Goal: Task Accomplishment & Management: Manage account settings

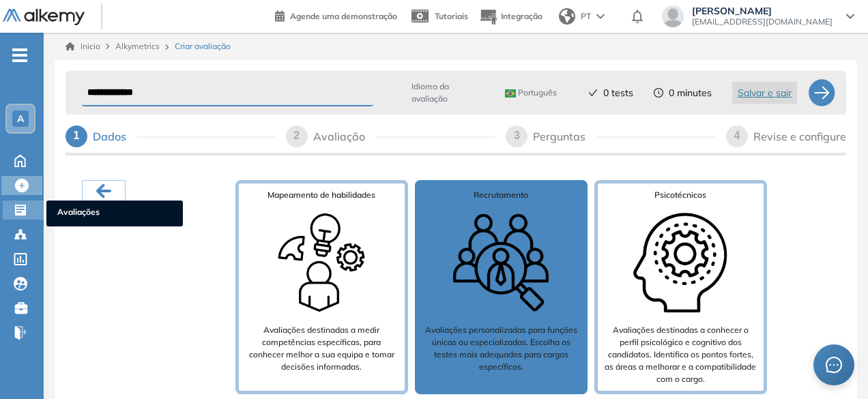
click at [20, 214] on icon at bounding box center [20, 210] width 11 height 11
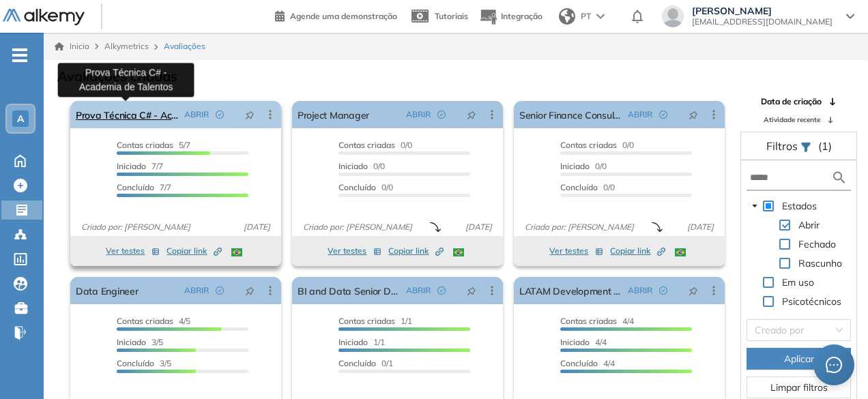
click at [149, 114] on link "Prova Técnica C# - Academia de Talentos" at bounding box center [127, 114] width 103 height 27
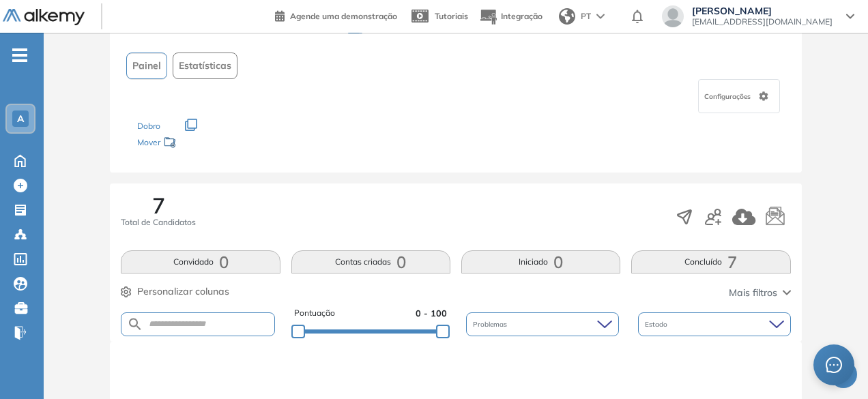
scroll to position [273, 0]
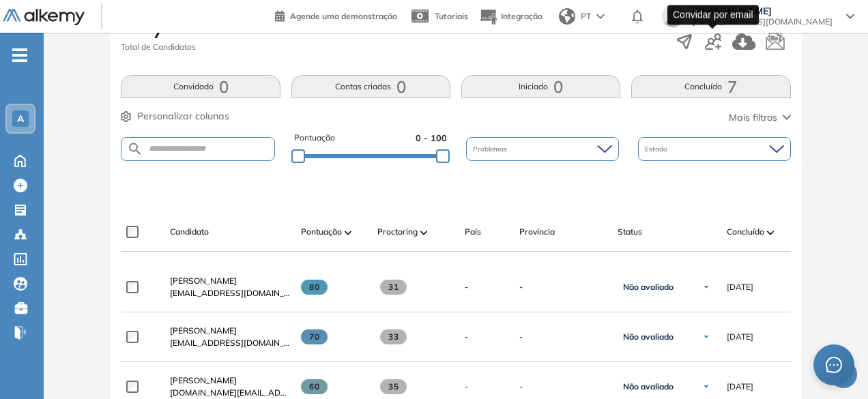
click at [715, 44] on icon "button" at bounding box center [713, 41] width 16 height 16
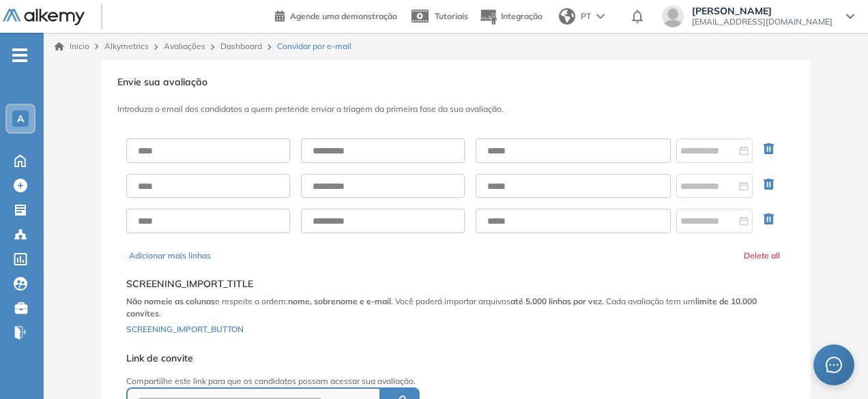
click at [454, 263] on div "**********" at bounding box center [456, 299] width 665 height 348
click at [156, 252] on button "Adicionar mais linhas" at bounding box center [170, 256] width 82 height 12
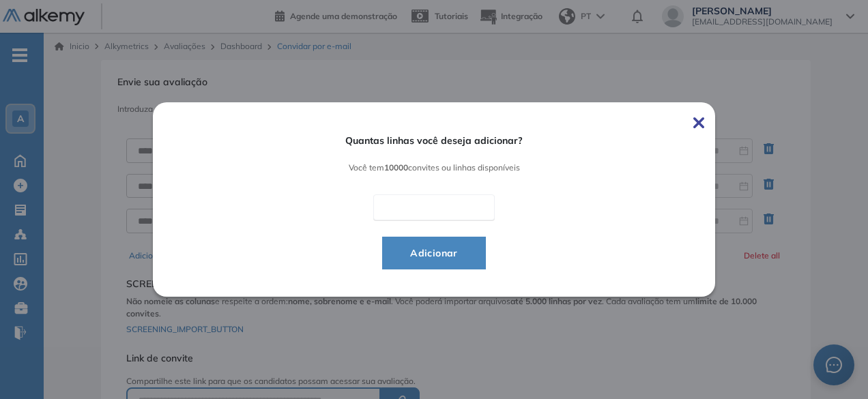
type input "*"
click at [455, 257] on span "Adicionar" at bounding box center [434, 253] width 70 height 16
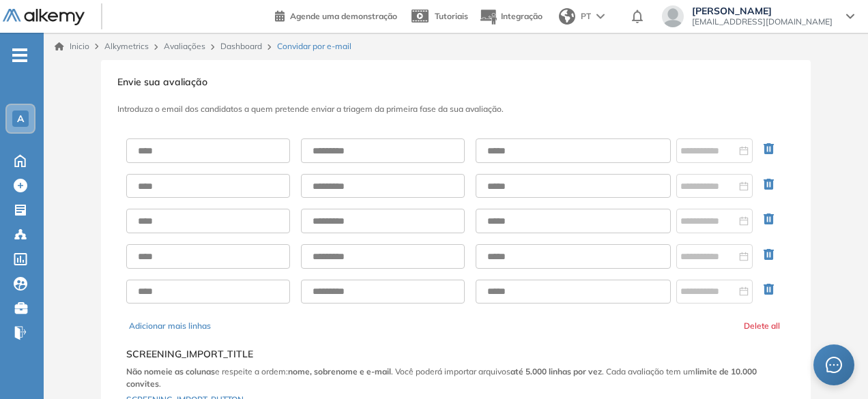
click at [766, 286] on icon "button" at bounding box center [769, 289] width 10 height 11
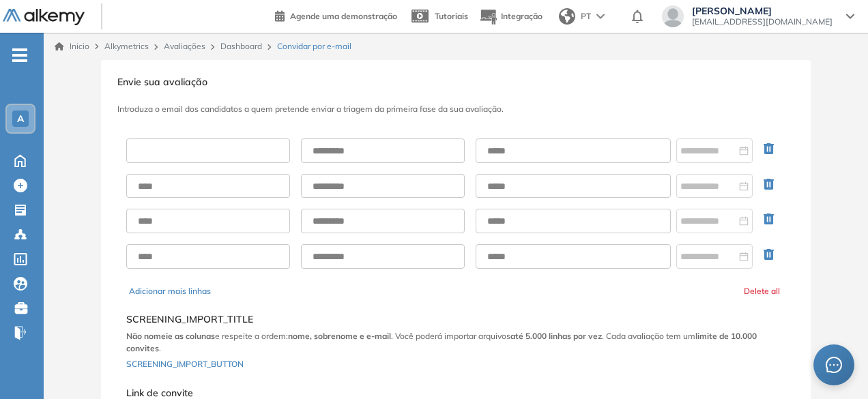
click at [186, 148] on input "text" at bounding box center [208, 151] width 164 height 25
click at [177, 148] on input "text" at bounding box center [208, 151] width 164 height 25
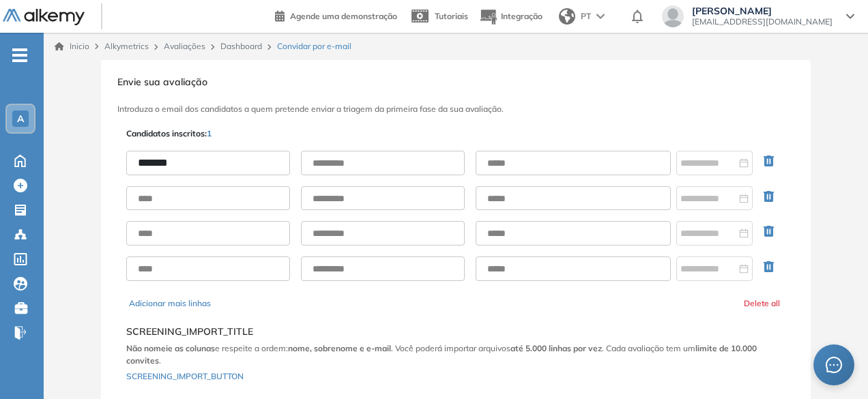
type input "******"
click at [386, 159] on input "text" at bounding box center [383, 163] width 164 height 25
click at [428, 165] on input "**********" at bounding box center [383, 163] width 164 height 25
paste input "**********"
type input "**********"
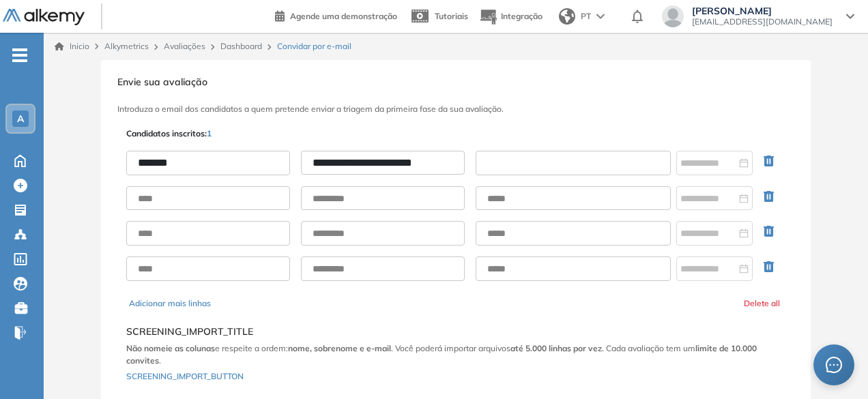
click at [517, 167] on input "text" at bounding box center [573, 163] width 195 height 25
paste input "**********"
click at [522, 164] on input "**********" at bounding box center [573, 163] width 195 height 24
click at [519, 164] on input "**********" at bounding box center [573, 163] width 195 height 24
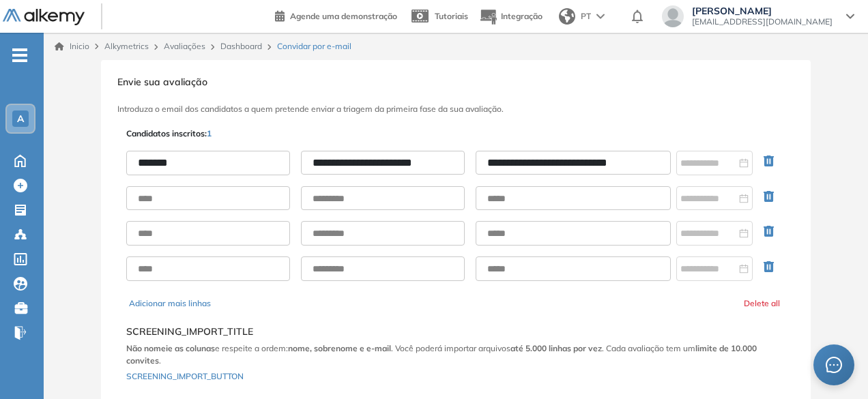
scroll to position [0, 0]
type input "**********"
click at [227, 194] on input "text" at bounding box center [208, 198] width 164 height 25
type input "******"
click at [356, 192] on input "text" at bounding box center [383, 198] width 164 height 25
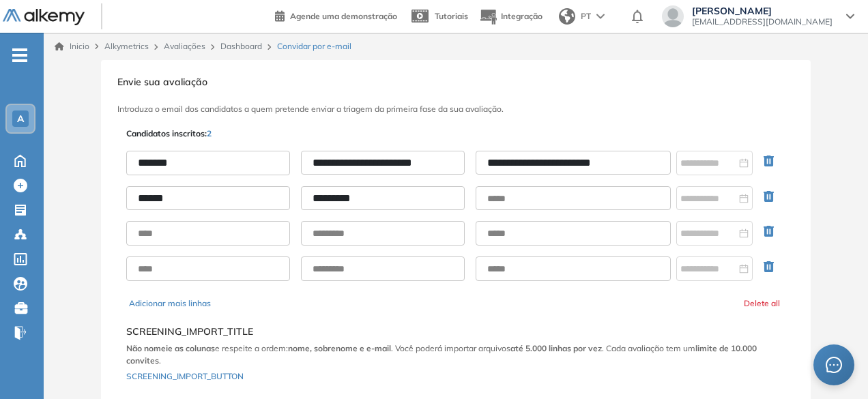
drag, startPoint x: 360, startPoint y: 197, endPoint x: 348, endPoint y: 194, distance: 12.6
click at [359, 197] on input "*********" at bounding box center [383, 198] width 164 height 25
click at [348, 194] on input "*********" at bounding box center [383, 198] width 164 height 25
paste input "**********"
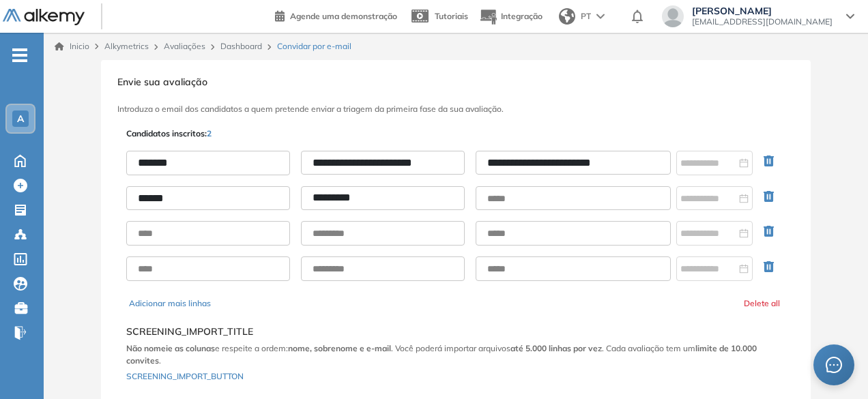
click at [388, 192] on input "*********" at bounding box center [383, 198] width 164 height 24
click at [394, 197] on input "*********" at bounding box center [383, 198] width 164 height 24
click at [377, 199] on input "*********" at bounding box center [383, 198] width 164 height 24
type input "**********"
click at [508, 197] on input "text" at bounding box center [573, 198] width 195 height 25
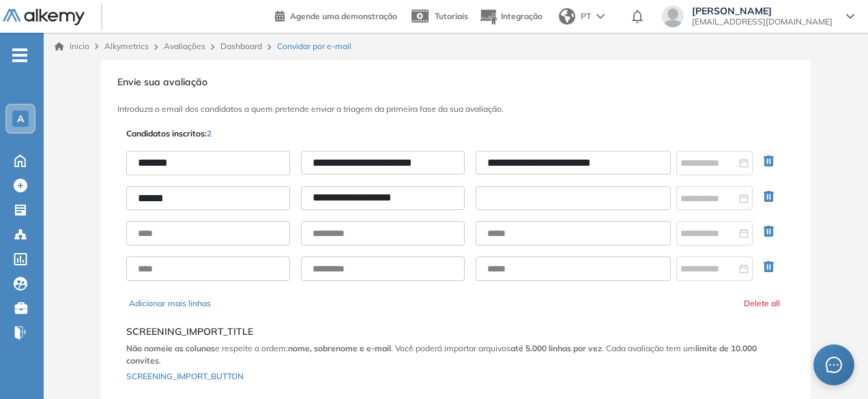
click at [577, 205] on input "text" at bounding box center [573, 198] width 195 height 25
click at [519, 193] on input "text" at bounding box center [573, 198] width 195 height 25
paste input "**********"
click at [523, 197] on input "**********" at bounding box center [573, 198] width 195 height 25
click at [521, 197] on input "**********" at bounding box center [573, 198] width 195 height 25
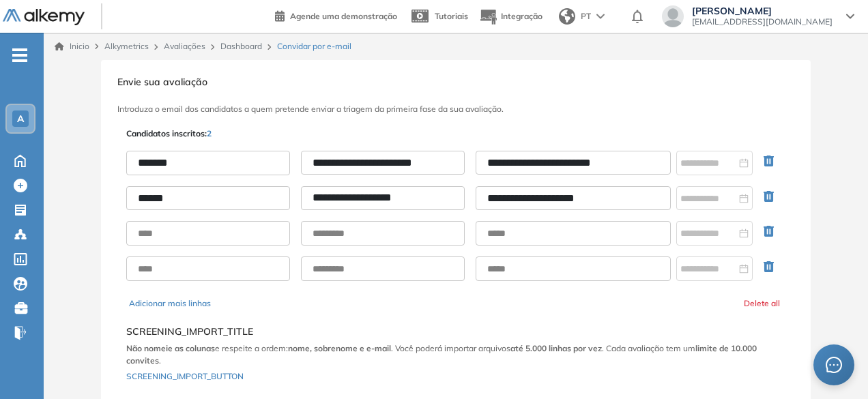
type input "**********"
click at [149, 232] on input "text" at bounding box center [208, 233] width 164 height 25
click at [190, 222] on input "text" at bounding box center [208, 233] width 164 height 25
type input "**********"
click at [359, 235] on input "text" at bounding box center [383, 233] width 164 height 25
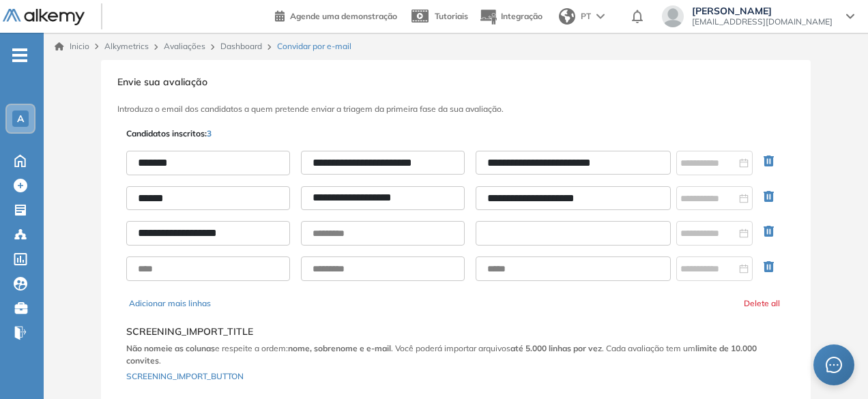
click at [551, 234] on input "text" at bounding box center [573, 233] width 195 height 25
paste input "**********"
drag, startPoint x: 513, startPoint y: 231, endPoint x: 477, endPoint y: 226, distance: 36.5
click at [477, 226] on input "**********" at bounding box center [573, 233] width 195 height 24
type input "**********"
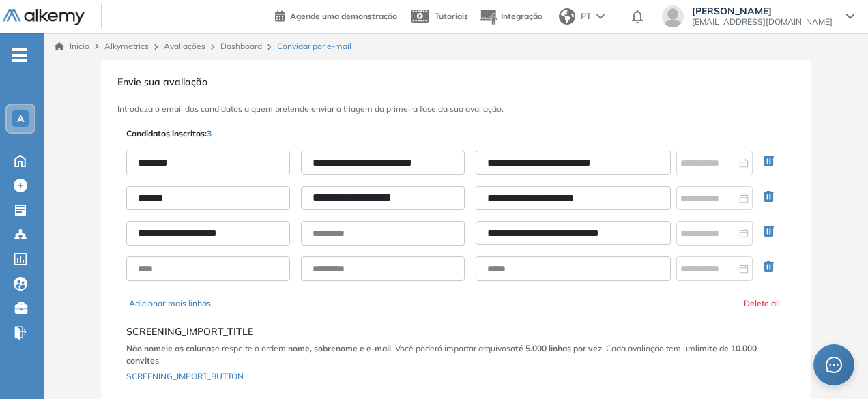
drag, startPoint x: 229, startPoint y: 233, endPoint x: 184, endPoint y: 231, distance: 45.1
click at [184, 231] on input "**********" at bounding box center [208, 233] width 164 height 25
type input "********"
click at [349, 231] on input "text" at bounding box center [383, 233] width 164 height 25
paste input "*********"
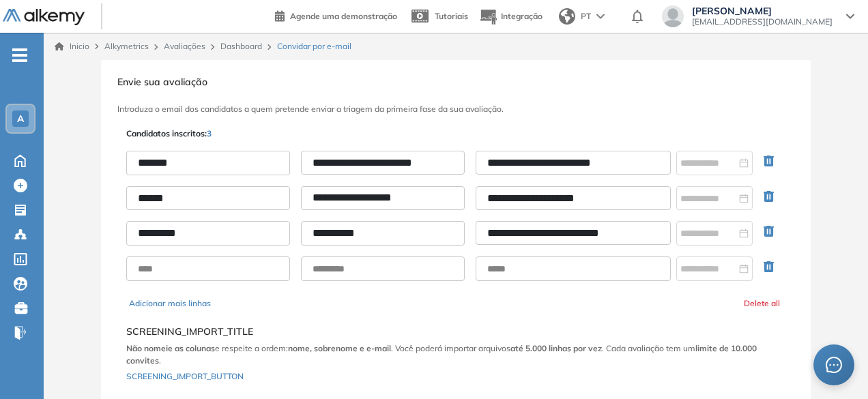
type input "*********"
click at [359, 298] on div "Adicionar mais linhas Delete all" at bounding box center [456, 304] width 654 height 12
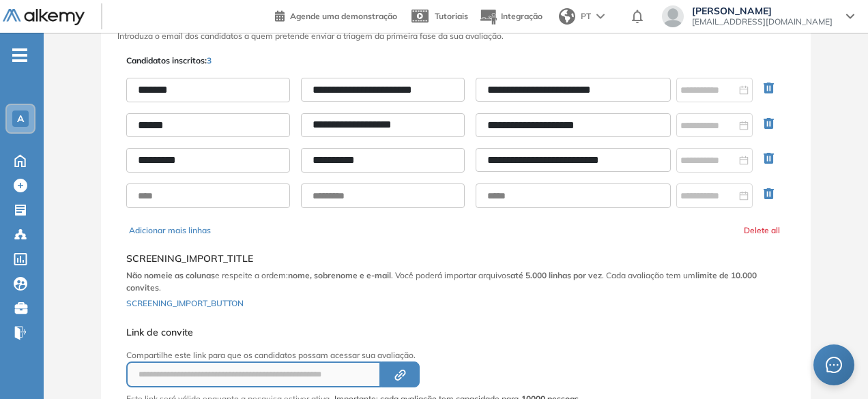
scroll to position [174, 0]
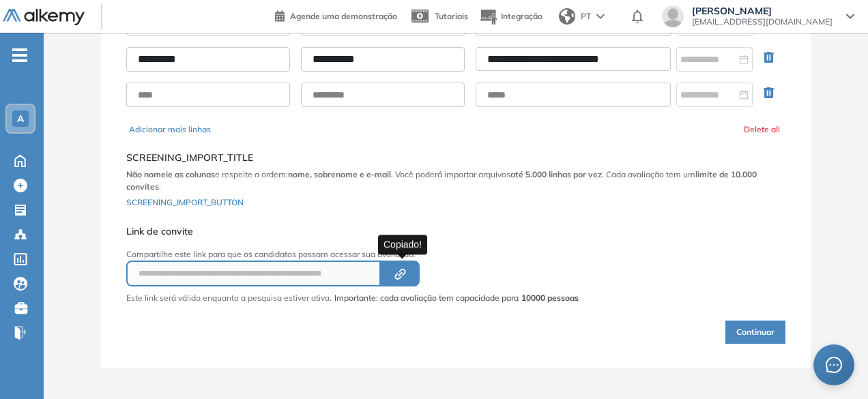
click at [405, 270] on icon "button" at bounding box center [402, 272] width 7 height 7
click at [760, 334] on button "Continuar" at bounding box center [755, 332] width 60 height 23
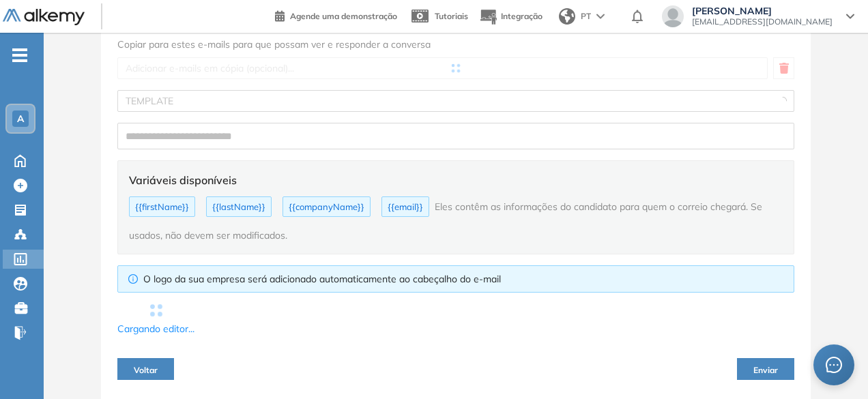
type input "**********"
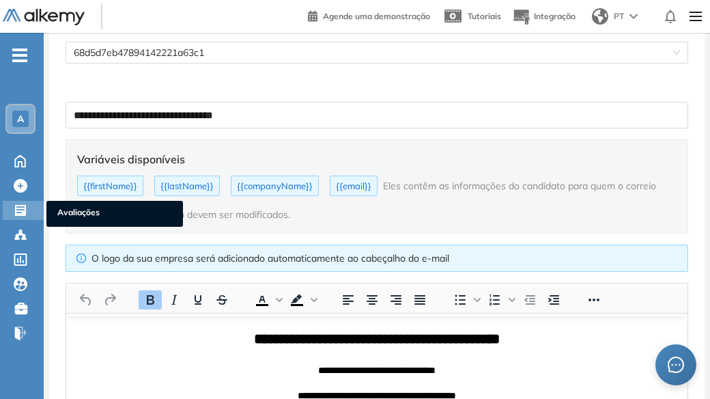
click at [18, 214] on icon at bounding box center [20, 210] width 11 height 11
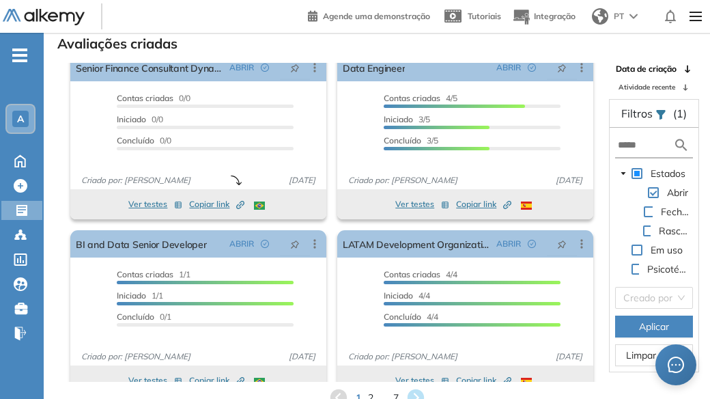
scroll to position [209, 0]
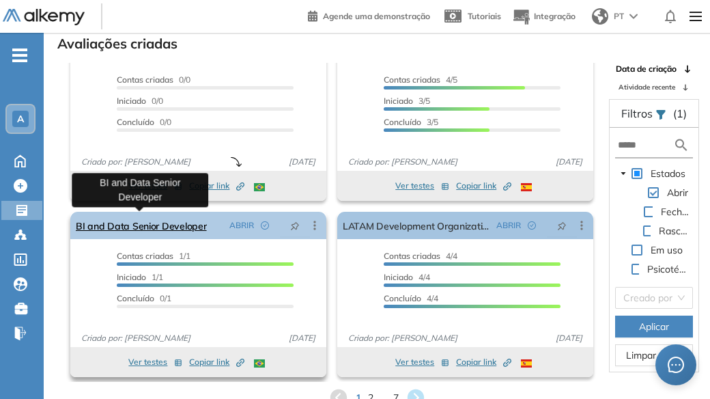
click at [134, 229] on link "BI and Data Senior Developer" at bounding box center [141, 225] width 131 height 27
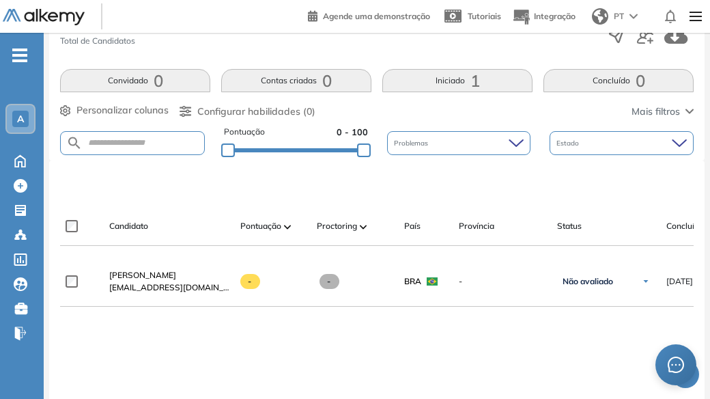
scroll to position [341, 0]
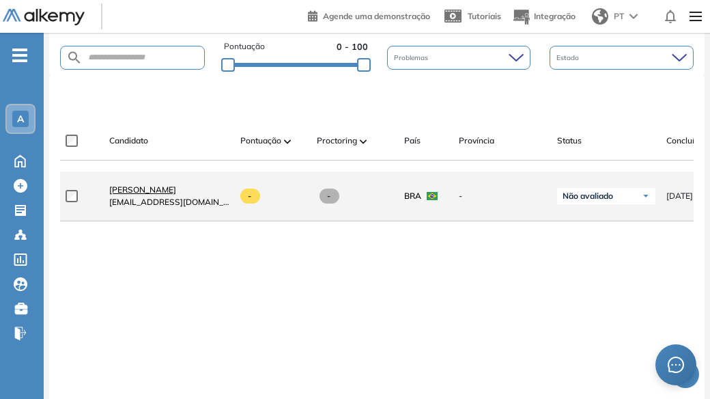
click at [161, 194] on span "Gustavo Santos" at bounding box center [142, 189] width 67 height 10
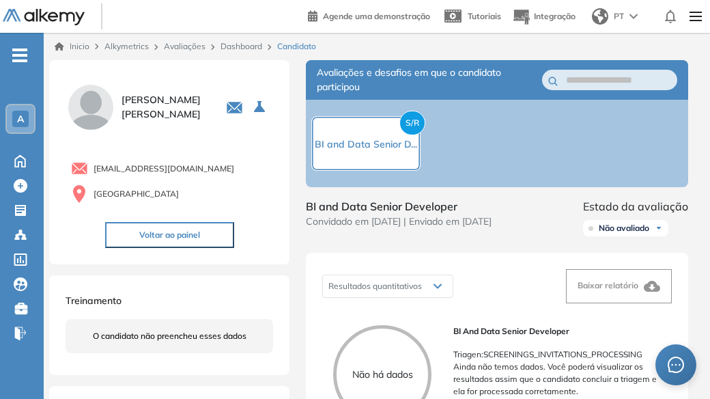
click at [179, 48] on link "Avaliações" at bounding box center [185, 46] width 42 height 10
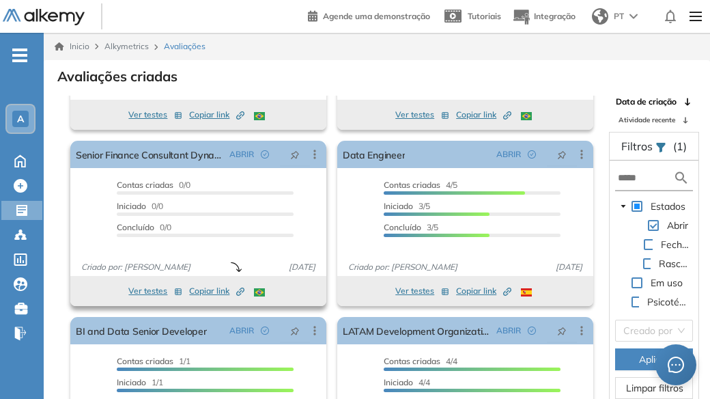
scroll to position [205, 0]
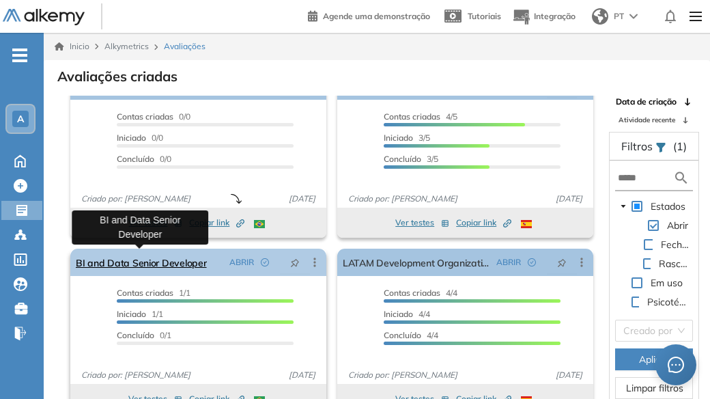
click at [170, 263] on link "BI and Data Senior Developer" at bounding box center [141, 261] width 131 height 27
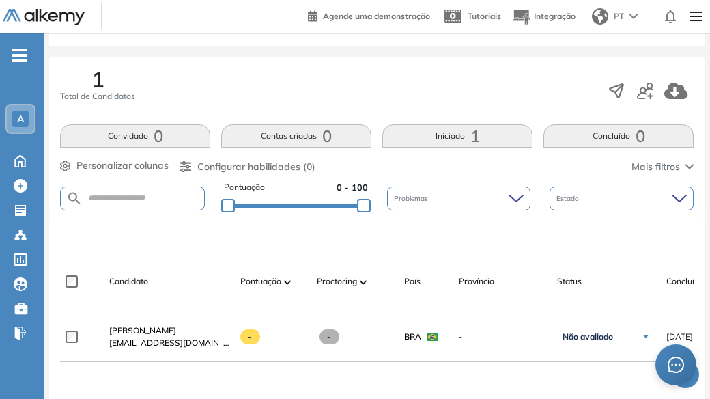
scroll to position [136, 0]
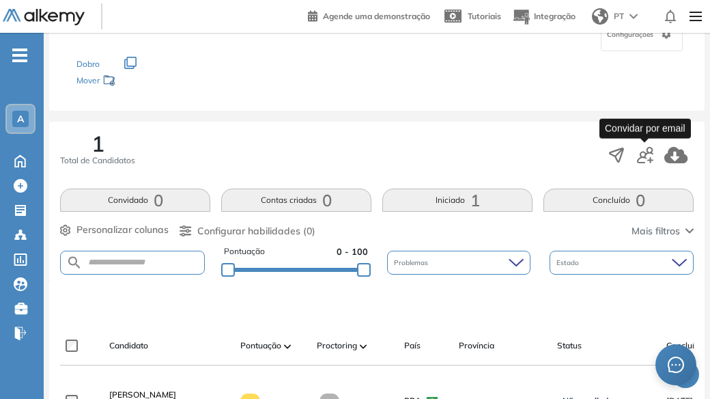
click at [650, 159] on icon "button" at bounding box center [650, 160] width 6 height 6
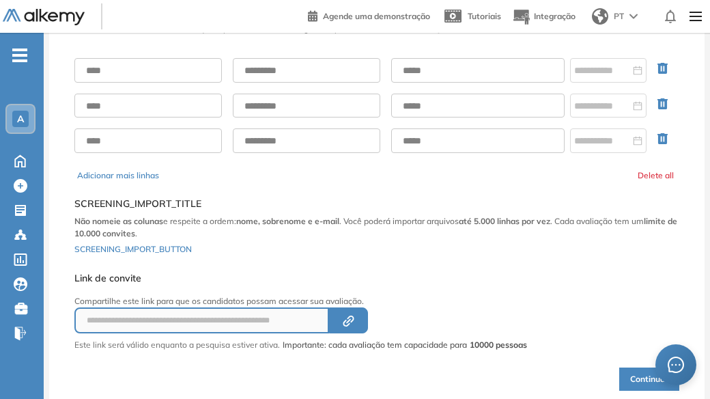
scroll to position [59, 0]
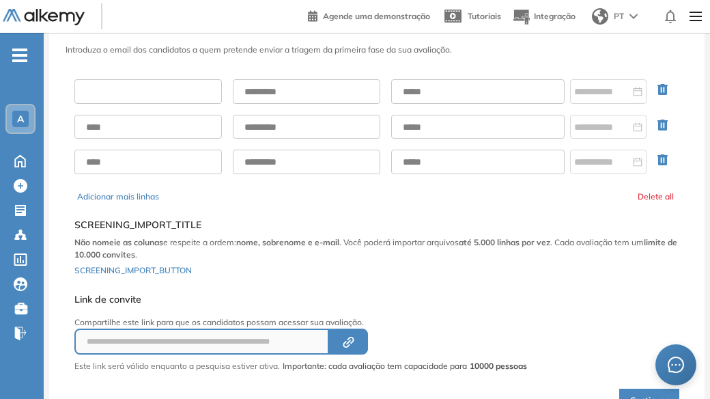
click at [166, 89] on input "text" at bounding box center [147, 91] width 147 height 25
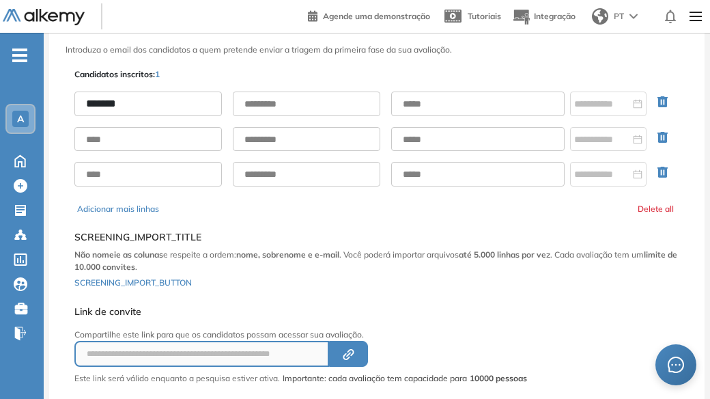
type input "*******"
click at [270, 102] on input "text" at bounding box center [306, 103] width 147 height 25
type input "*****"
click at [448, 106] on input "text" at bounding box center [477, 103] width 173 height 25
type input "**********"
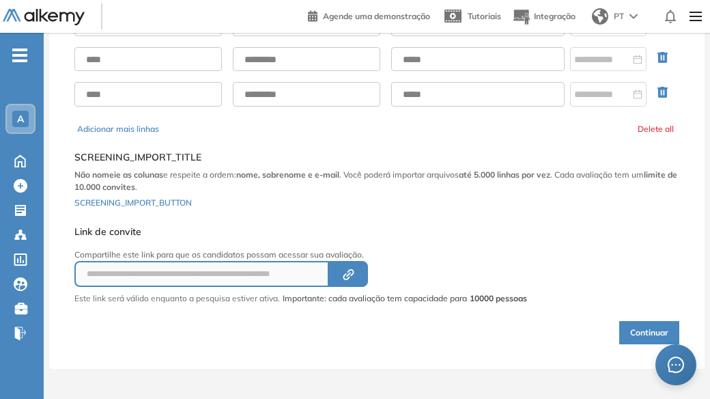
scroll to position [140, 0]
click at [347, 268] on icon "Created by potrace 1.16, written by [PERSON_NAME] [DATE]-[DATE]" at bounding box center [349, 273] width 16 height 11
click at [632, 330] on button "Continuar" at bounding box center [649, 331] width 60 height 23
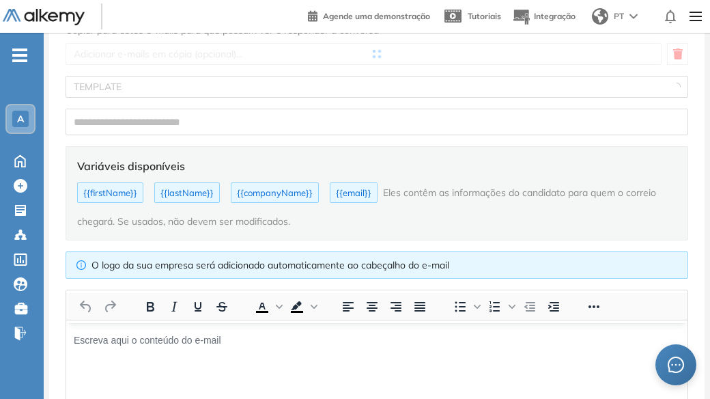
type input "**********"
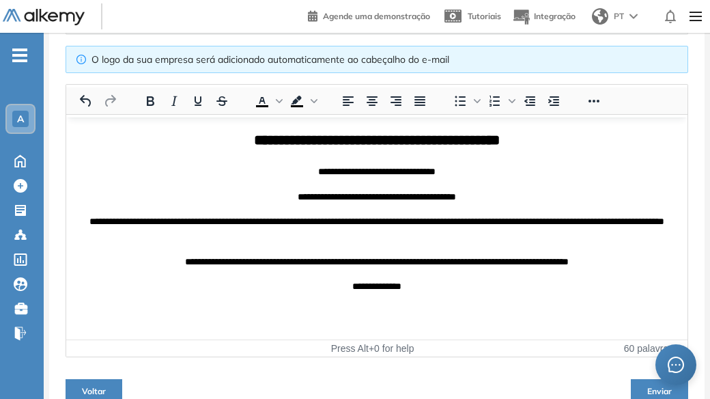
scroll to position [394, 0]
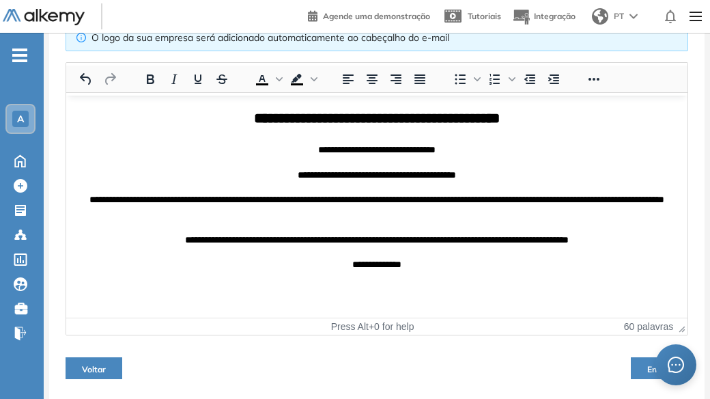
click at [646, 366] on button "Enviar" at bounding box center [659, 368] width 57 height 22
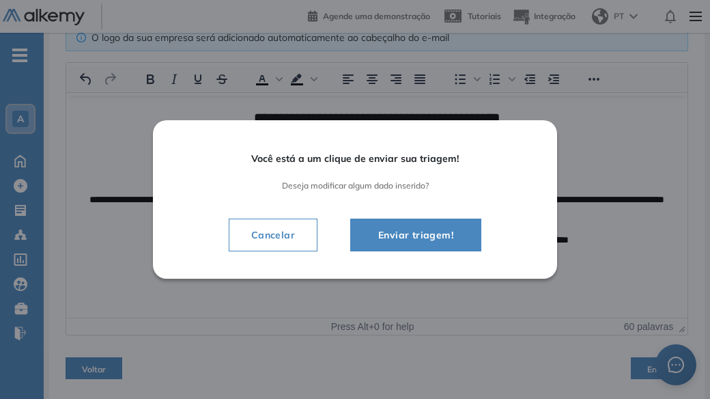
click at [424, 235] on span "Enviar triagem!" at bounding box center [415, 235] width 97 height 16
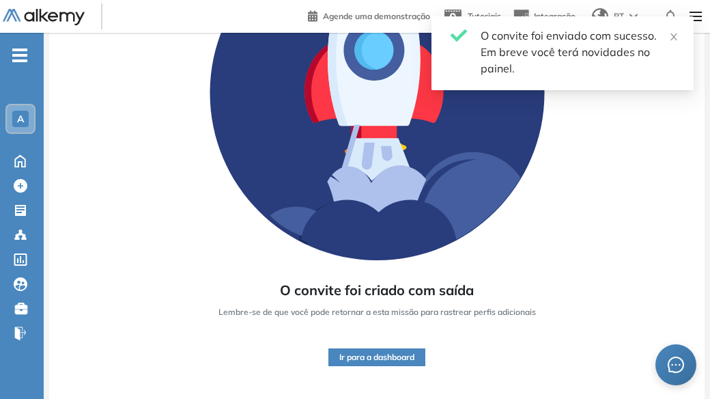
scroll to position [203, 0]
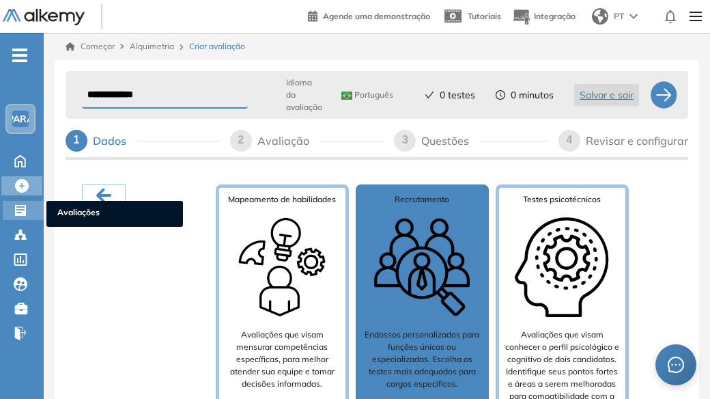
click at [23, 211] on icon at bounding box center [20, 210] width 11 height 11
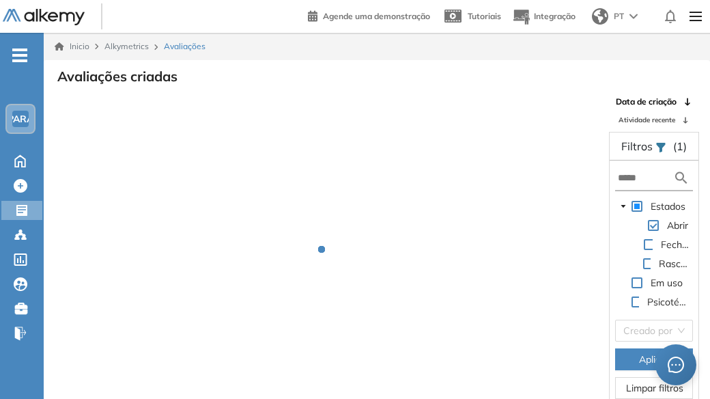
click at [412, 68] on div "Avaliações criadas" at bounding box center [377, 75] width 644 height 19
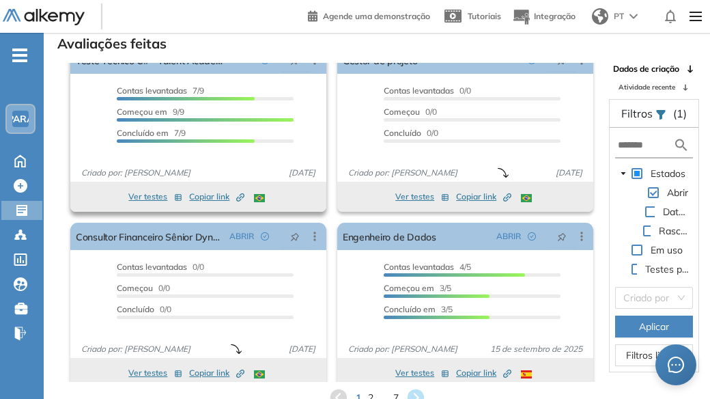
scroll to position [4, 0]
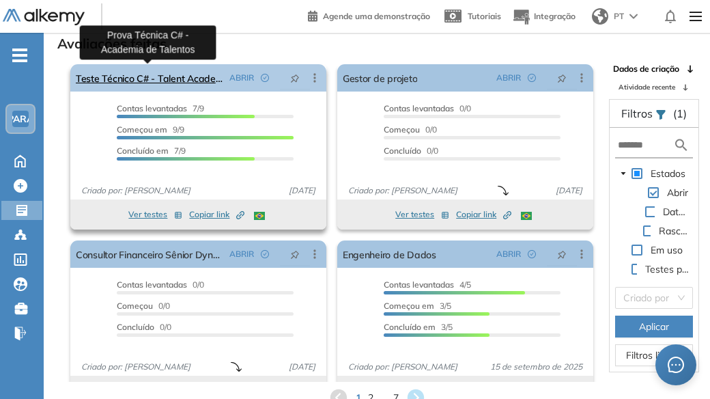
click at [155, 78] on font "Teste Técnico C# - Talent Academy" at bounding box center [152, 78] width 153 height 12
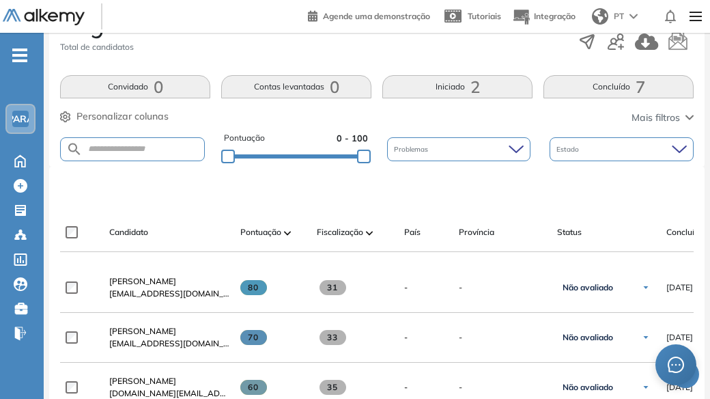
scroll to position [205, 0]
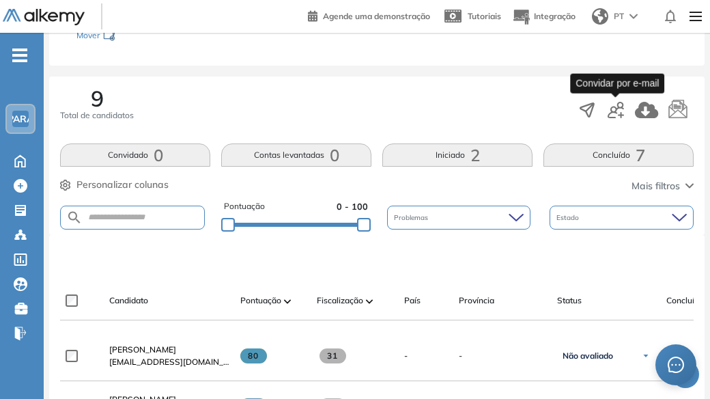
click at [620, 111] on icon "button" at bounding box center [615, 110] width 16 height 16
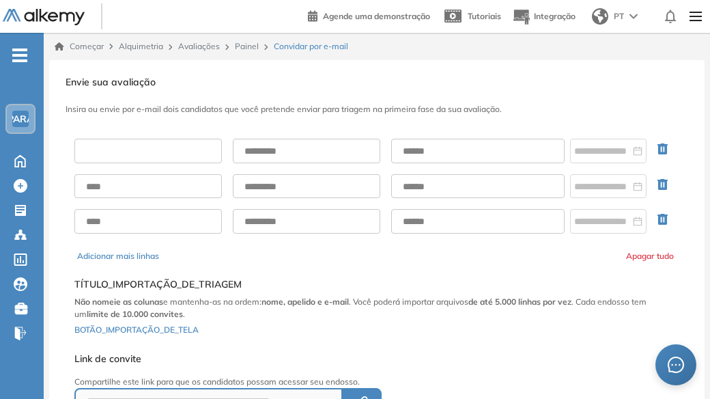
click at [150, 147] on input "text" at bounding box center [147, 151] width 147 height 25
click at [491, 153] on input "text" at bounding box center [477, 151] width 173 height 25
paste input "**********"
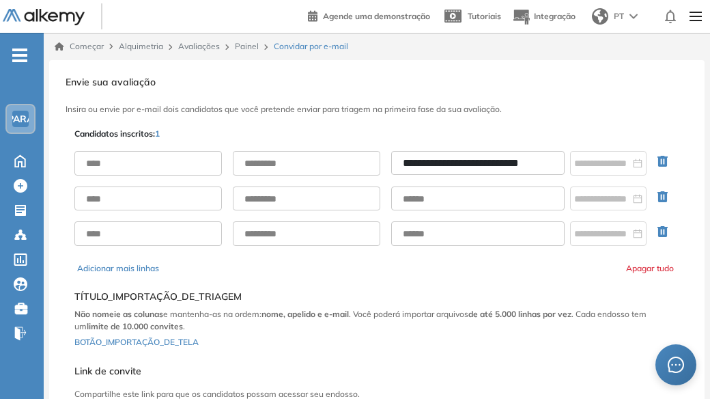
drag, startPoint x: 423, startPoint y: 162, endPoint x: 384, endPoint y: 162, distance: 38.9
click at [384, 162] on div "**********" at bounding box center [376, 163] width 605 height 25
type input "**********"
click at [102, 160] on input "text" at bounding box center [147, 163] width 147 height 25
type input "******"
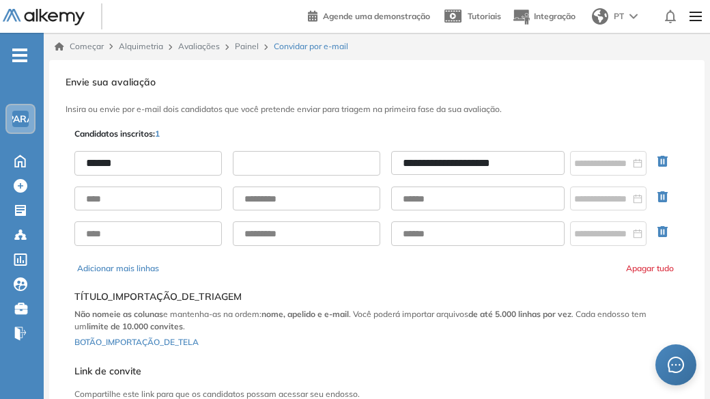
click at [278, 164] on input "text" at bounding box center [306, 163] width 147 height 25
type input "********"
click at [199, 50] on font "Avaliações" at bounding box center [199, 46] width 42 height 10
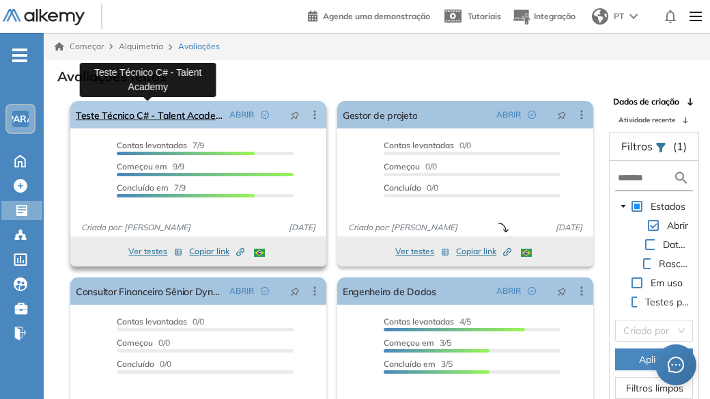
click at [182, 113] on font "Teste Técnico C# - Talent Academy" at bounding box center [152, 115] width 153 height 12
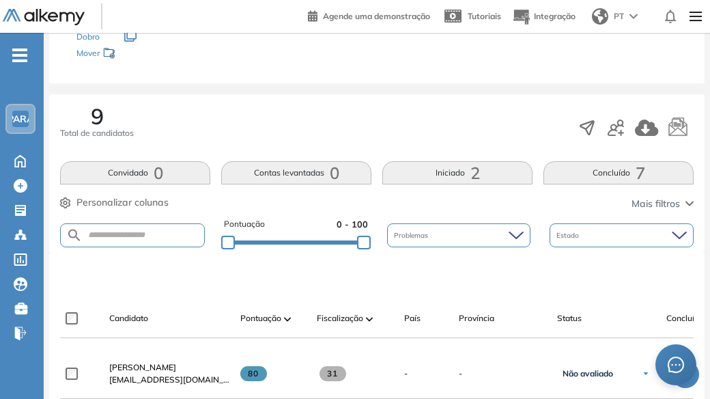
scroll to position [136, 0]
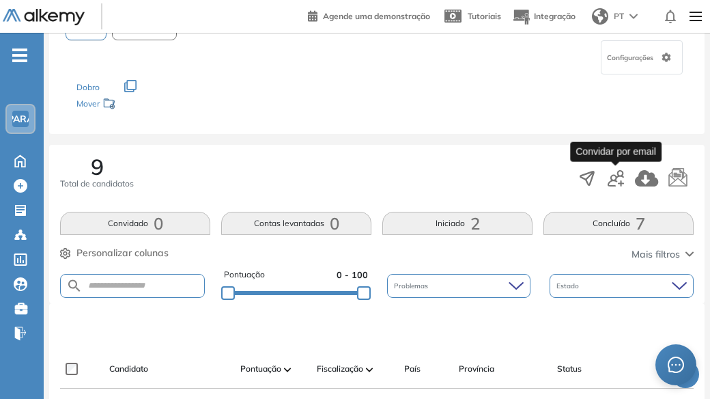
click at [620, 178] on icon "button" at bounding box center [615, 178] width 16 height 16
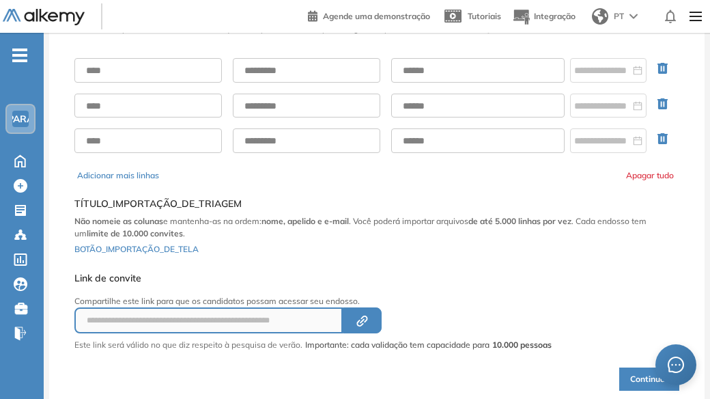
scroll to position [59, 0]
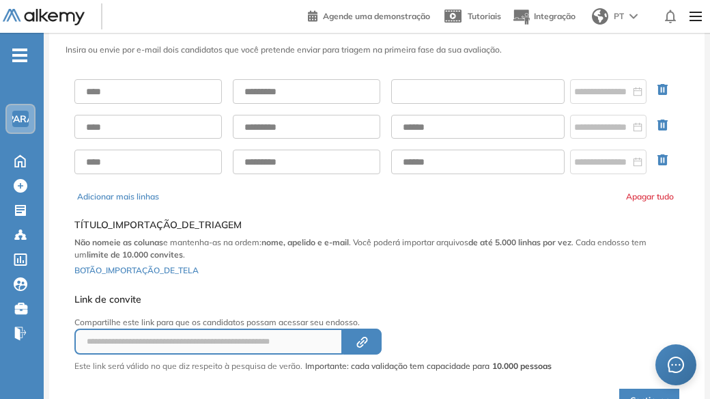
click at [463, 89] on input "text" at bounding box center [477, 91] width 173 height 25
paste input "**********"
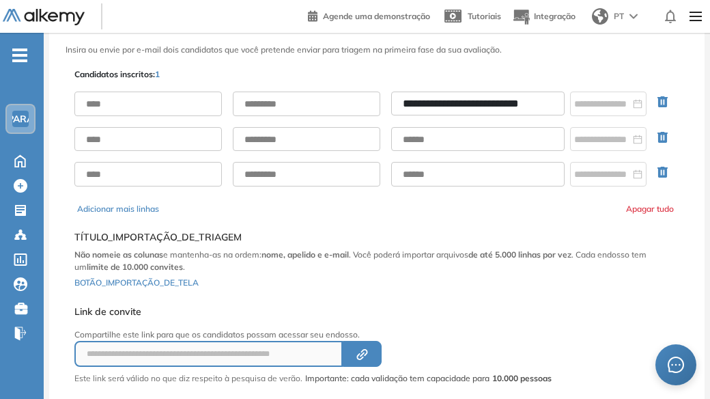
scroll to position [0, 0]
drag, startPoint x: 423, startPoint y: 104, endPoint x: 390, endPoint y: 101, distance: 32.9
click at [390, 101] on div "**********" at bounding box center [376, 103] width 605 height 25
type input "**********"
click at [106, 102] on input "text" at bounding box center [147, 103] width 147 height 25
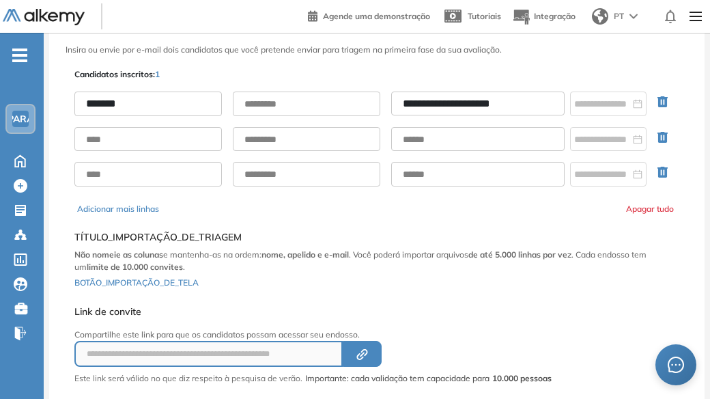
type input "******"
click at [284, 108] on input "text" at bounding box center [306, 103] width 147 height 25
type input "********"
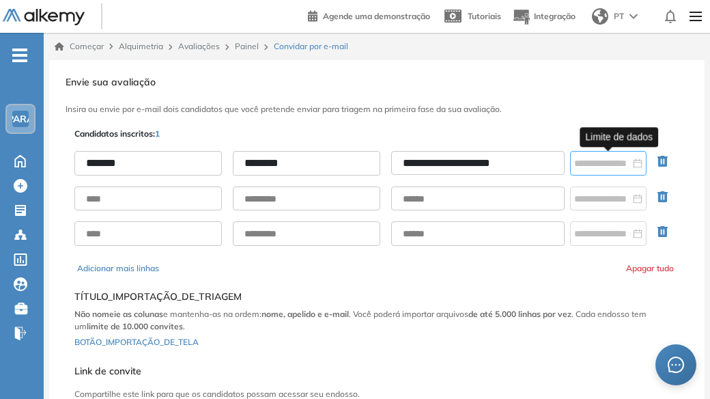
click at [635, 162] on div at bounding box center [608, 163] width 68 height 15
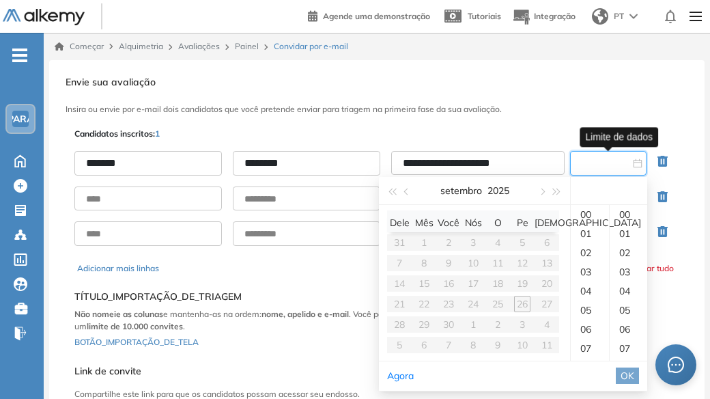
click at [522, 301] on table "Dele Mês Você Nós O Pe Sá 31 1 2 3 4 5 6 7 8 9 10 11 12 13 14 15 16 17 18 19 20…" at bounding box center [473, 282] width 172 height 145
click at [402, 323] on table "Dele Mês Você Nós O Pe Sá 31 1 2 3 4 5 6 7 8 9 10 11 12 13 14 15 16 17 18 19 20…" at bounding box center [473, 282] width 172 height 145
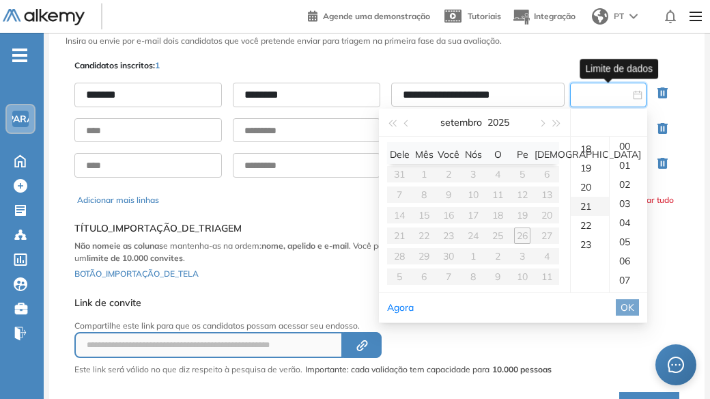
scroll to position [205, 0]
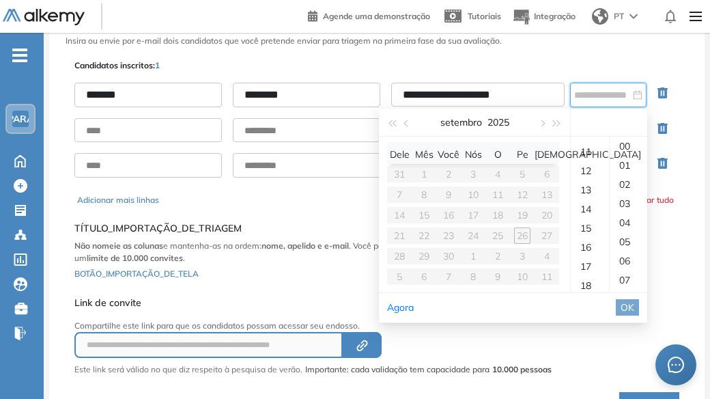
click at [374, 55] on div "**********" at bounding box center [376, 236] width 601 height 371
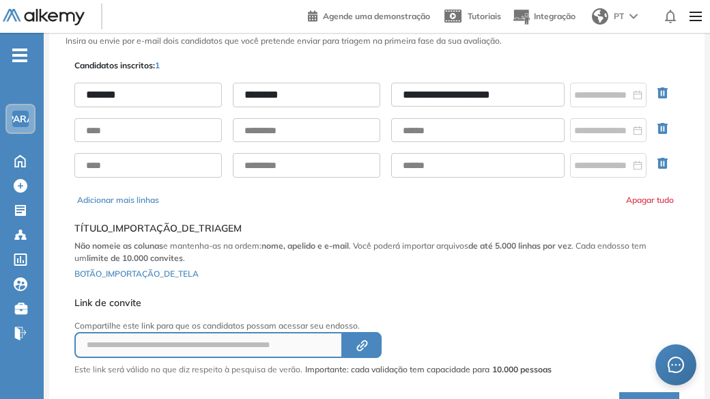
click at [438, 89] on input "**********" at bounding box center [477, 95] width 173 height 24
paste input "**********"
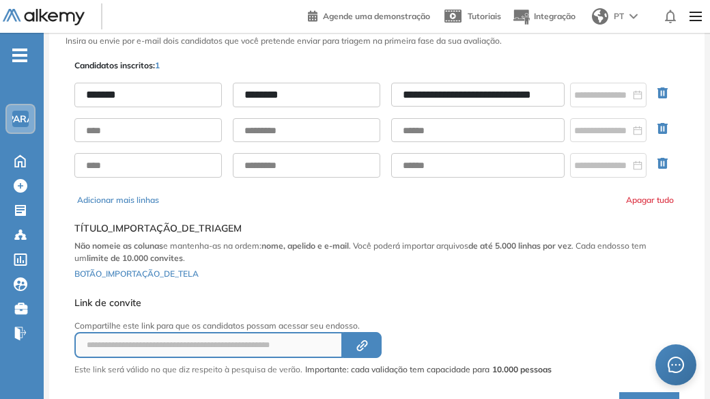
click at [394, 95] on input "**********" at bounding box center [477, 95] width 173 height 24
click at [427, 92] on input "**********" at bounding box center [477, 95] width 173 height 24
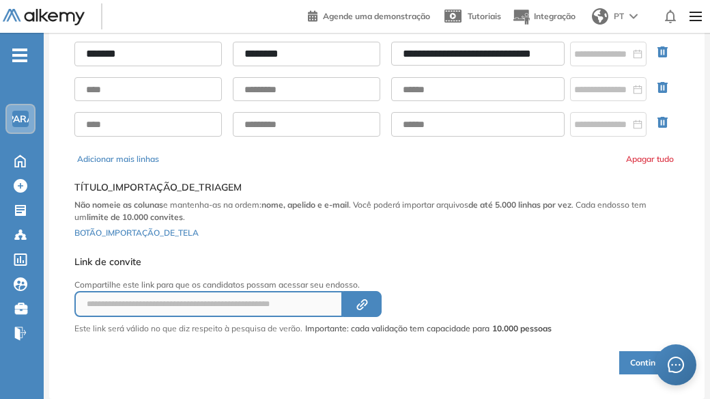
scroll to position [140, 0]
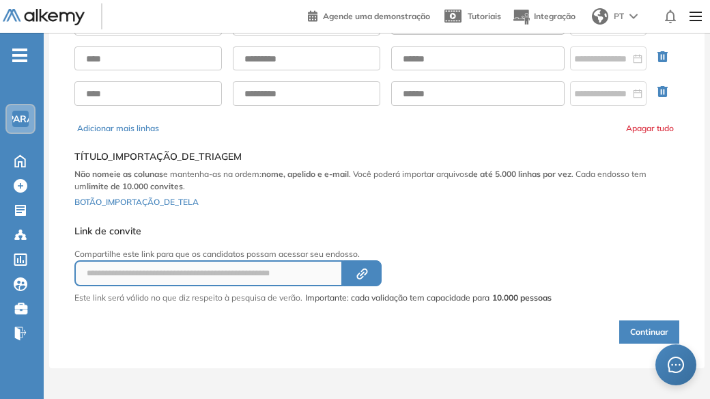
type input "**********"
click at [652, 326] on font "Continuar" at bounding box center [649, 331] width 38 height 10
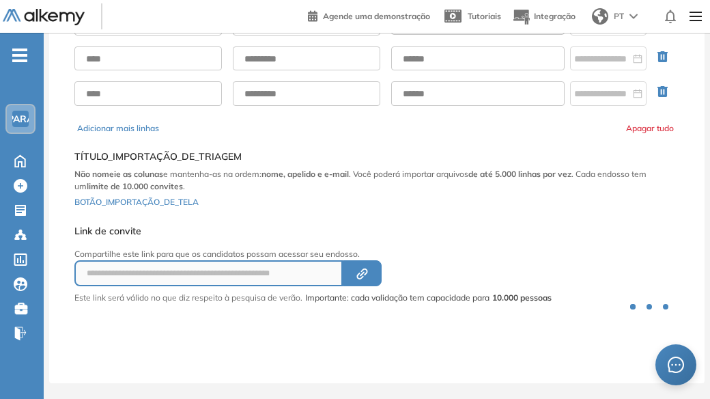
click at [652, 326] on div at bounding box center [651, 331] width 55 height 55
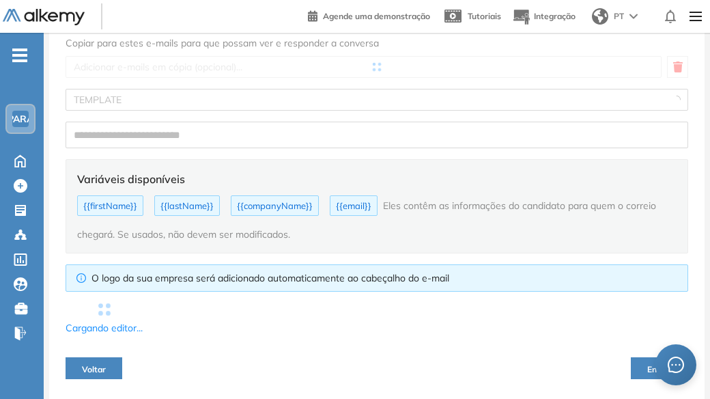
type input "**********"
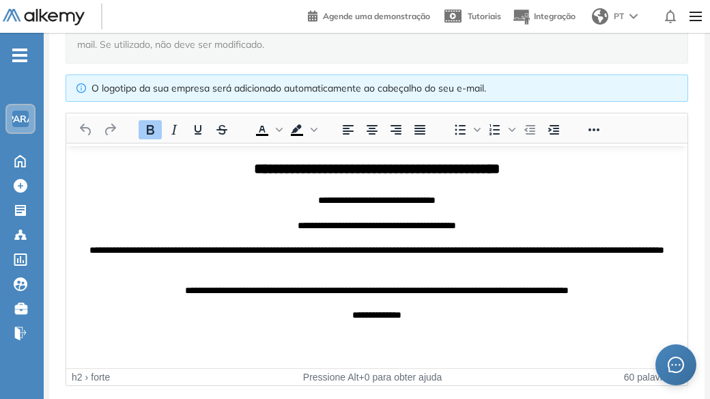
scroll to position [394, 0]
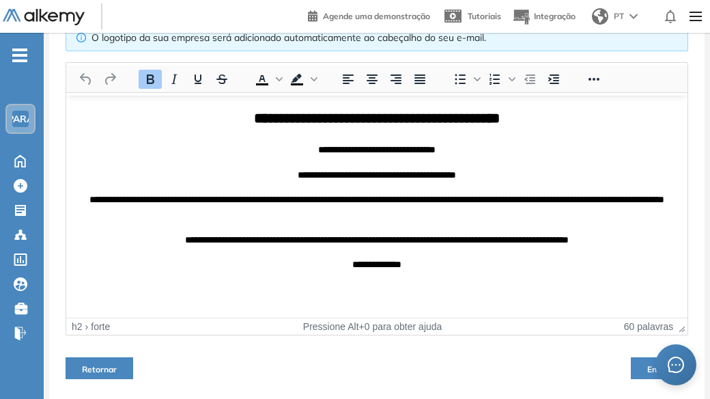
click at [636, 364] on button "Enviar" at bounding box center [659, 368] width 57 height 22
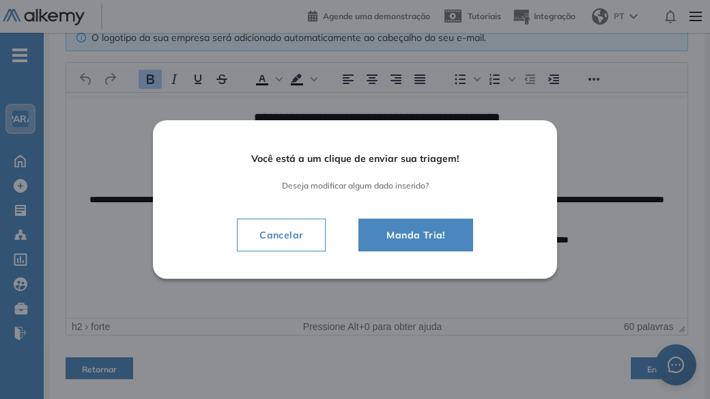
click at [408, 237] on font "Manda Tria!" at bounding box center [415, 235] width 58 height 12
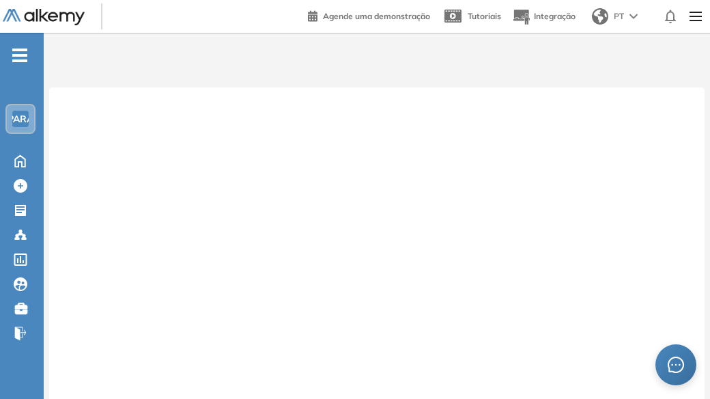
scroll to position [203, 0]
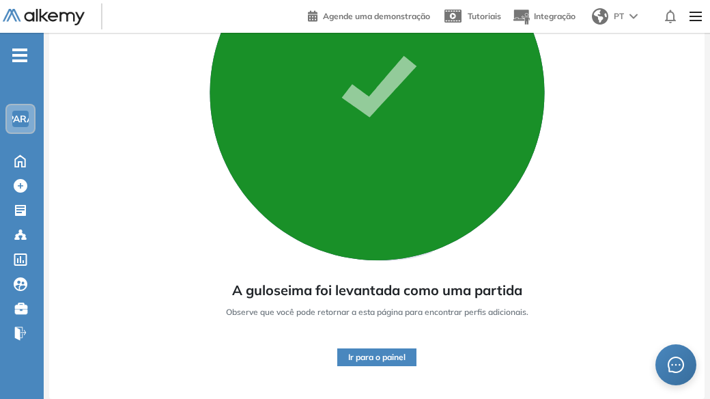
click at [359, 358] on font "Ir para o painel" at bounding box center [376, 356] width 57 height 10
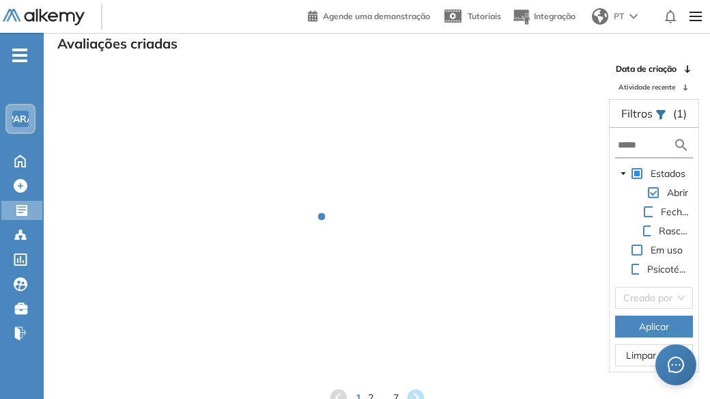
scroll to position [33, 0]
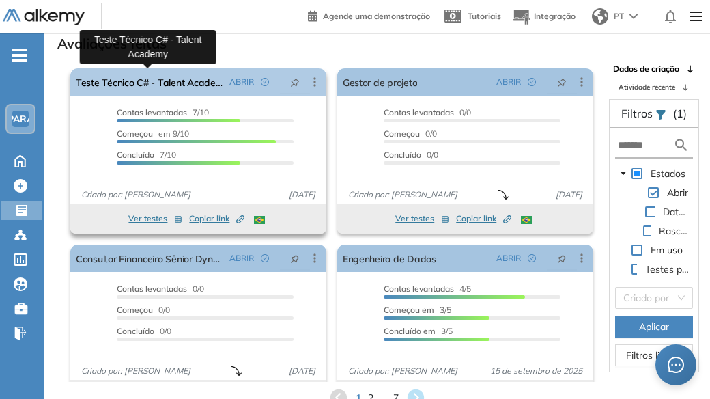
click at [171, 83] on font "Teste Técnico C# - Talent Academy" at bounding box center [152, 82] width 153 height 12
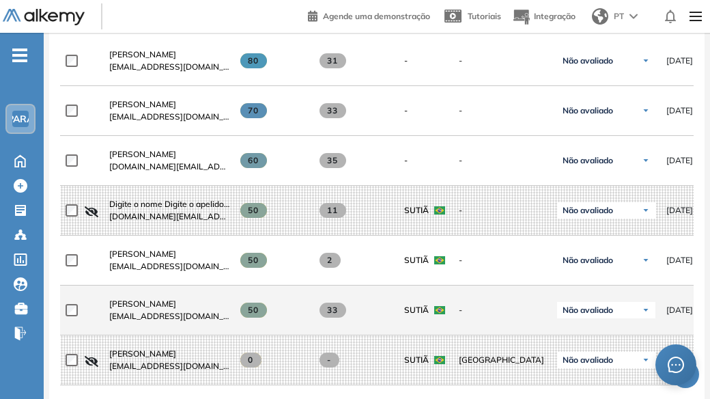
scroll to position [682, 0]
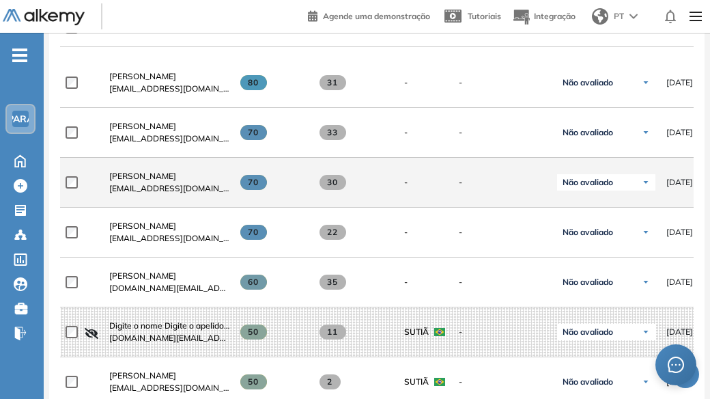
scroll to position [546, 0]
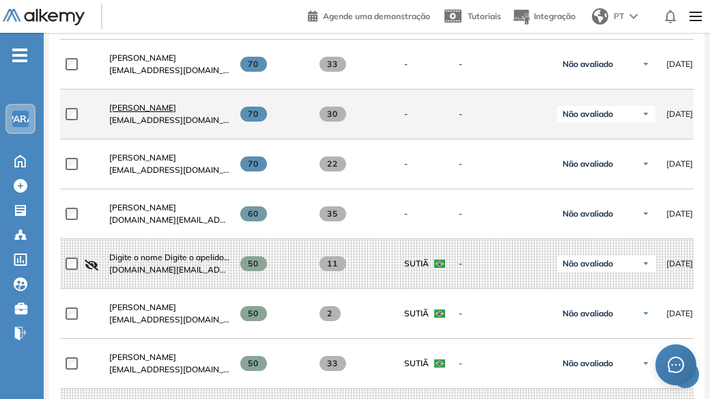
click at [143, 111] on font "[PERSON_NAME]" at bounding box center [142, 107] width 67 height 10
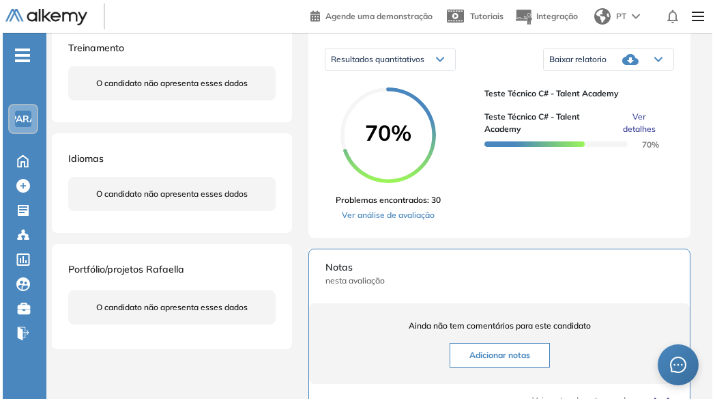
scroll to position [223, 0]
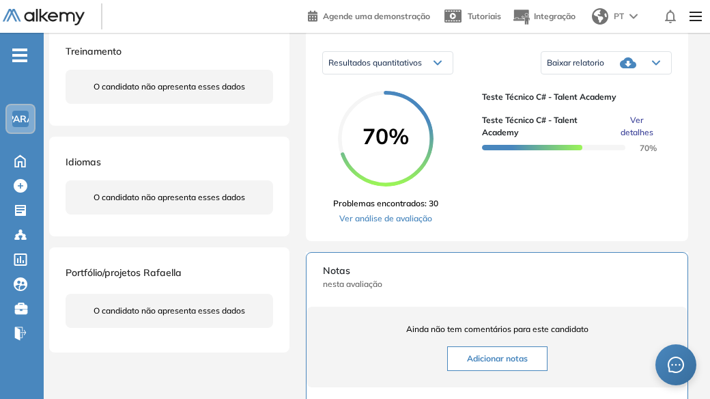
click at [645, 131] on font "Ver detalhes" at bounding box center [636, 126] width 33 height 23
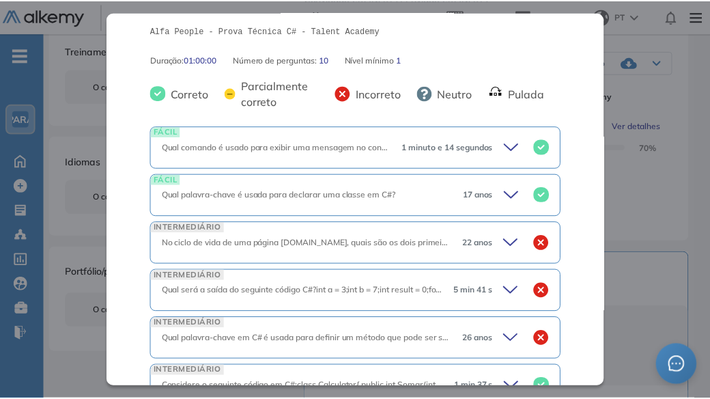
scroll to position [217, 0]
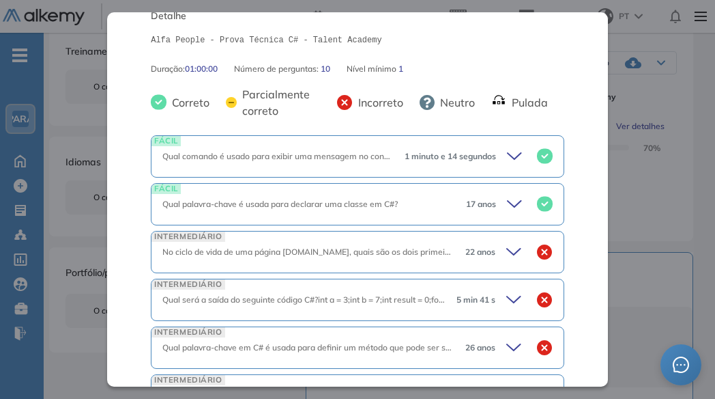
click at [630, 286] on div "Teste Técnico C# - Talent Academy Intermediário Idiomas Metas C# Resumo do test…" at bounding box center [380, 236] width 672 height 798
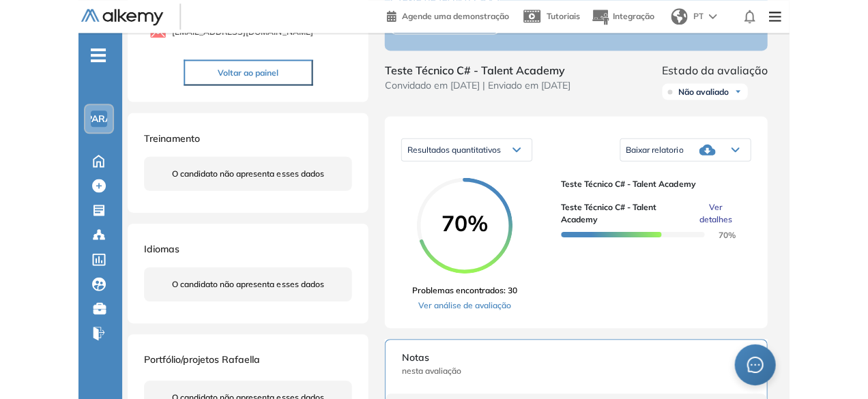
scroll to position [0, 0]
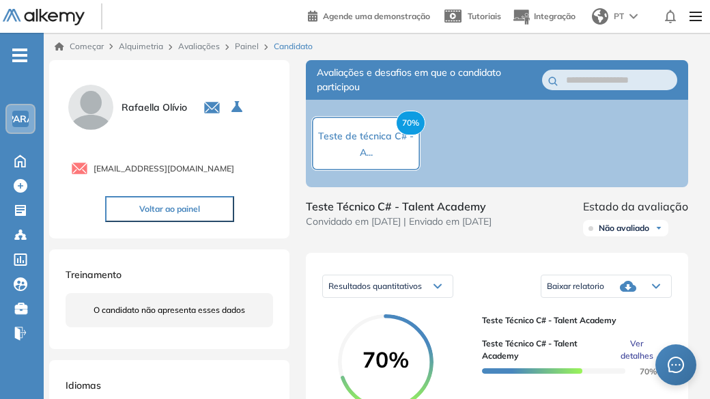
click at [150, 115] on div "Rafaella Olívio" at bounding box center [169, 107] width 207 height 50
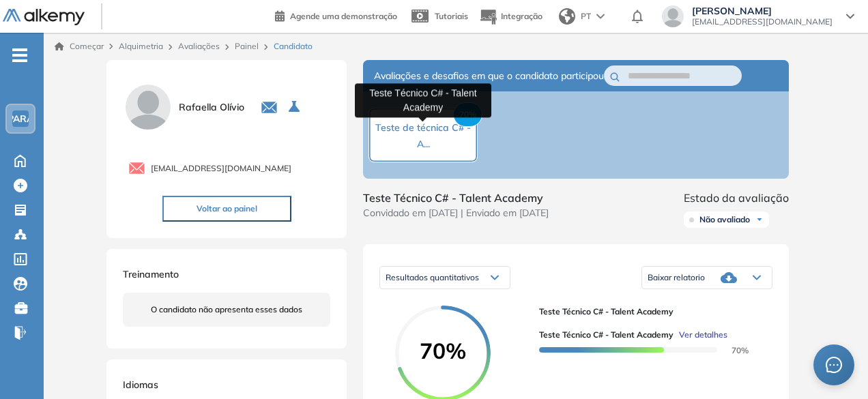
click at [431, 127] on font "Teste de técnica C# - A..." at bounding box center [423, 135] width 96 height 29
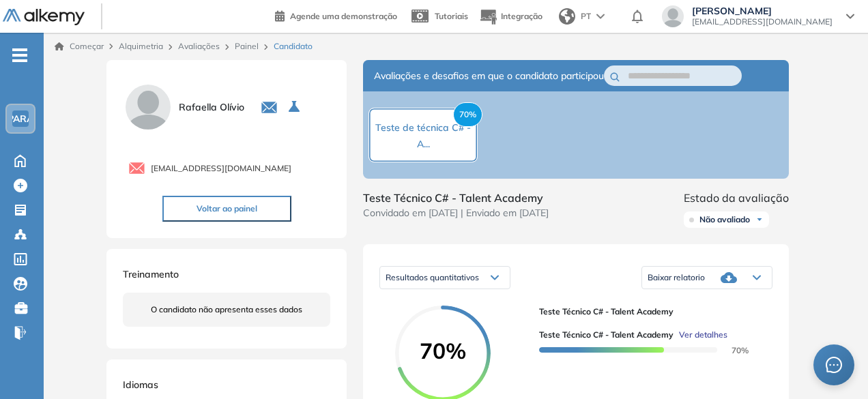
click at [654, 113] on div "70% Teste de técnica C# - A..." at bounding box center [576, 134] width 426 height 87
click at [214, 212] on font "Voltar ao painel" at bounding box center [227, 208] width 61 height 10
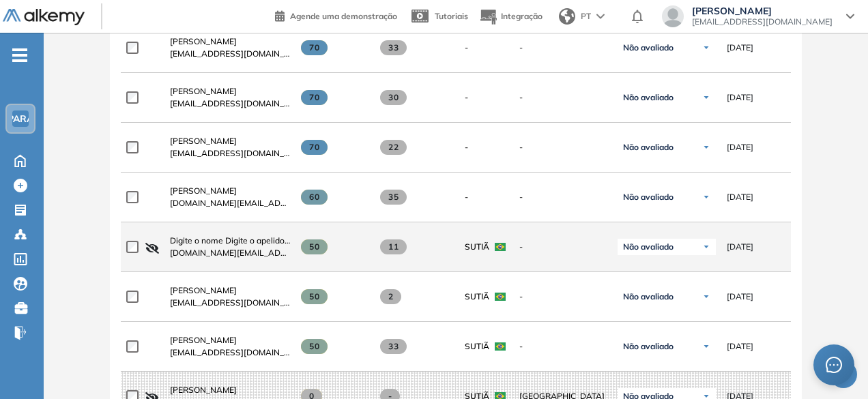
scroll to position [478, 0]
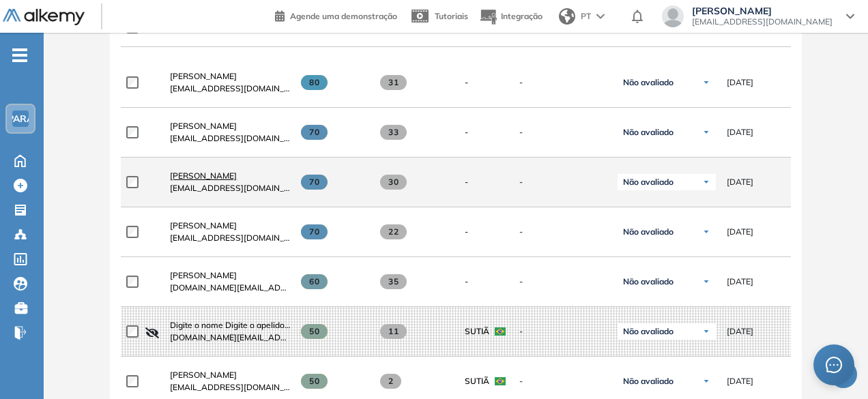
click at [213, 175] on font "Rafaella Olívio" at bounding box center [203, 176] width 67 height 10
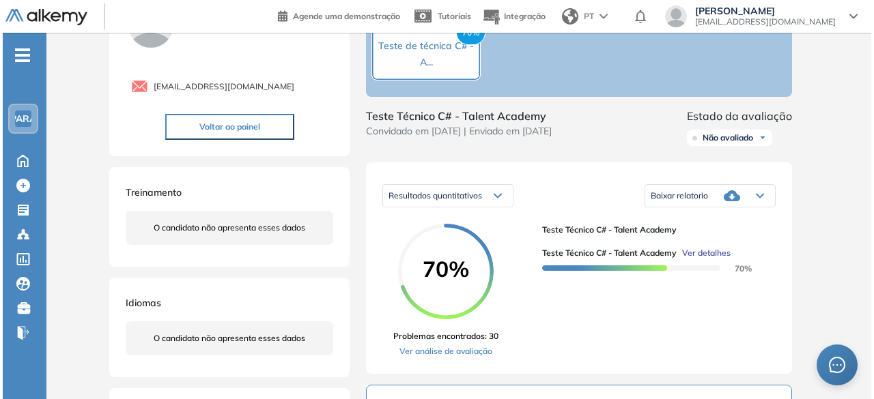
scroll to position [136, 0]
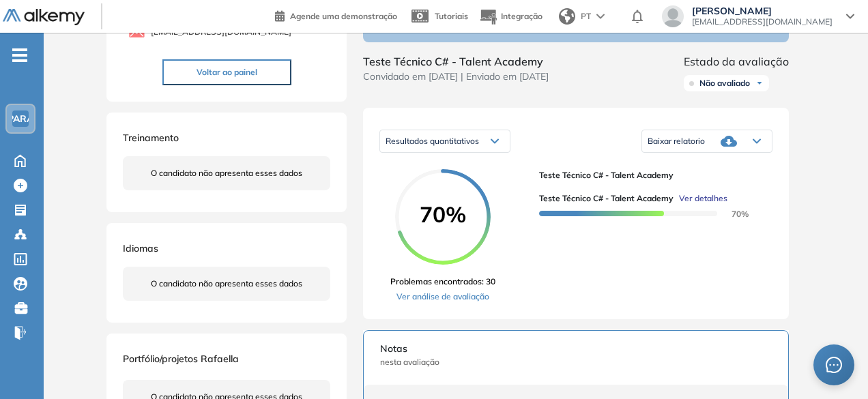
click at [705, 199] on font "Ver detalhes" at bounding box center [703, 198] width 48 height 10
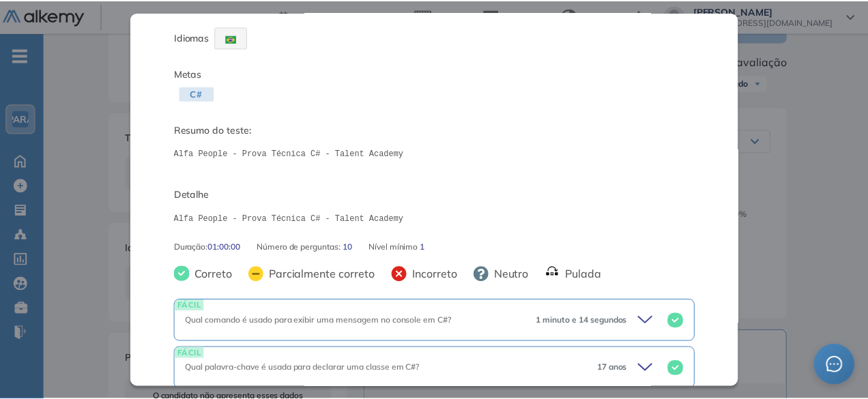
scroll to position [0, 0]
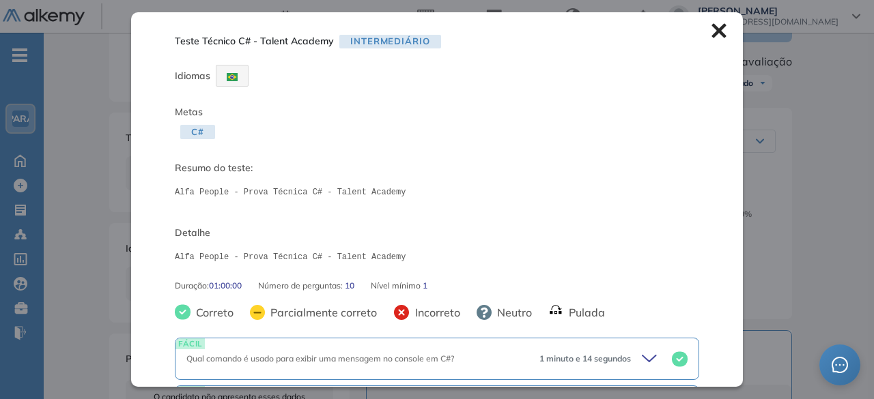
click at [713, 29] on icon at bounding box center [718, 30] width 15 height 15
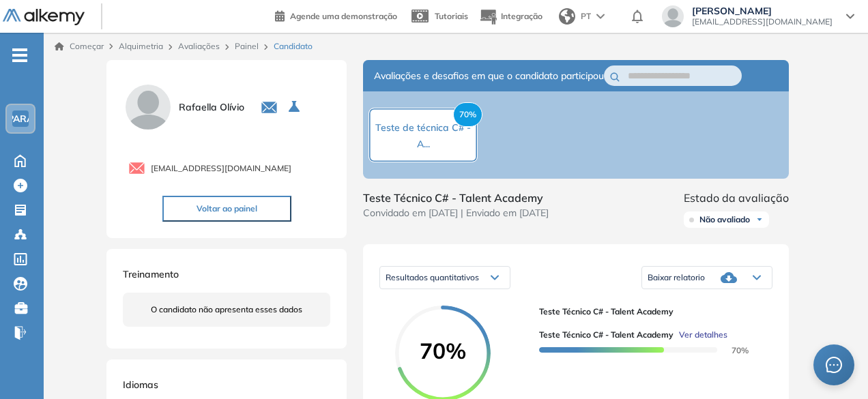
click at [241, 46] on font "Painel" at bounding box center [247, 46] width 24 height 10
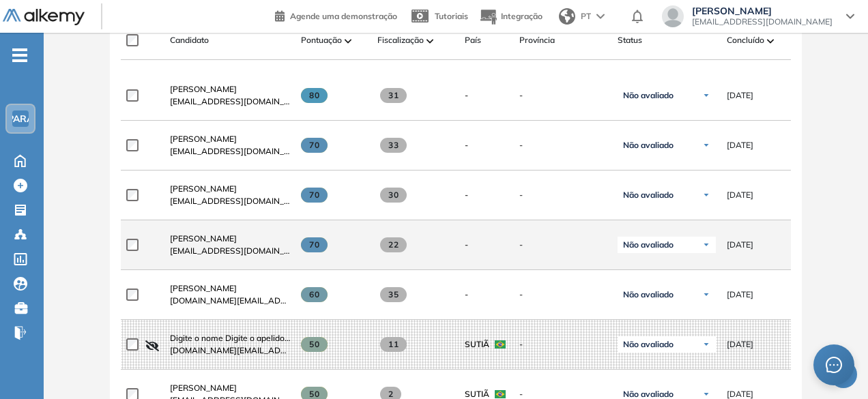
scroll to position [478, 0]
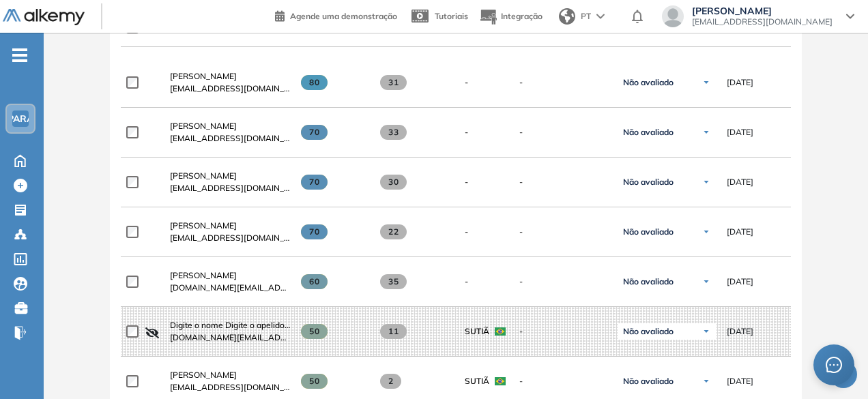
click at [64, 129] on div "Avaliação : Prova Técnica C# - Talent Academy Abrir Ver triagem Fechar a pesqui…" at bounding box center [455, 202] width 813 height 1241
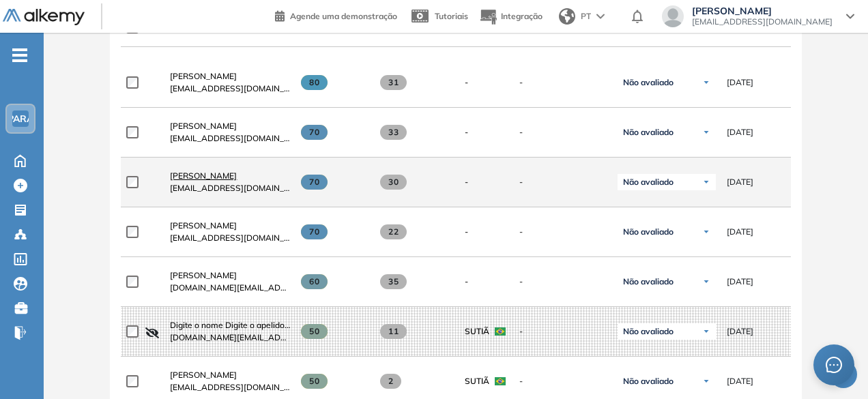
click at [198, 181] on font "Rafaella Olívio" at bounding box center [203, 176] width 67 height 10
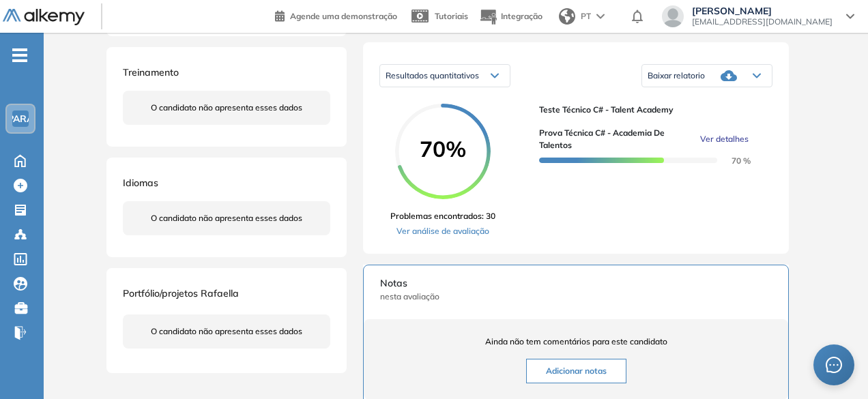
scroll to position [205, 0]
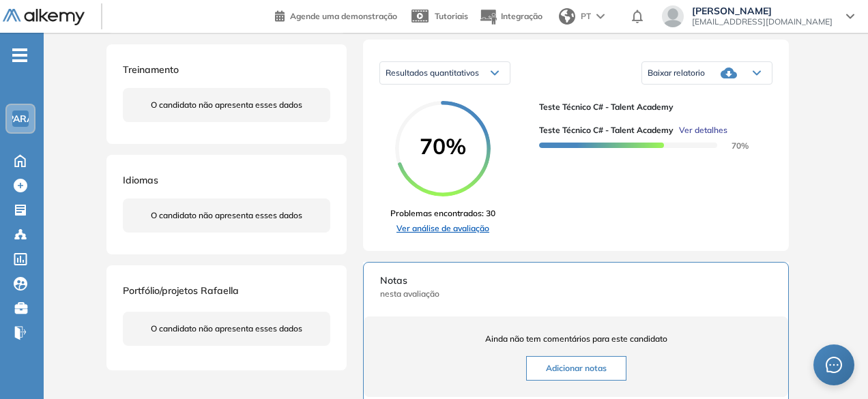
click at [454, 233] on font "Ver análise de avaliação" at bounding box center [442, 228] width 93 height 10
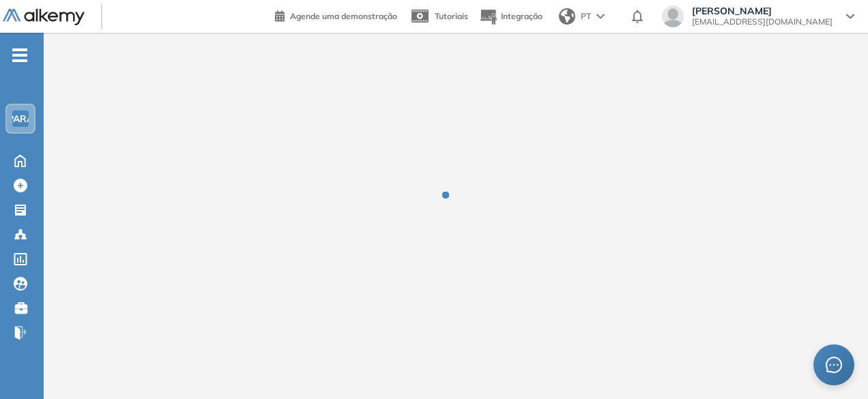
click at [454, 234] on div at bounding box center [456, 206] width 824 height 96
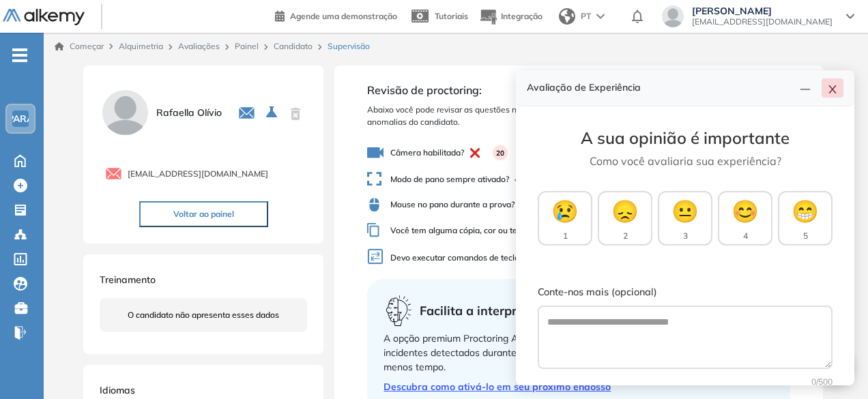
click at [715, 89] on icon "fechar" at bounding box center [832, 89] width 11 height 11
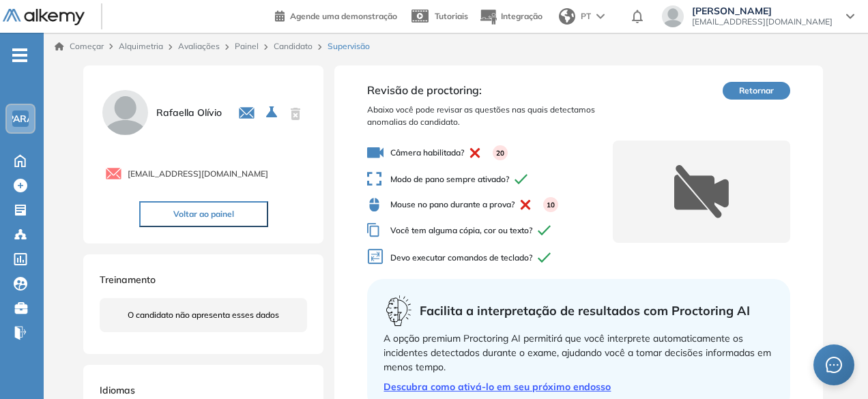
click at [554, 203] on font "10" at bounding box center [551, 205] width 8 height 9
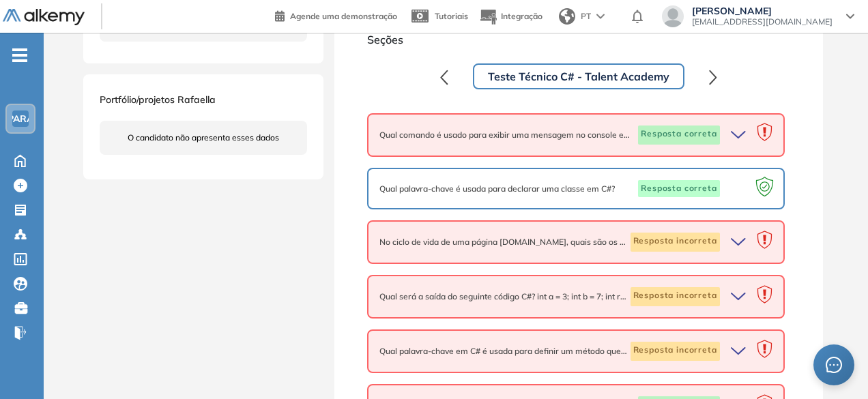
scroll to position [409, 0]
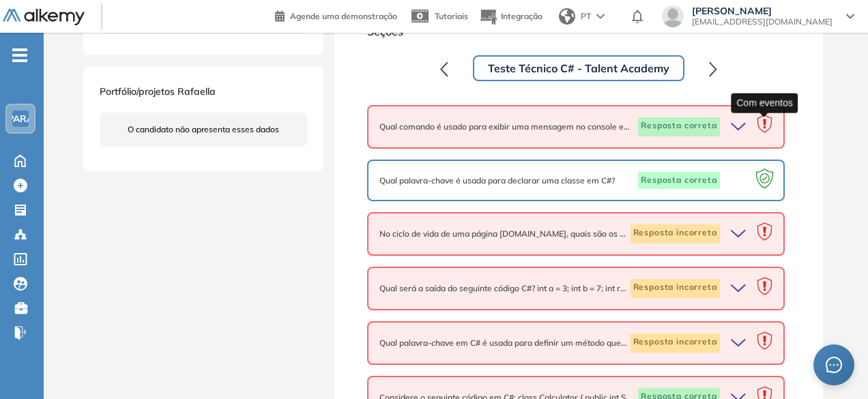
click at [715, 124] on icon at bounding box center [764, 126] width 27 height 27
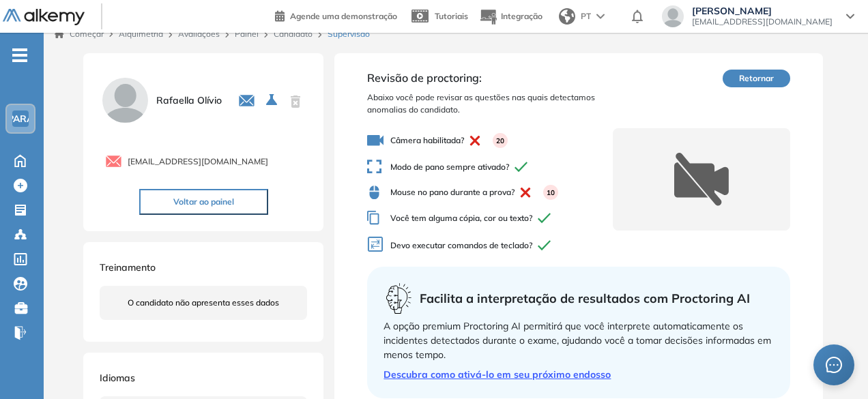
scroll to position [0, 0]
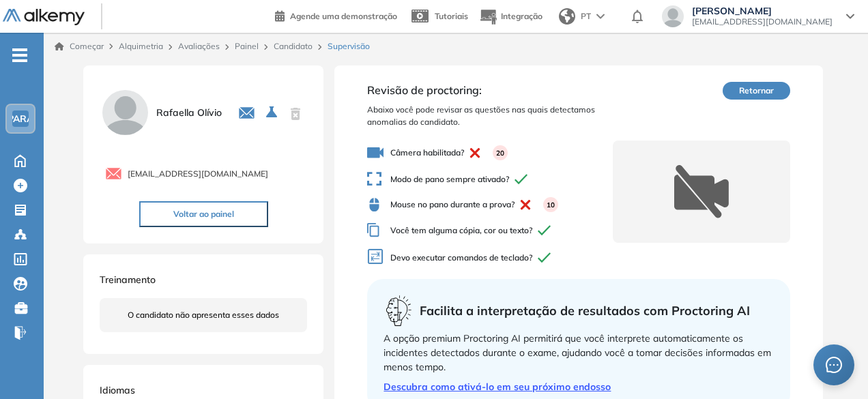
click at [192, 50] on font "Avaliações" at bounding box center [199, 46] width 42 height 10
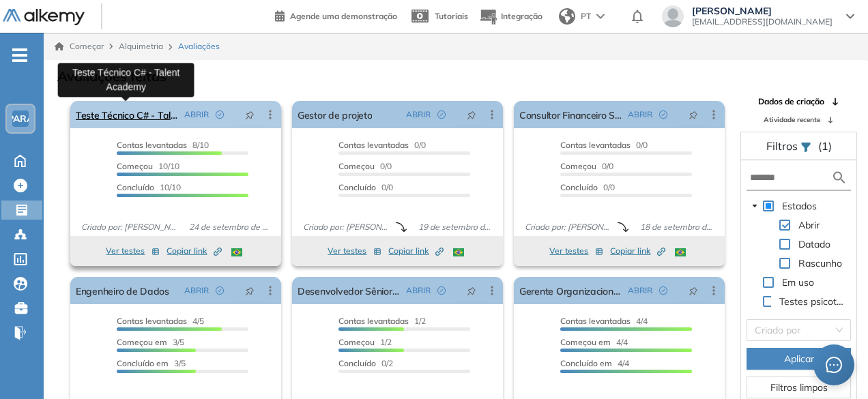
click at [152, 112] on font "Teste Técnico C# - Talent Academy" at bounding box center [152, 115] width 153 height 12
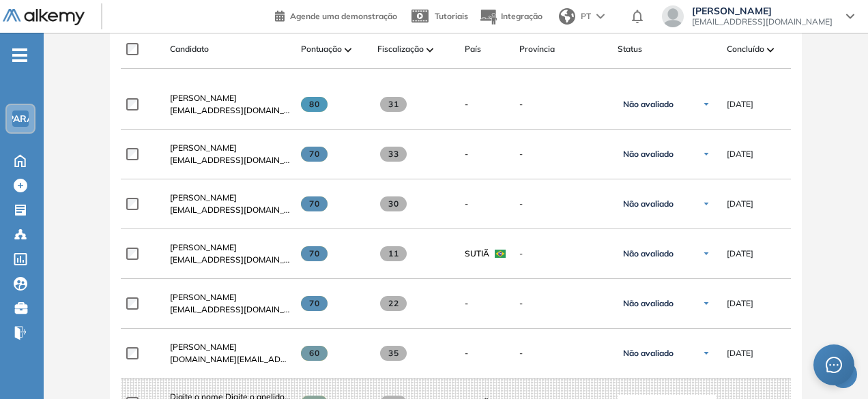
scroll to position [478, 0]
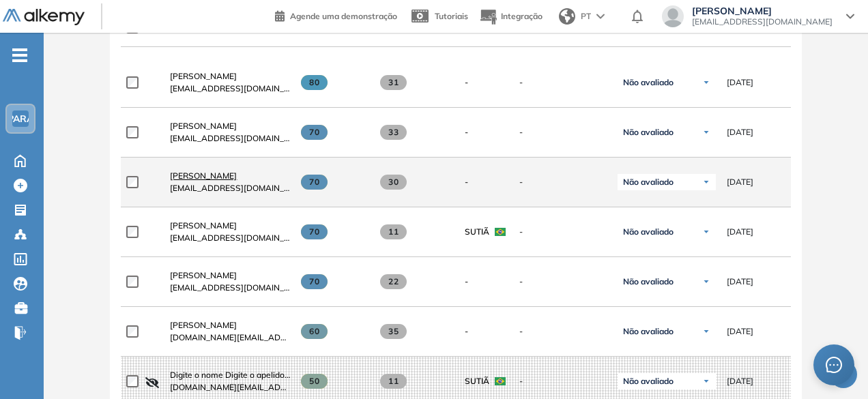
click at [203, 181] on font "[PERSON_NAME]" at bounding box center [203, 176] width 67 height 10
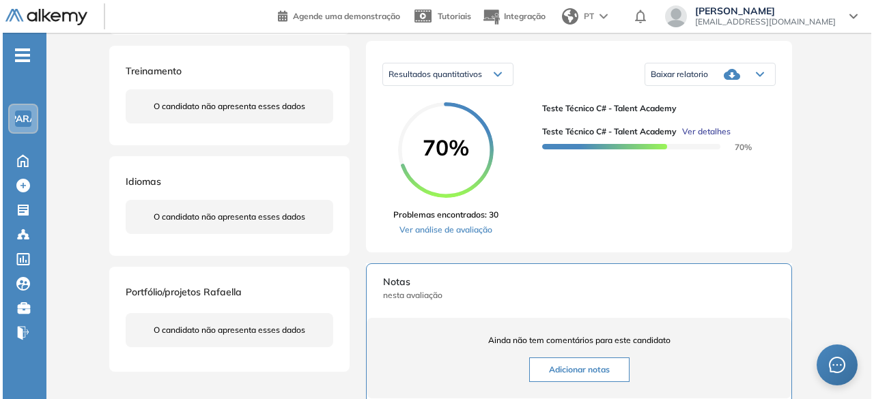
scroll to position [205, 0]
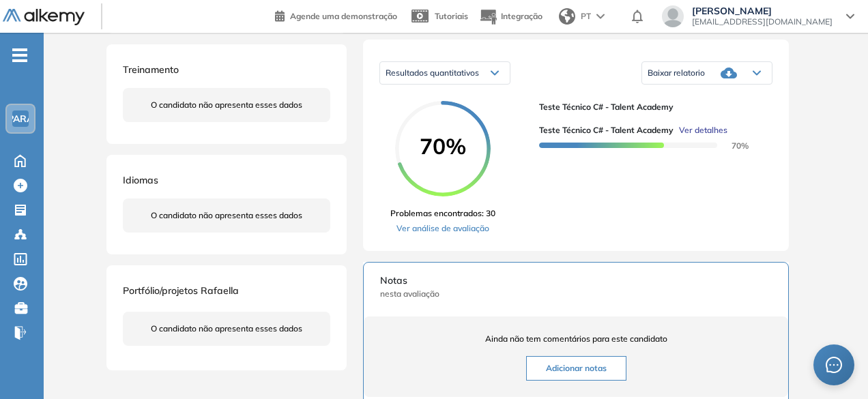
click at [705, 134] on font "Ver detalhes" at bounding box center [703, 130] width 48 height 10
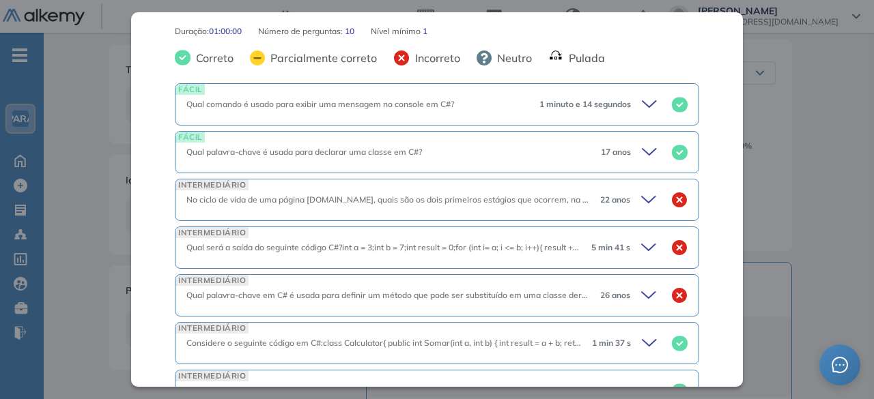
scroll to position [273, 0]
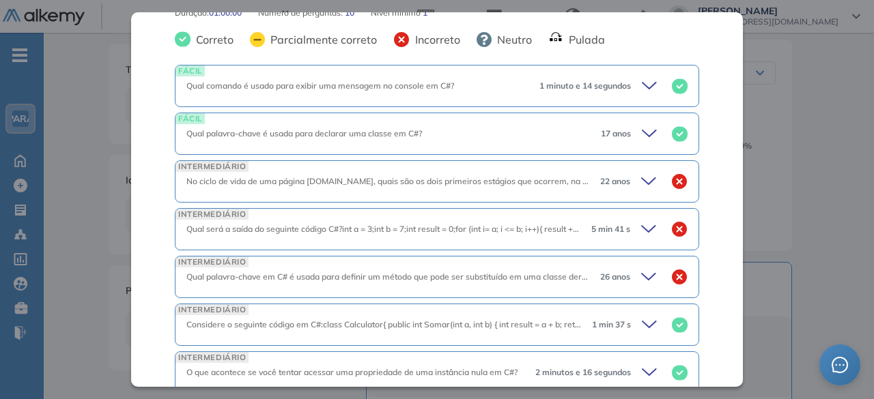
click at [641, 177] on icon at bounding box center [650, 181] width 19 height 19
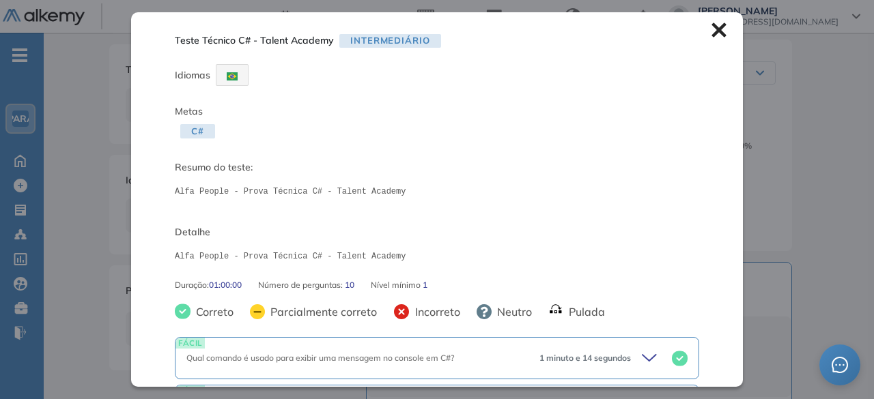
scroll to position [0, 0]
click at [399, 120] on div "Metas C#" at bounding box center [437, 124] width 524 height 42
click at [711, 27] on icon at bounding box center [718, 30] width 15 height 15
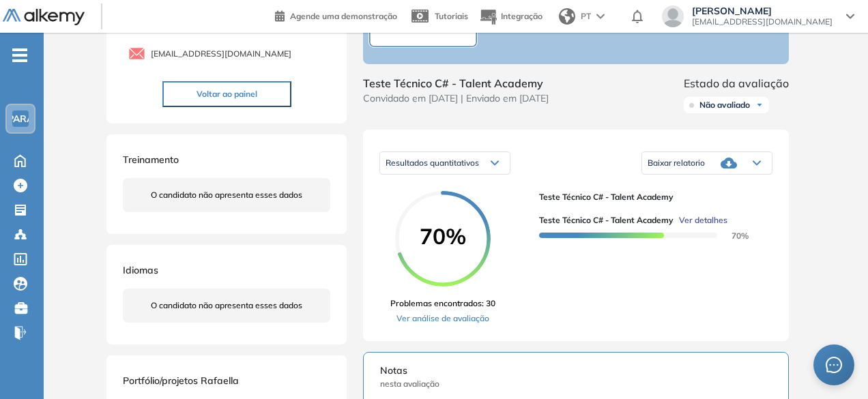
scroll to position [136, 0]
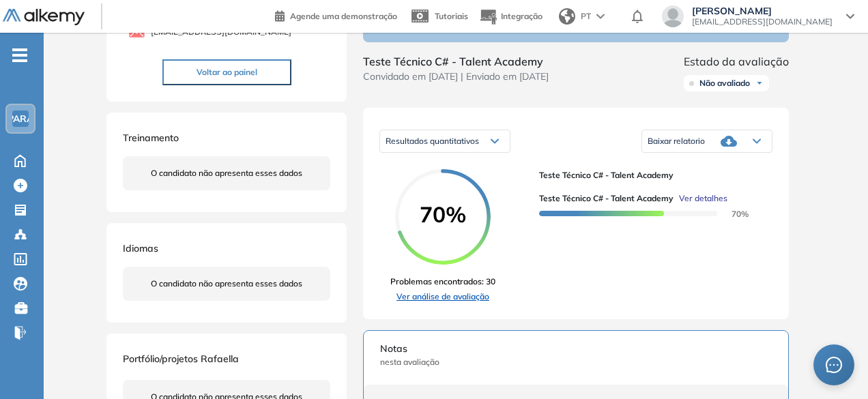
click at [476, 302] on font "Ver análise de avaliação" at bounding box center [442, 296] width 93 height 10
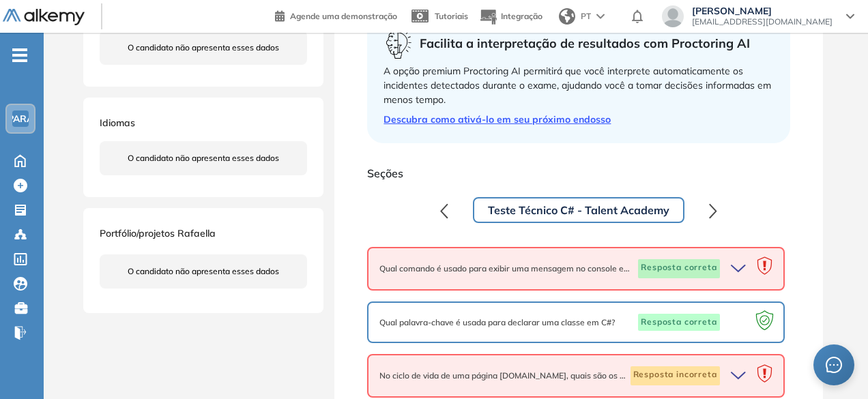
scroll to position [341, 0]
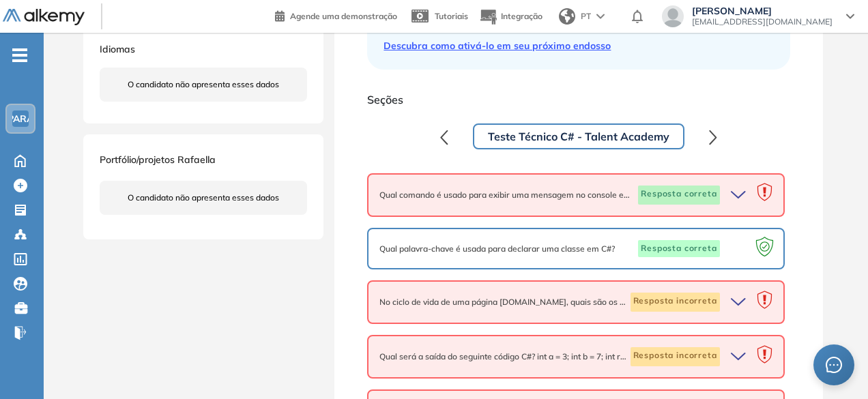
click at [715, 190] on icon "button" at bounding box center [740, 195] width 19 height 19
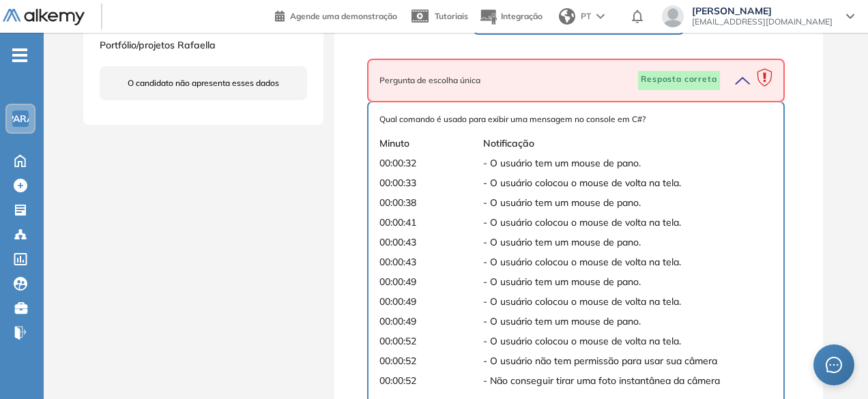
scroll to position [478, 0]
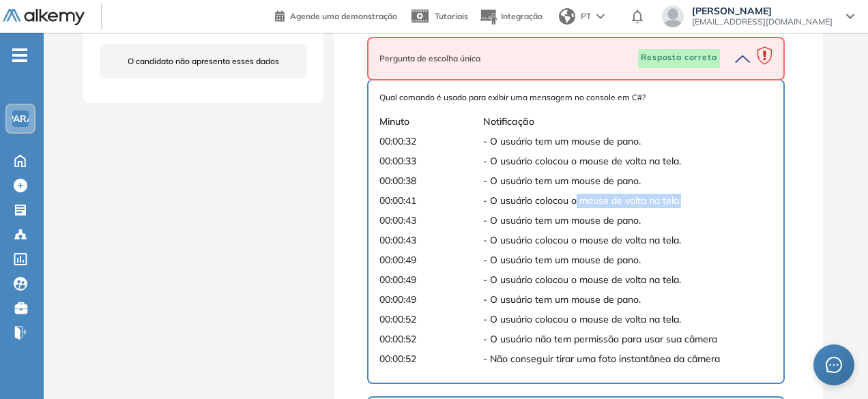
drag, startPoint x: 577, startPoint y: 200, endPoint x: 689, endPoint y: 205, distance: 111.3
click at [689, 205] on span "- O usuário colocou o mouse de volta na tela." at bounding box center [613, 201] width 261 height 14
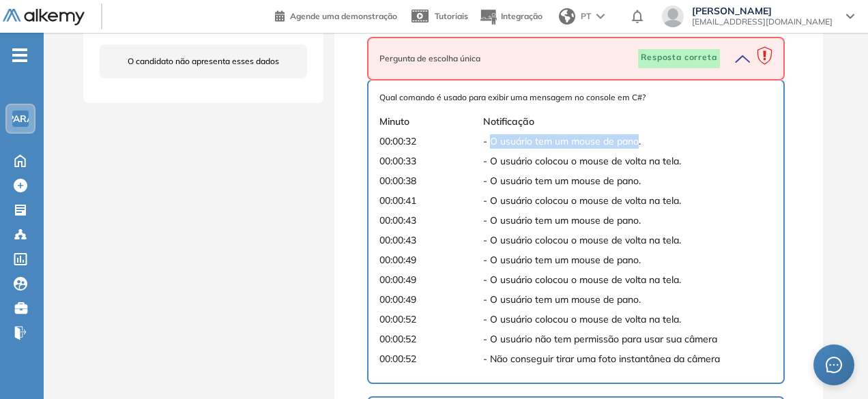
drag, startPoint x: 493, startPoint y: 141, endPoint x: 637, endPoint y: 149, distance: 144.2
click at [637, 149] on div "Qual comando é usado para exibir uma mensagem no console em C#? Minuto Notifica…" at bounding box center [575, 231] width 392 height 280
click at [661, 166] on font "- O usuário colocou o mouse de volta na tela." at bounding box center [582, 161] width 198 height 12
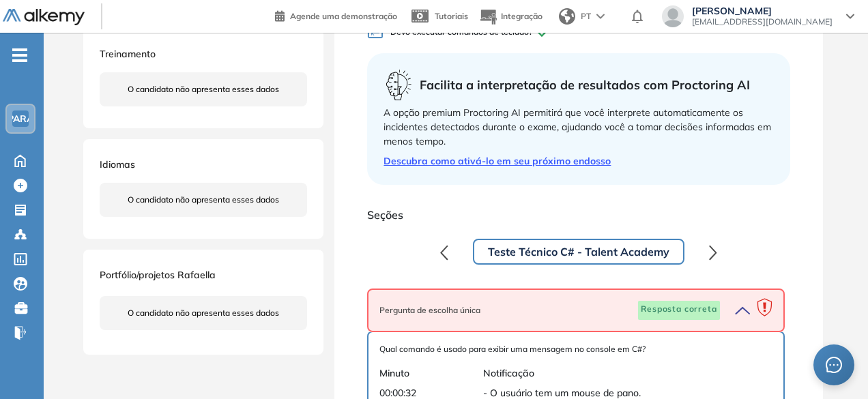
scroll to position [205, 0]
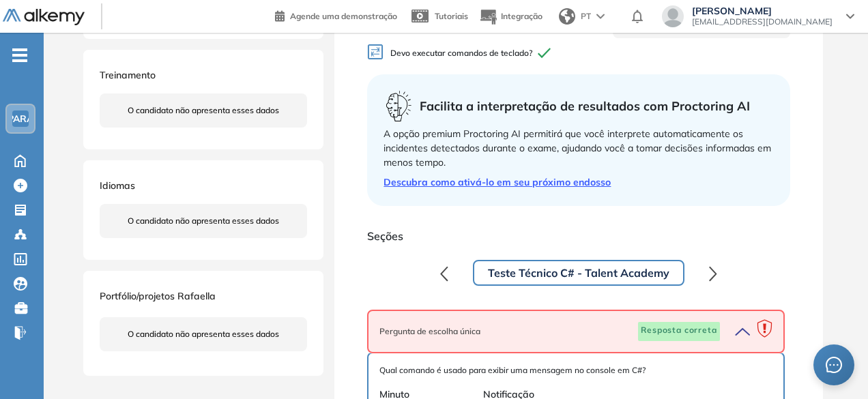
click at [613, 19] on div "PT" at bounding box center [582, 16] width 59 height 27
click at [610, 46] on font "Espanhol" at bounding box center [592, 46] width 35 height 10
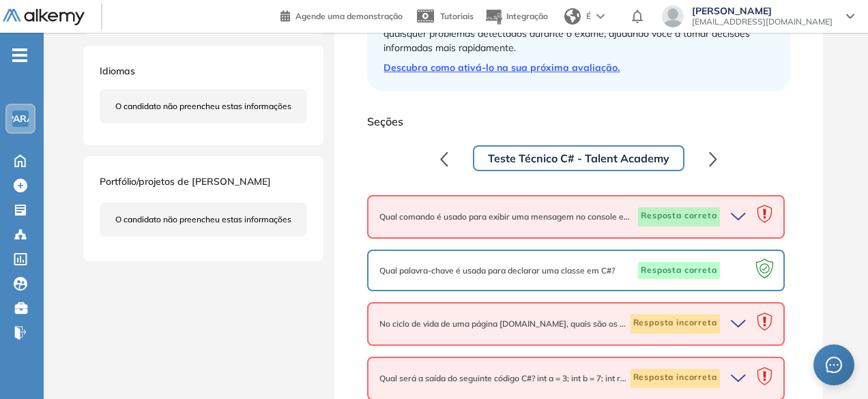
scroll to position [341, 0]
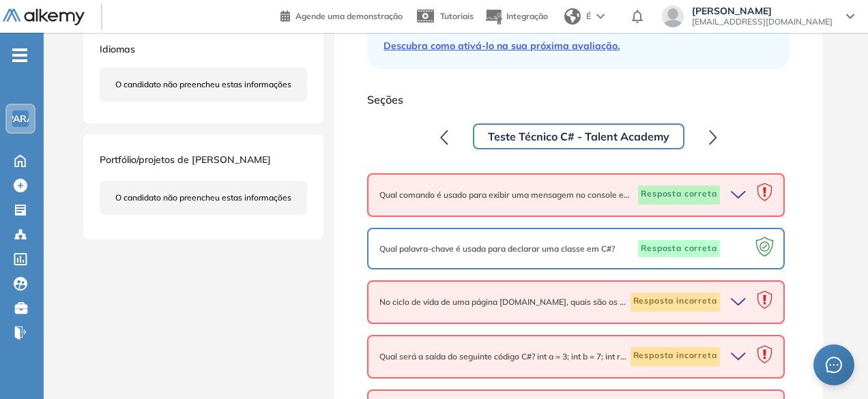
click at [715, 197] on icon "button" at bounding box center [740, 195] width 19 height 19
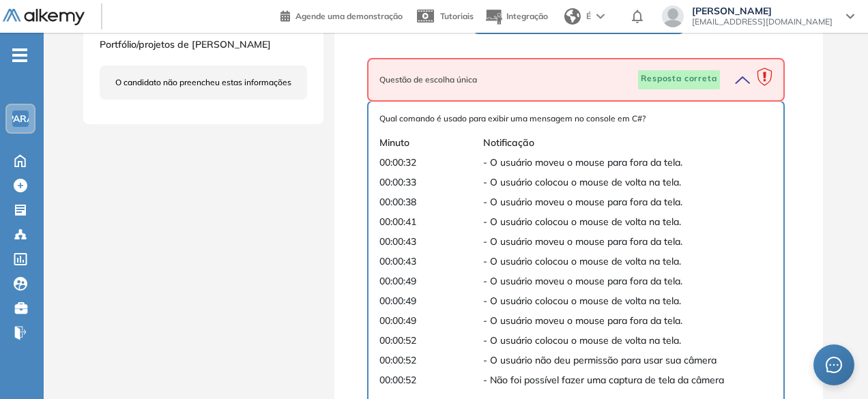
scroll to position [478, 0]
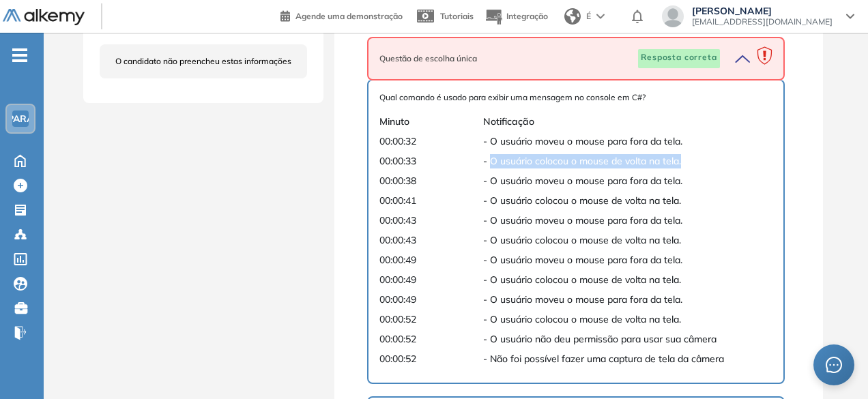
drag, startPoint x: 493, startPoint y: 160, endPoint x: 694, endPoint y: 164, distance: 201.4
click at [694, 164] on span "- O usuário colocou o mouse de volta na tela." at bounding box center [613, 161] width 261 height 14
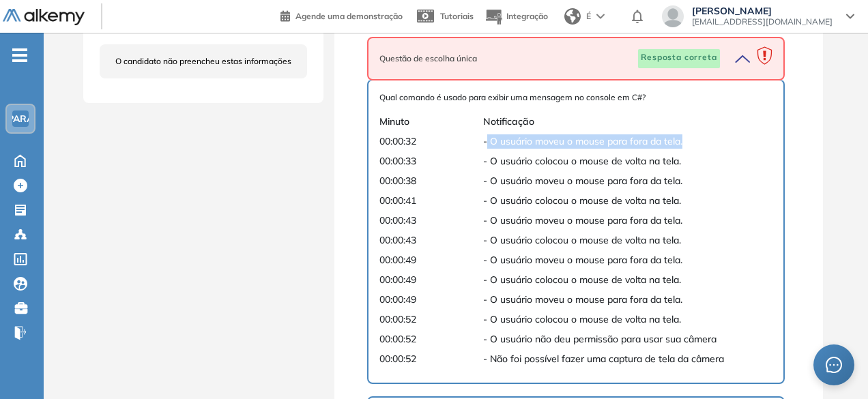
drag, startPoint x: 488, startPoint y: 141, endPoint x: 751, endPoint y: 144, distance: 262.8
click at [715, 144] on div "00:00:32 - O usuário moveu o mouse para fora da tela." at bounding box center [575, 141] width 392 height 14
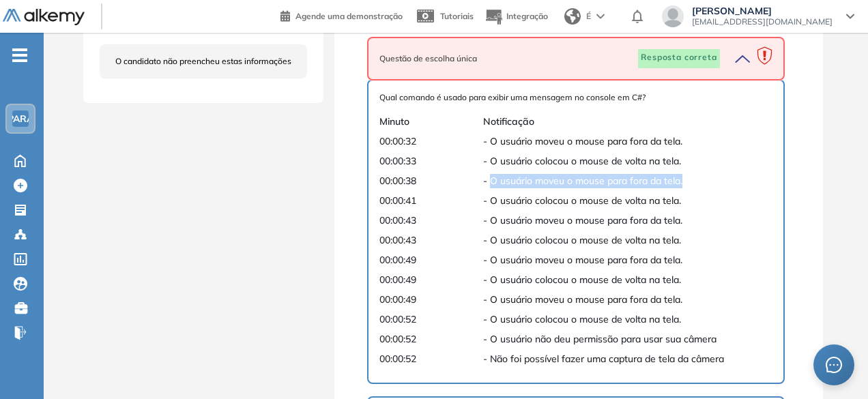
drag, startPoint x: 491, startPoint y: 179, endPoint x: 694, endPoint y: 182, distance: 202.7
click at [694, 182] on span "- O usuário moveu o mouse para fora da tela." at bounding box center [613, 181] width 261 height 14
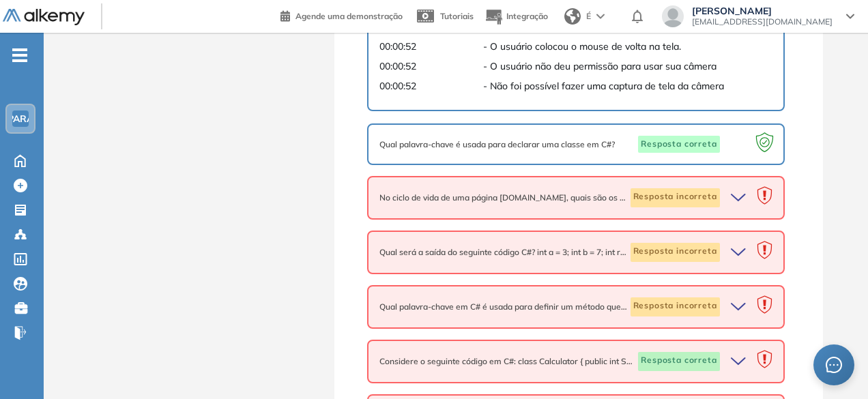
scroll to position [887, 0]
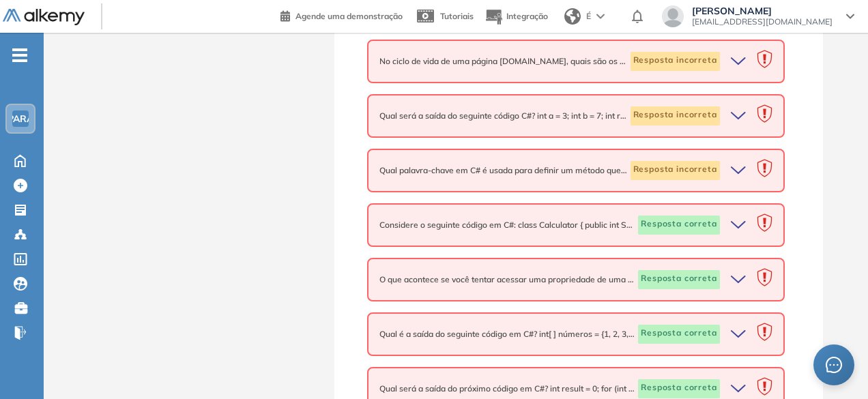
click at [715, 223] on icon "button" at bounding box center [739, 225] width 14 height 6
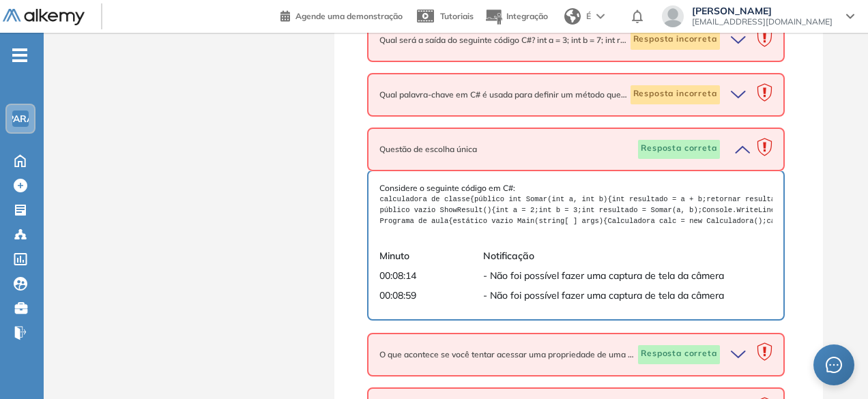
scroll to position [955, 0]
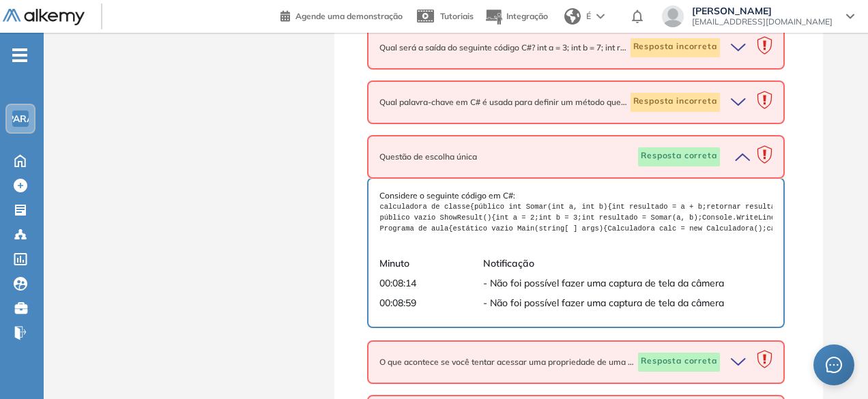
click at [715, 102] on icon "button" at bounding box center [739, 102] width 14 height 6
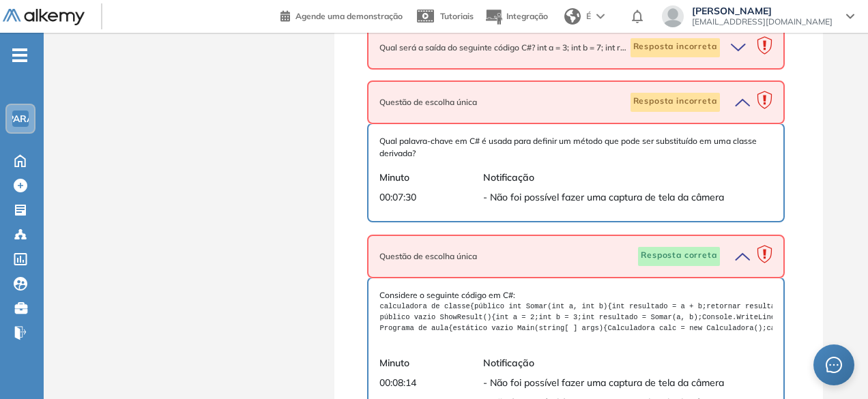
scroll to position [887, 0]
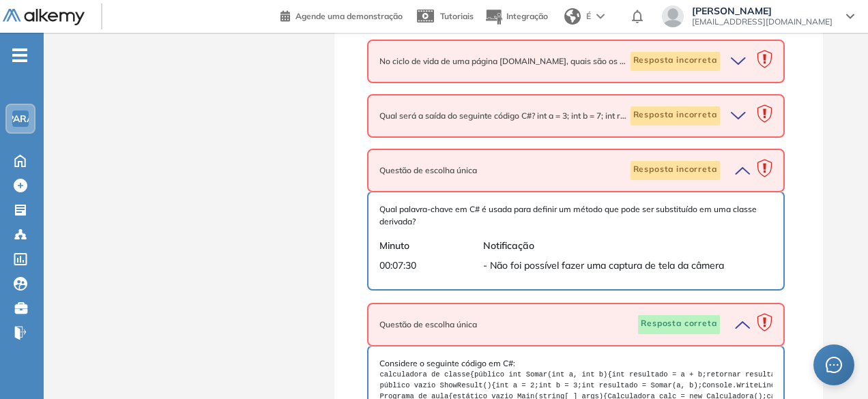
click at [715, 112] on icon "button" at bounding box center [740, 115] width 19 height 19
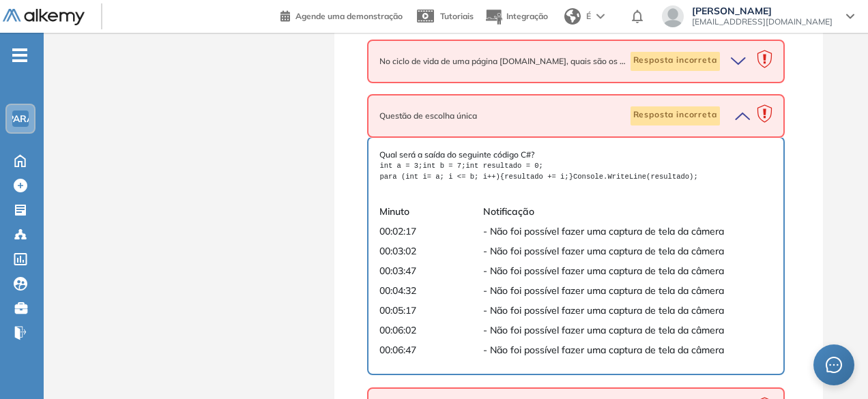
click at [715, 68] on icon "button" at bounding box center [740, 61] width 19 height 19
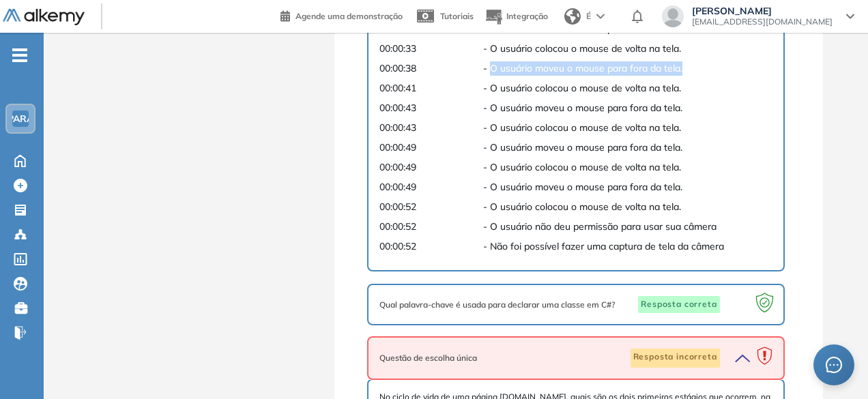
scroll to position [682, 0]
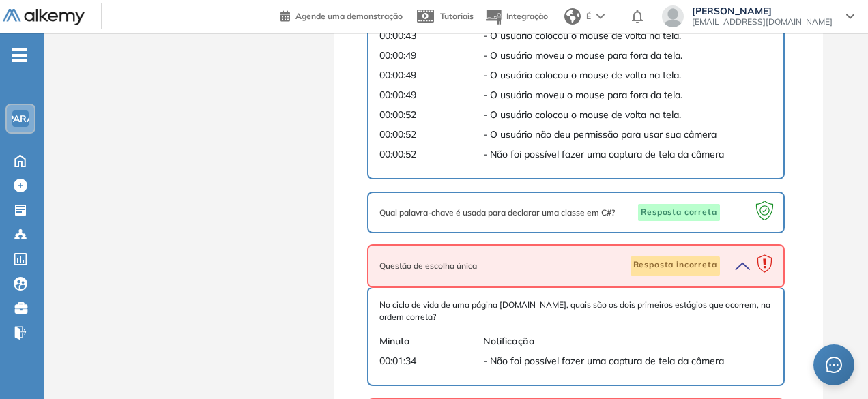
click at [715, 216] on div at bounding box center [738, 213] width 37 height 18
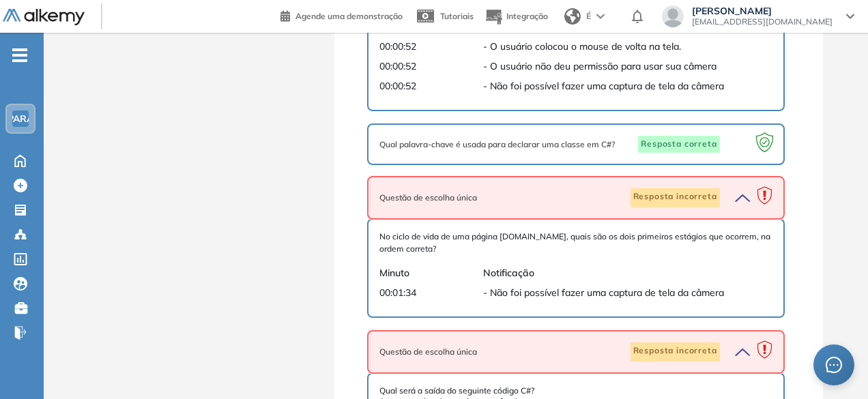
click at [534, 142] on font "Qual palavra-chave é usada para declarar uma classe em C#?" at bounding box center [496, 144] width 235 height 10
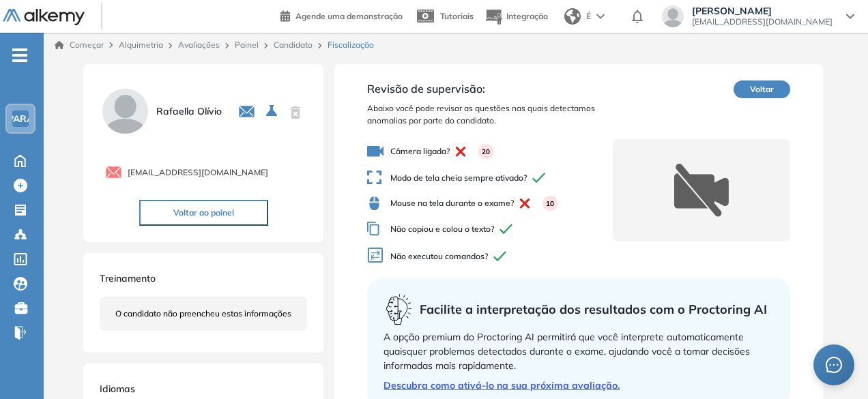
scroll to position [0, 0]
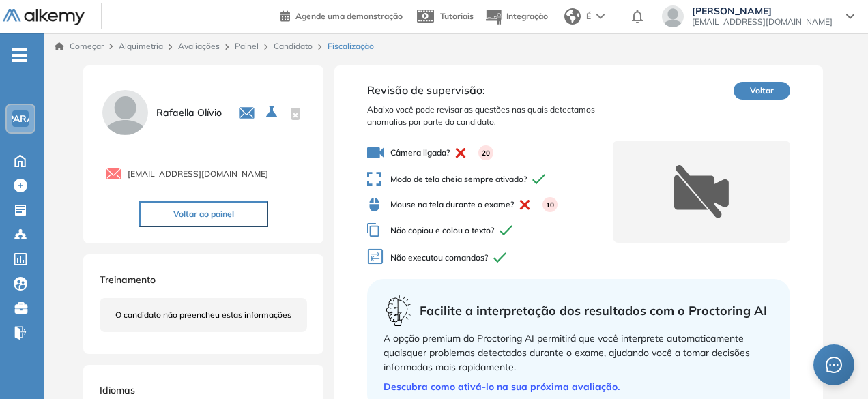
click at [297, 48] on font "Candidato" at bounding box center [293, 46] width 39 height 10
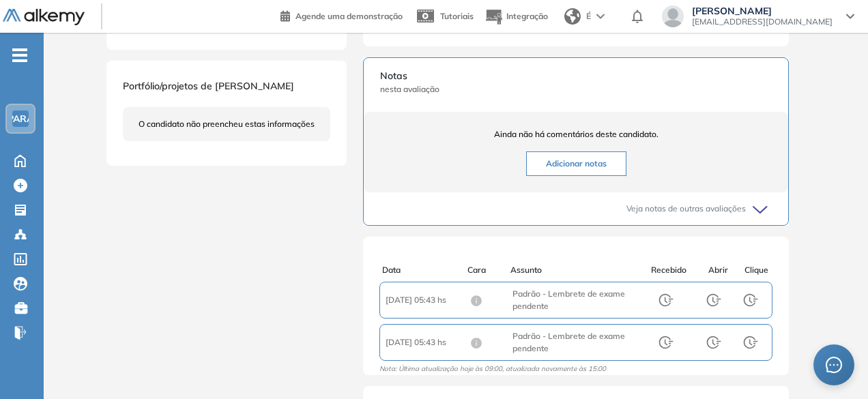
scroll to position [273, 0]
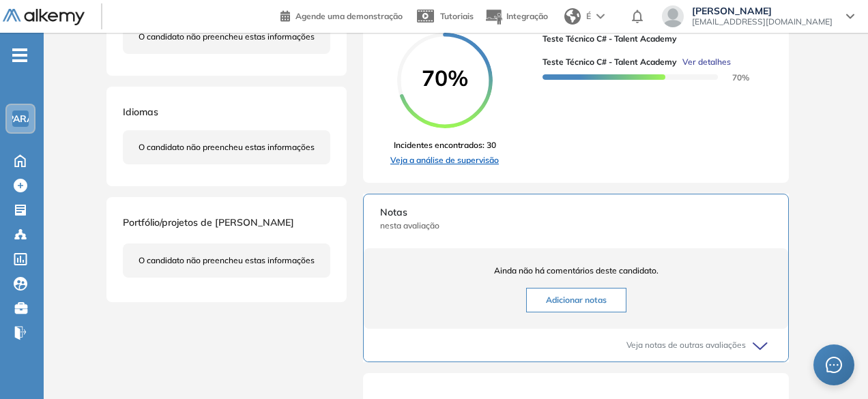
click at [431, 165] on font "Veja a análise de supervisão" at bounding box center [444, 160] width 109 height 10
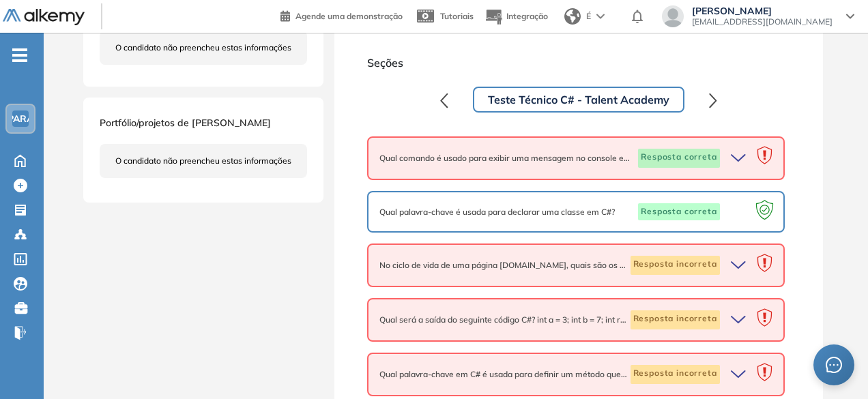
scroll to position [409, 0]
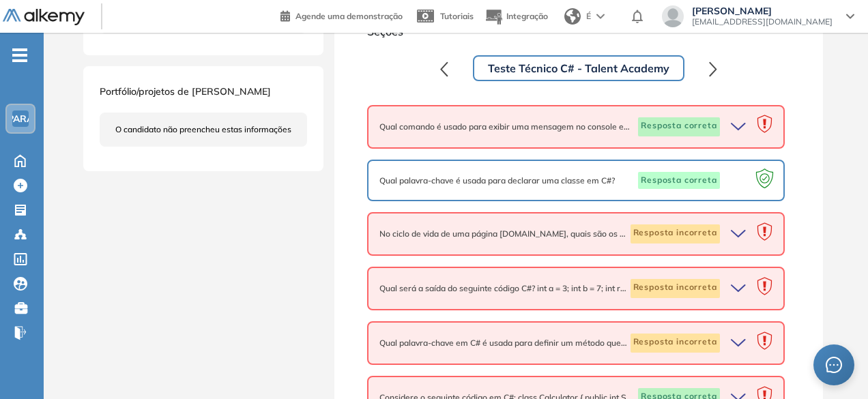
click at [715, 122] on icon "button" at bounding box center [740, 126] width 19 height 19
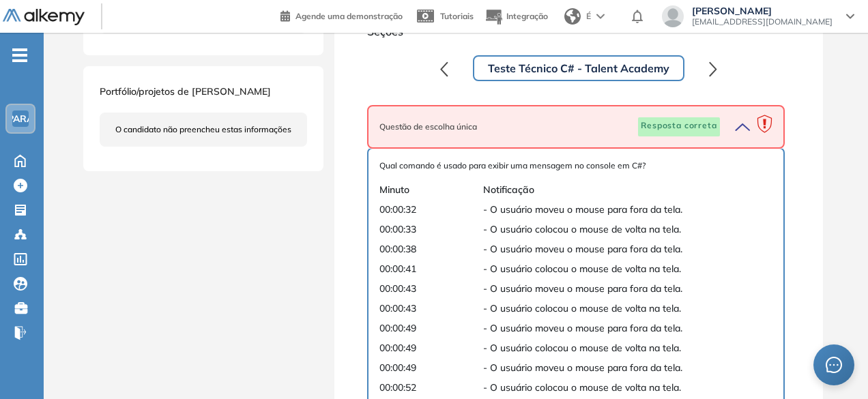
scroll to position [478, 0]
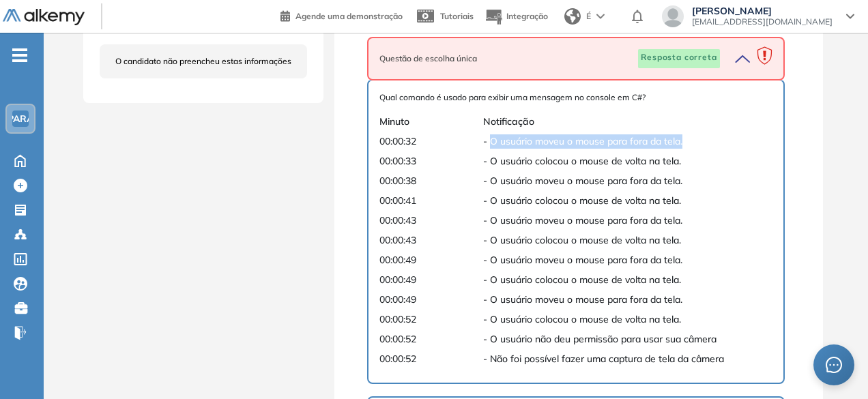
drag, startPoint x: 490, startPoint y: 137, endPoint x: 697, endPoint y: 141, distance: 207.5
click at [697, 141] on span "- O usuário moveu o mouse para fora da tela." at bounding box center [613, 141] width 261 height 14
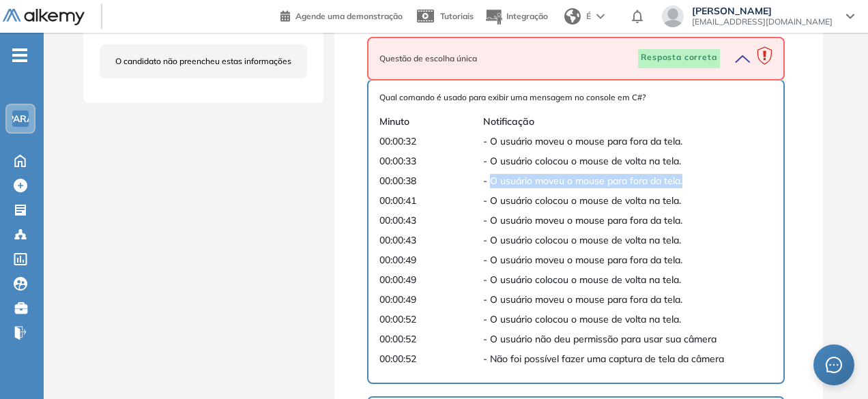
drag, startPoint x: 492, startPoint y: 181, endPoint x: 700, endPoint y: 184, distance: 208.2
click at [705, 182] on span "- O usuário moveu o mouse para fora da tela." at bounding box center [613, 181] width 261 height 14
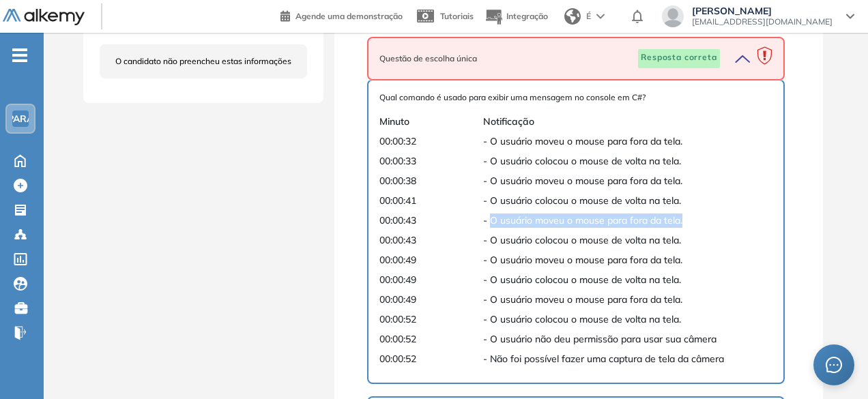
drag, startPoint x: 490, startPoint y: 220, endPoint x: 697, endPoint y: 220, distance: 207.5
click at [697, 220] on span "- O usuário moveu o mouse para fora da tela." at bounding box center [613, 221] width 261 height 14
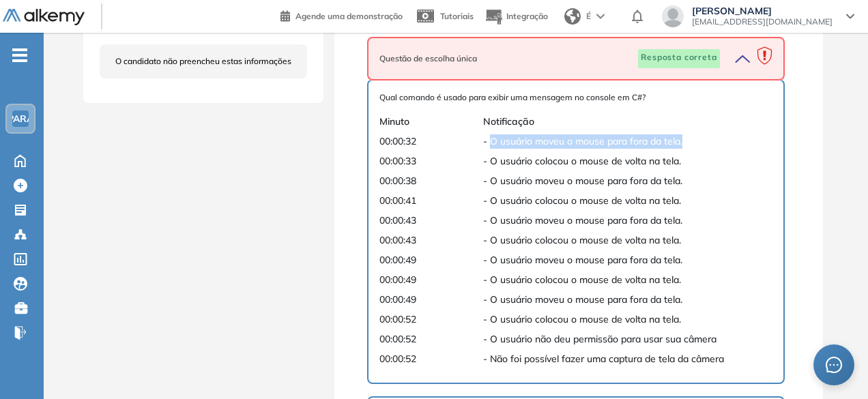
drag, startPoint x: 491, startPoint y: 142, endPoint x: 717, endPoint y: 147, distance: 225.9
click at [715, 147] on span "- O usuário moveu o mouse para fora da tela." at bounding box center [613, 141] width 261 height 14
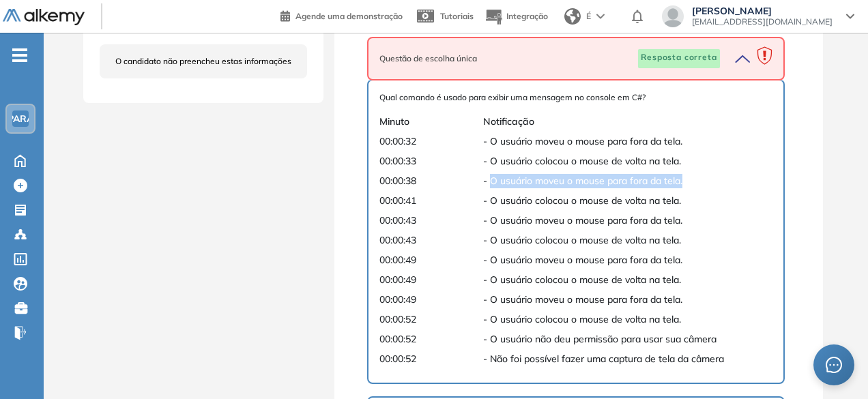
drag, startPoint x: 491, startPoint y: 183, endPoint x: 687, endPoint y: 182, distance: 196.5
click at [687, 182] on span "- O usuário moveu o mouse para fora da tela." at bounding box center [613, 181] width 261 height 14
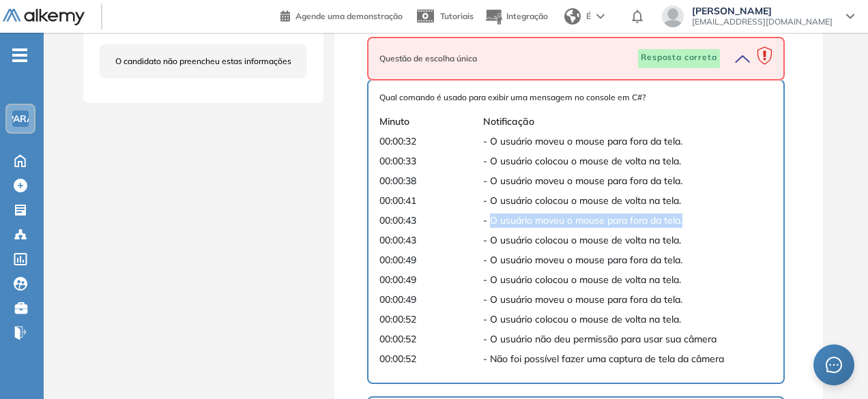
drag, startPoint x: 491, startPoint y: 220, endPoint x: 693, endPoint y: 219, distance: 202.0
click at [693, 219] on span "- O usuário moveu o mouse para fora da tela." at bounding box center [613, 221] width 261 height 14
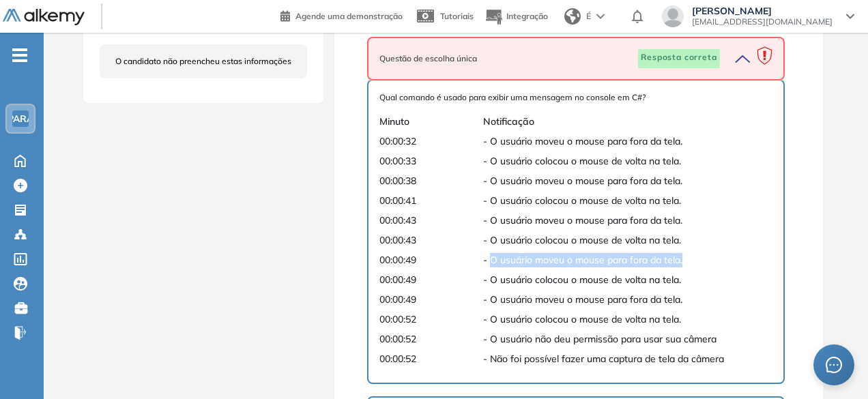
drag, startPoint x: 490, startPoint y: 261, endPoint x: 695, endPoint y: 259, distance: 205.4
click at [695, 259] on span "- O usuário moveu o mouse para fora da tela." at bounding box center [613, 260] width 261 height 14
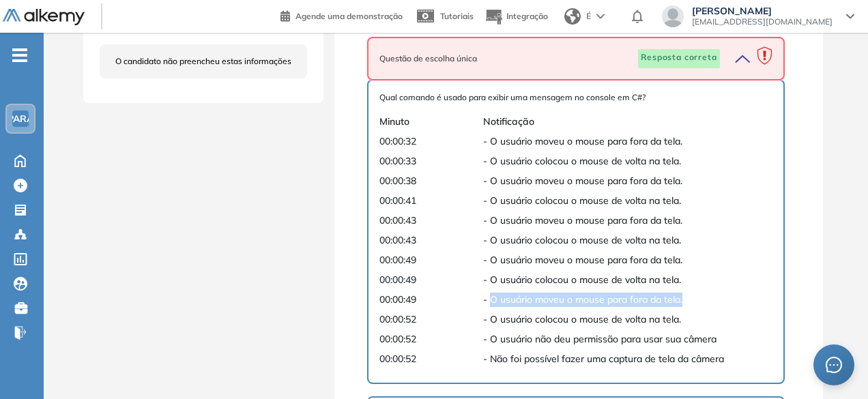
drag, startPoint x: 490, startPoint y: 300, endPoint x: 705, endPoint y: 300, distance: 215.0
click at [705, 300] on span "- O usuário moveu o mouse para fora da tela." at bounding box center [613, 300] width 261 height 14
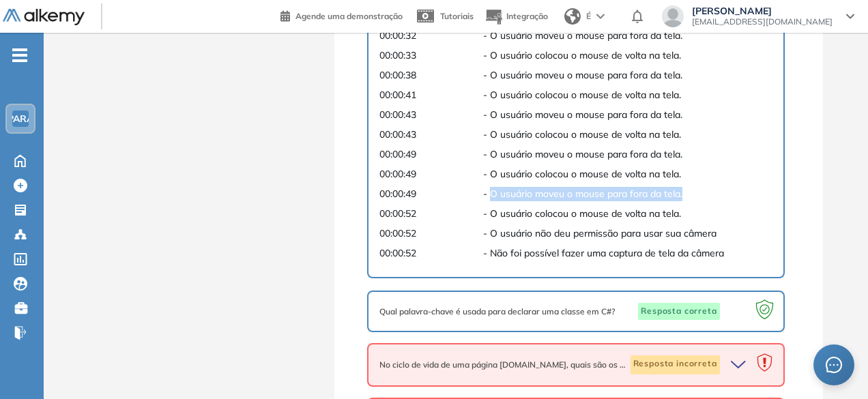
scroll to position [682, 0]
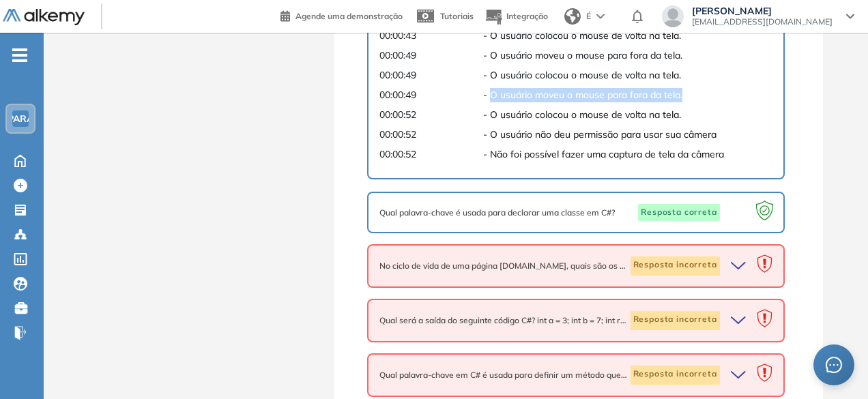
click at [715, 270] on icon "button" at bounding box center [740, 266] width 19 height 19
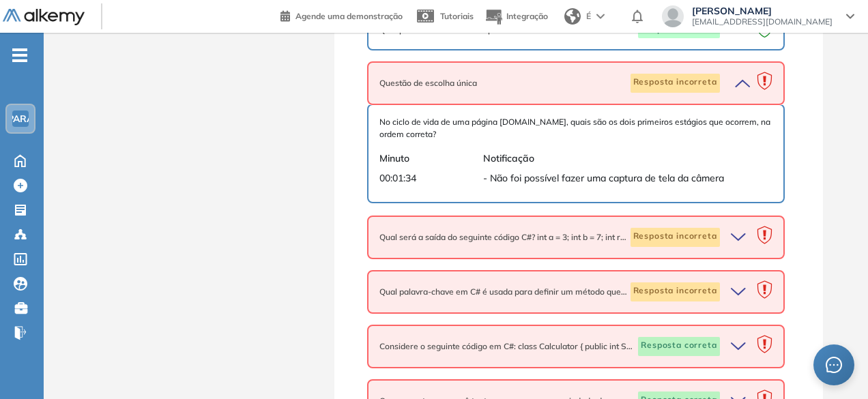
scroll to position [887, 0]
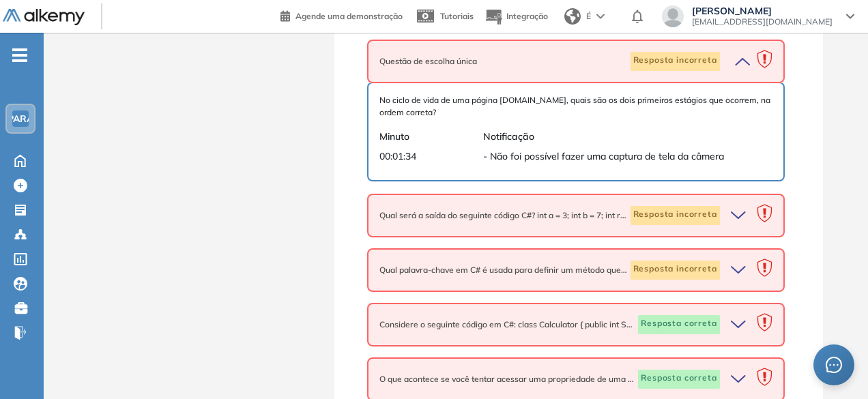
click at [715, 219] on icon "button" at bounding box center [740, 215] width 19 height 19
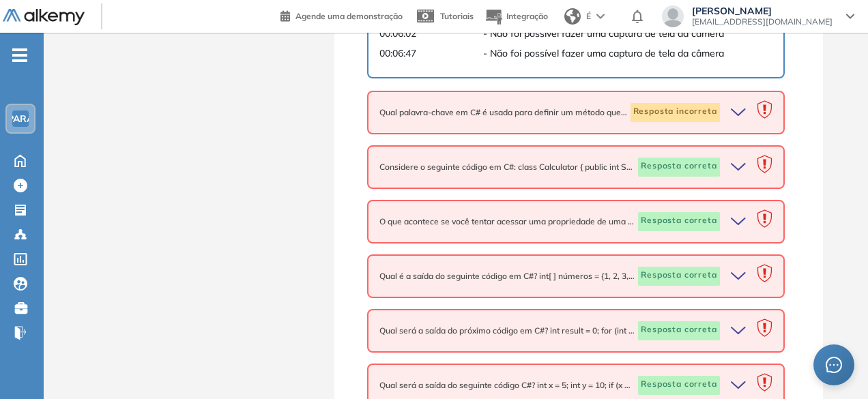
scroll to position [1297, 0]
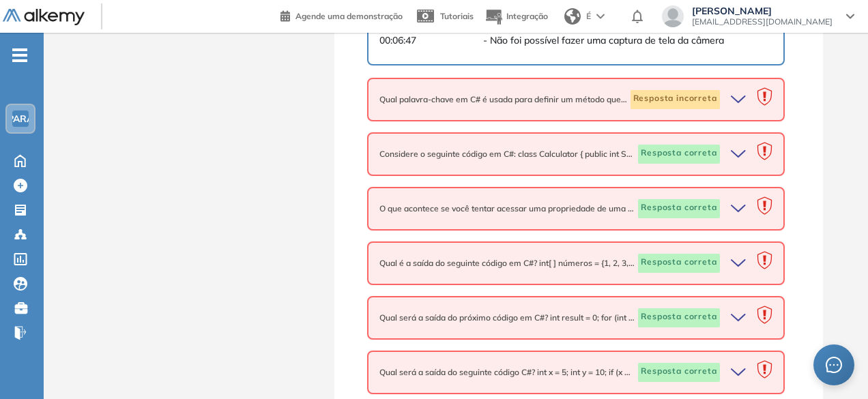
click at [715, 109] on icon "button" at bounding box center [740, 99] width 19 height 19
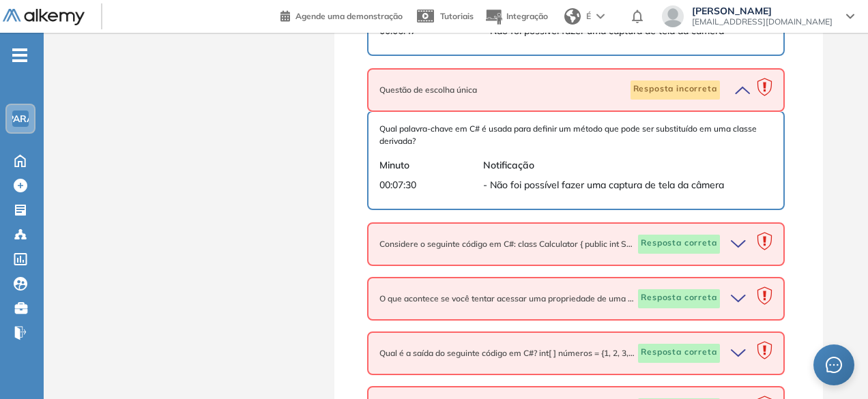
scroll to position [1433, 0]
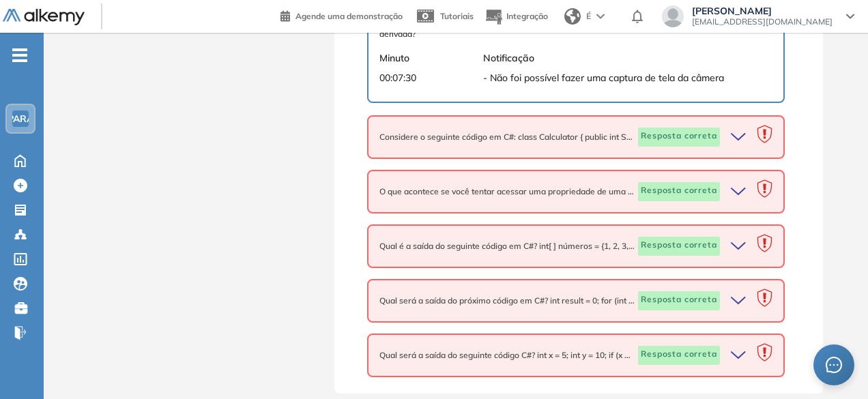
click at [715, 147] on icon "button" at bounding box center [740, 137] width 19 height 19
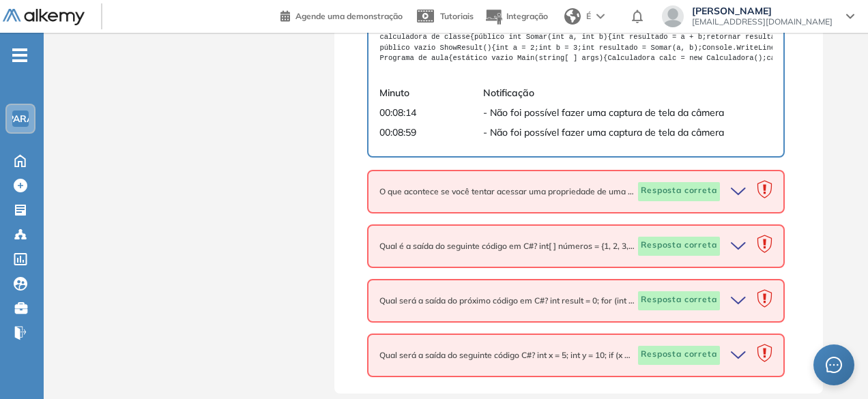
scroll to position [1843, 0]
click at [715, 194] on icon "button" at bounding box center [739, 191] width 14 height 6
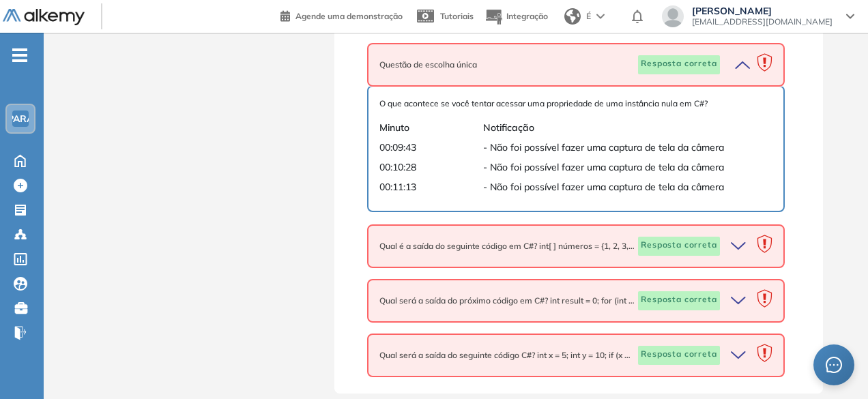
scroll to position [2002, 0]
click at [715, 243] on icon "button" at bounding box center [740, 246] width 19 height 19
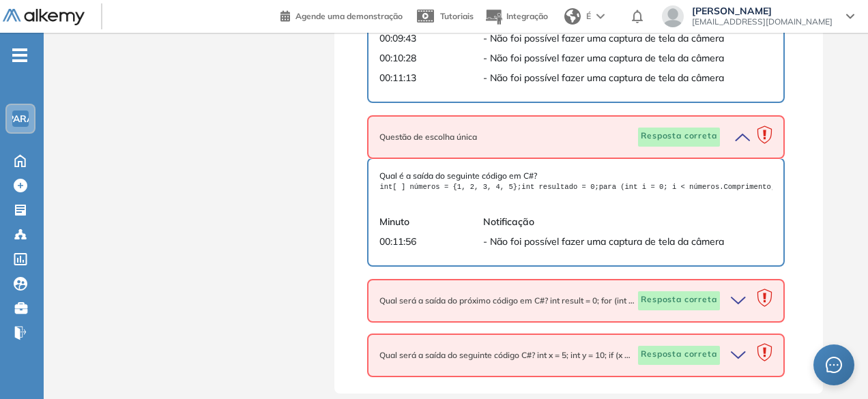
scroll to position [2186, 0]
click at [715, 301] on icon "button" at bounding box center [740, 300] width 19 height 19
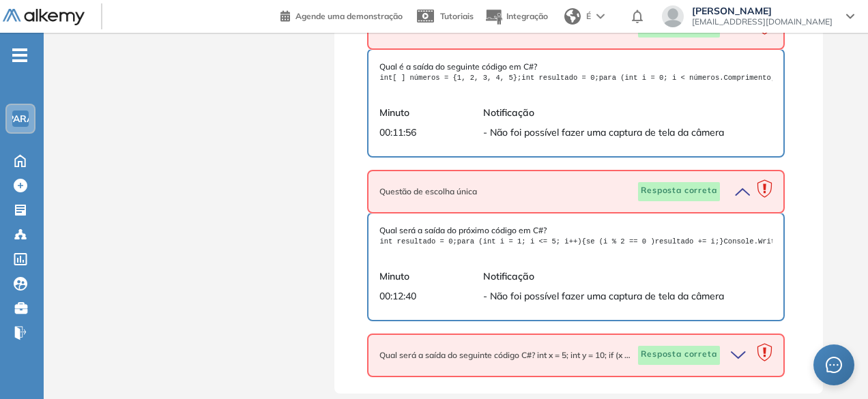
scroll to position [2360, 0]
click at [715, 353] on icon "button" at bounding box center [740, 355] width 19 height 19
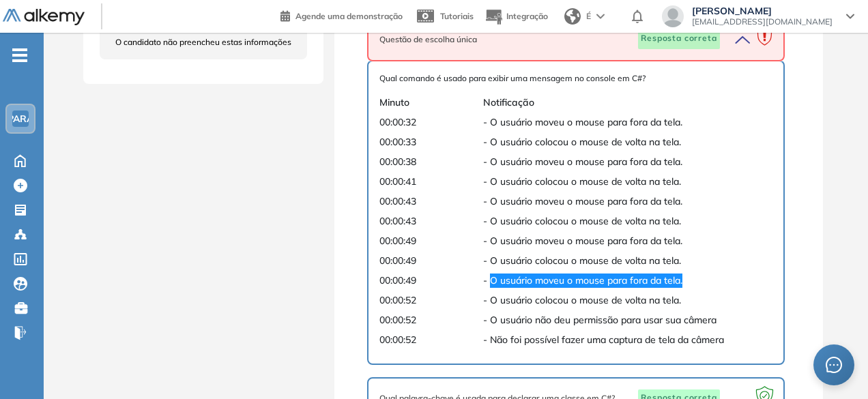
scroll to position [518, 0]
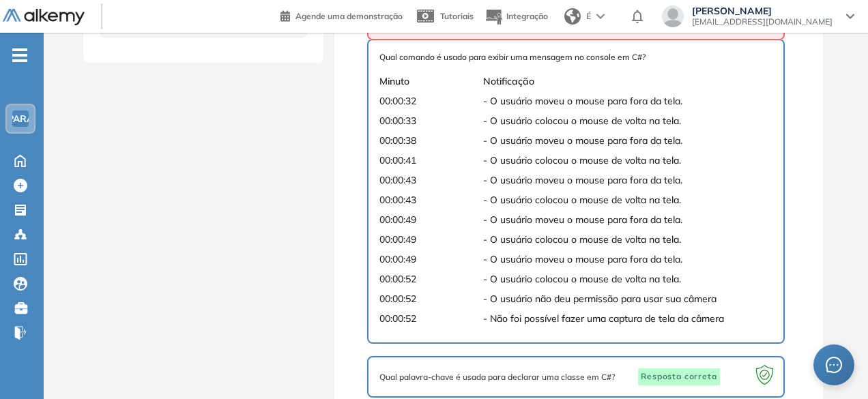
click at [555, 104] on font "- O usuário moveu o mouse para fora da tela." at bounding box center [582, 101] width 199 height 12
click at [557, 121] on font "- O usuário colocou o mouse de volta na tela." at bounding box center [582, 121] width 198 height 12
click at [562, 142] on font "- O usuário moveu o mouse para fora da tela." at bounding box center [582, 140] width 199 height 12
drag, startPoint x: 569, startPoint y: 163, endPoint x: 573, endPoint y: 177, distance: 14.2
click at [569, 163] on font "- O usuário colocou o mouse de volta na tela." at bounding box center [582, 160] width 198 height 12
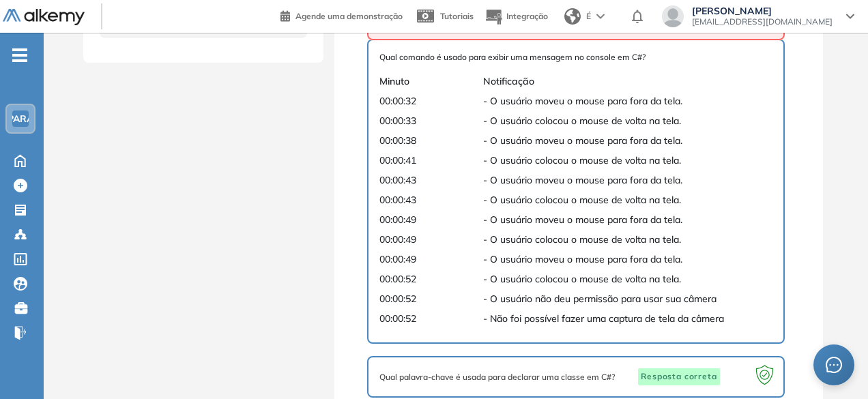
click at [573, 177] on font "- O usuário moveu o mouse para fora da tela." at bounding box center [582, 180] width 199 height 12
click at [577, 198] on font "- O usuário colocou o mouse de volta na tela." at bounding box center [582, 200] width 198 height 12
click at [578, 215] on font "- O usuário moveu o mouse para fora da tela." at bounding box center [582, 220] width 199 height 12
click at [580, 239] on font "- O usuário colocou o mouse de volta na tela." at bounding box center [582, 239] width 198 height 12
drag, startPoint x: 588, startPoint y: 260, endPoint x: 595, endPoint y: 275, distance: 16.5
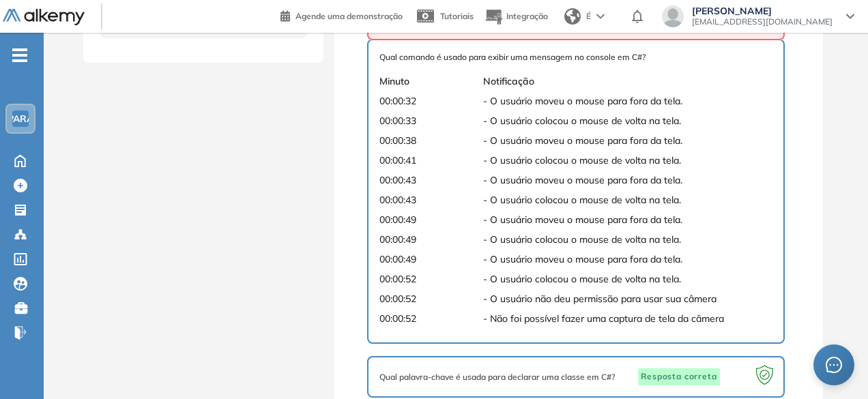
click at [589, 261] on font "- O usuário moveu o mouse para fora da tela." at bounding box center [582, 259] width 199 height 12
click at [596, 276] on font "- O usuário colocou o mouse de volta na tela." at bounding box center [582, 279] width 198 height 12
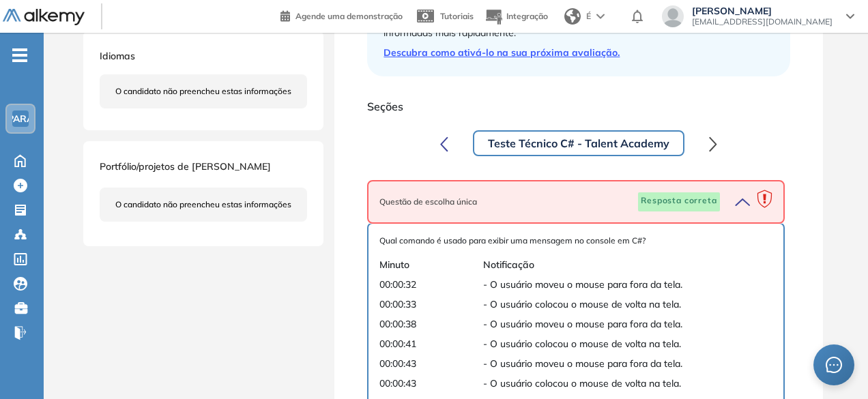
scroll to position [478, 0]
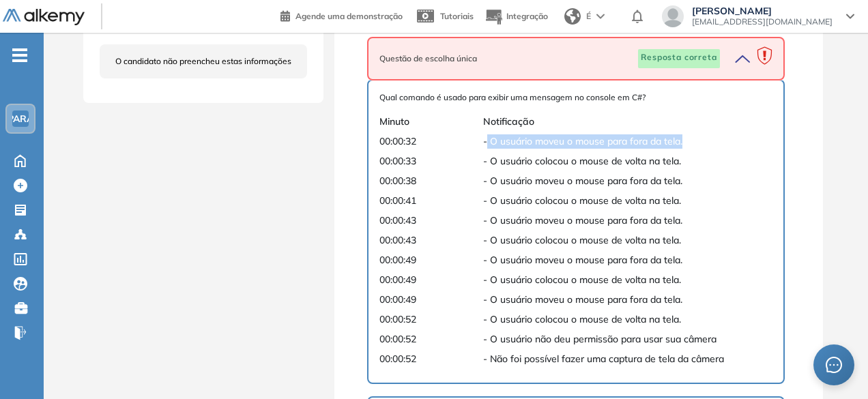
drag, startPoint x: 489, startPoint y: 143, endPoint x: 697, endPoint y: 143, distance: 208.1
click at [697, 143] on span "- O usuário moveu o mouse para fora da tela." at bounding box center [613, 141] width 261 height 14
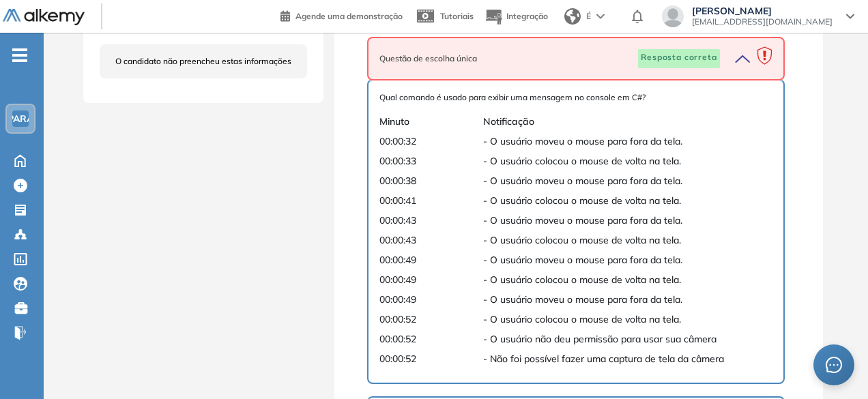
click at [285, 79] on div "O candidato não preencheu estas informações" at bounding box center [203, 61] width 207 height 56
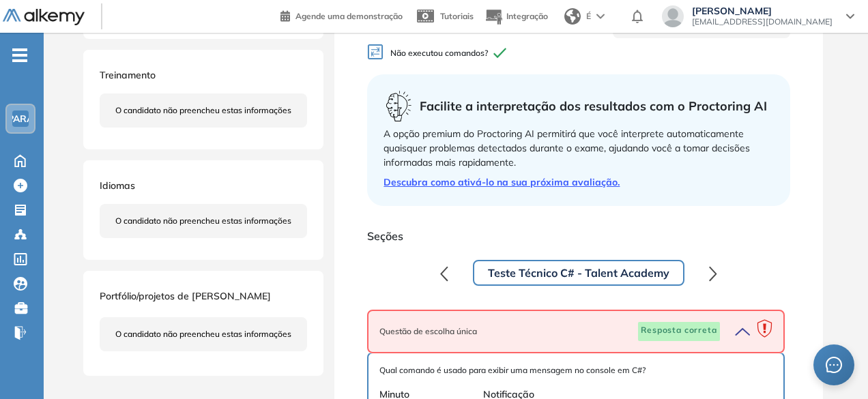
scroll to position [0, 0]
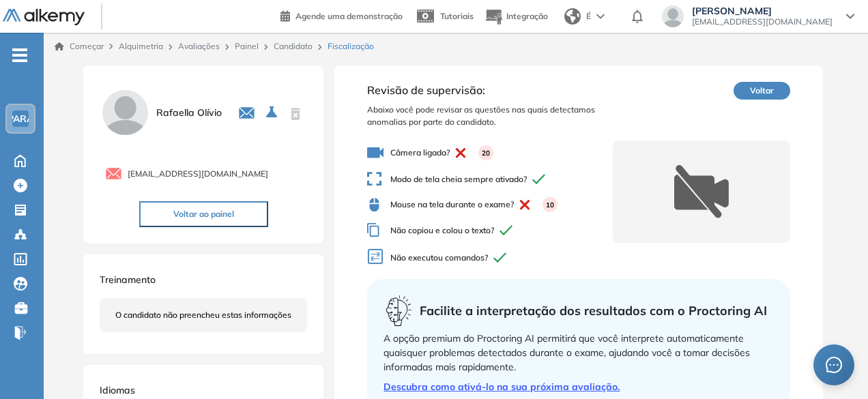
click at [282, 45] on font "Candidato" at bounding box center [293, 46] width 39 height 10
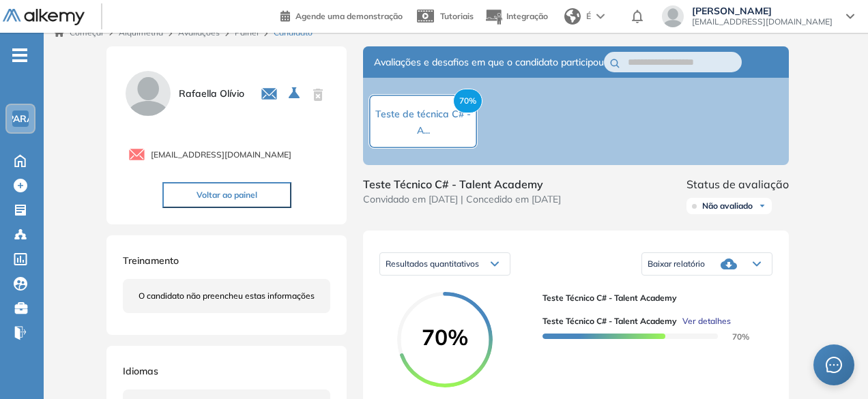
scroll to position [10, 0]
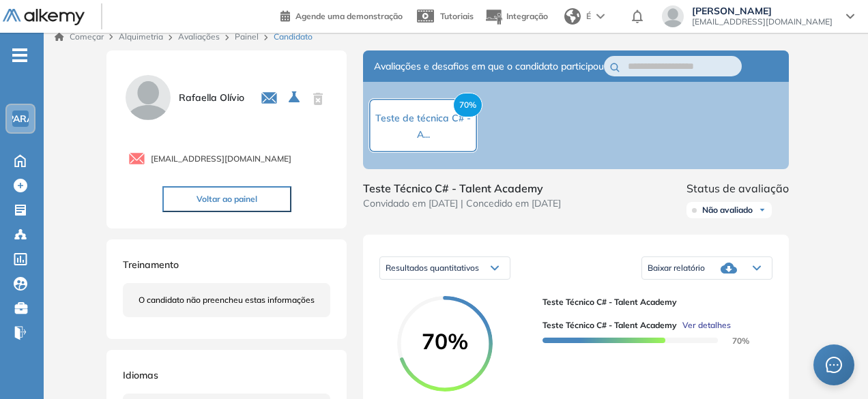
click at [188, 38] on font "Avaliações" at bounding box center [199, 36] width 42 height 10
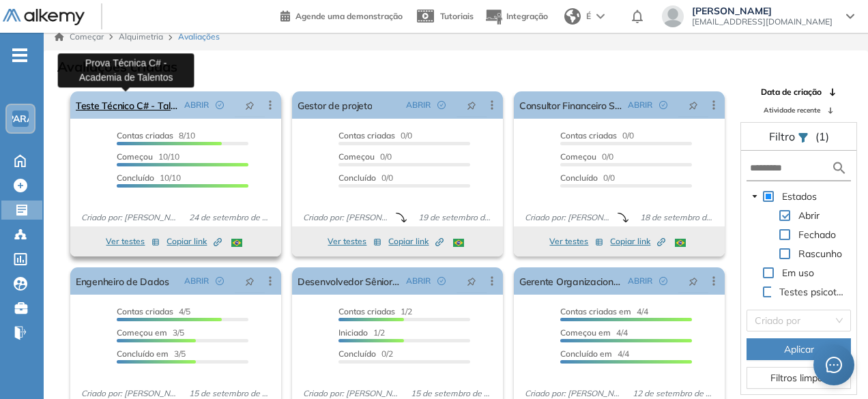
click at [146, 102] on font "Teste Técnico C# - Talent Academy" at bounding box center [152, 106] width 153 height 12
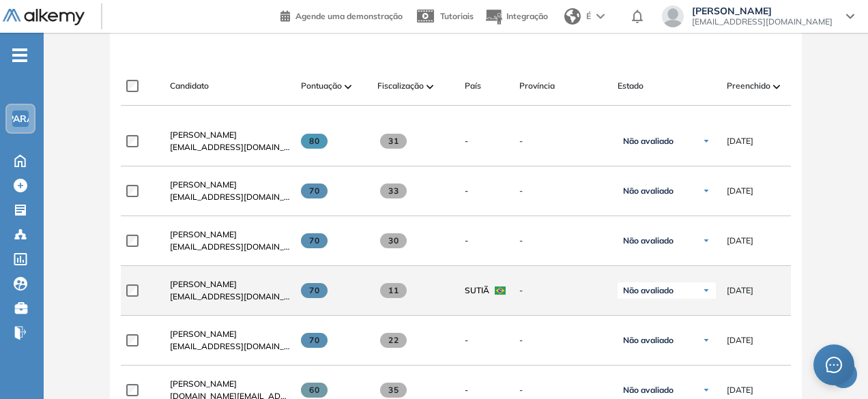
scroll to position [409, 0]
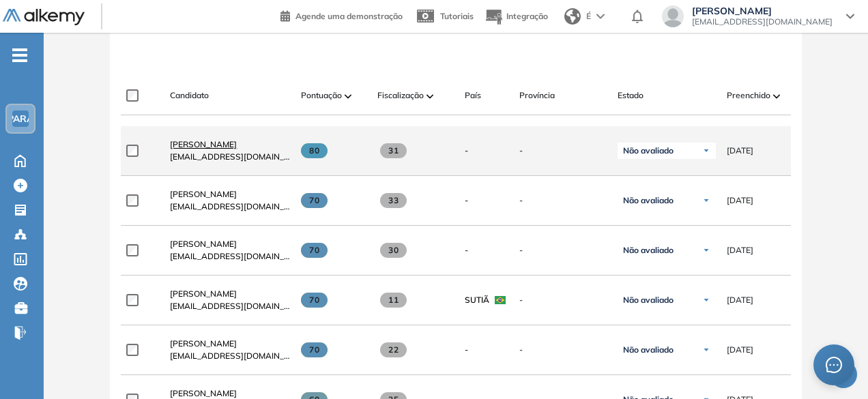
click at [237, 149] on font "[PERSON_NAME]" at bounding box center [203, 144] width 67 height 10
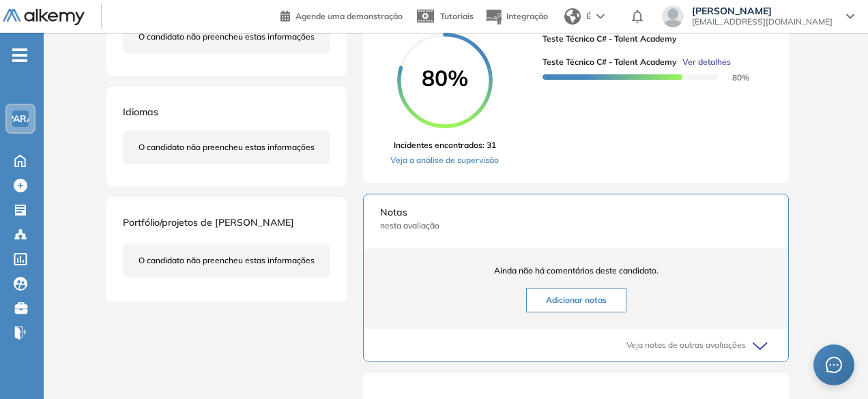
scroll to position [273, 0]
click at [451, 165] on font "Veja a análise de supervisão" at bounding box center [444, 160] width 109 height 10
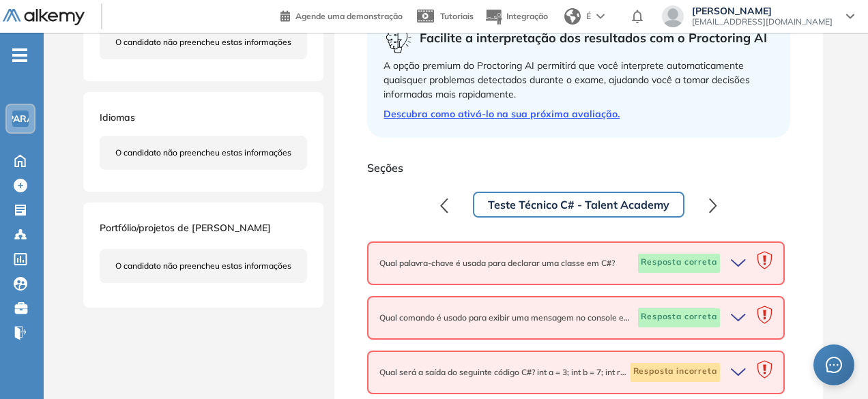
scroll to position [409, 0]
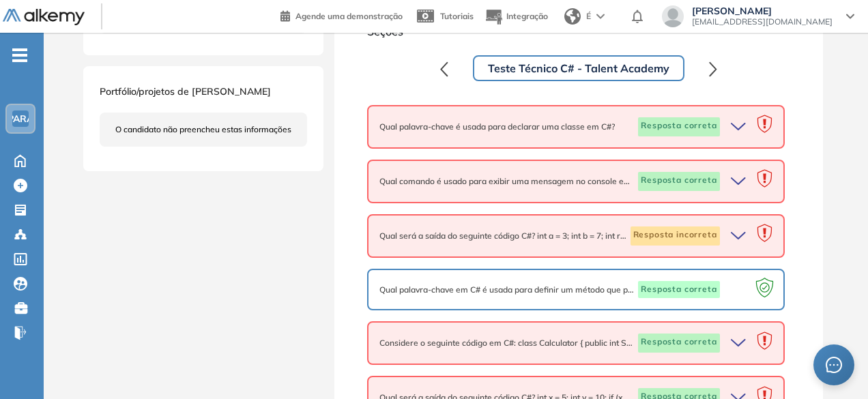
click at [715, 127] on icon "button" at bounding box center [740, 126] width 19 height 19
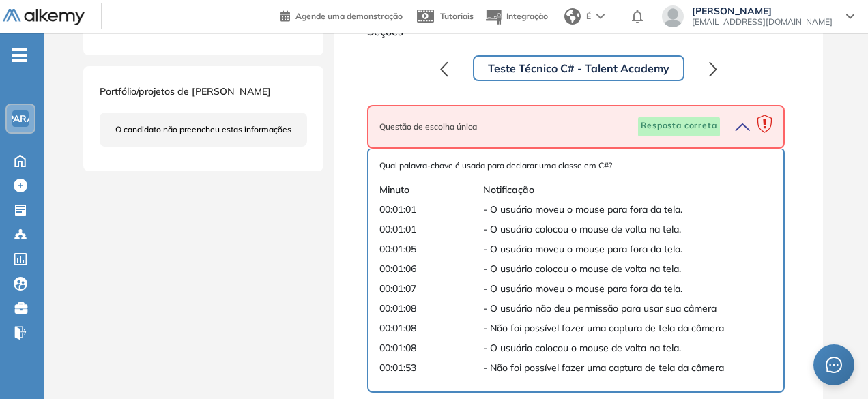
scroll to position [478, 0]
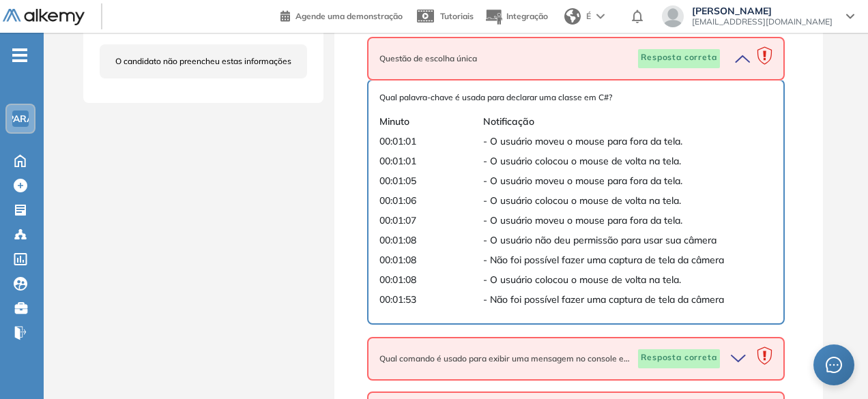
drag, startPoint x: 523, startPoint y: 140, endPoint x: 534, endPoint y: 162, distance: 24.4
click at [524, 141] on font "- O usuário moveu o mouse para fora da tela." at bounding box center [582, 141] width 199 height 12
click at [538, 166] on font "- O usuário colocou o mouse de volta na tela." at bounding box center [582, 161] width 198 height 12
click at [540, 179] on font "- O usuário moveu o mouse para fora da tela." at bounding box center [582, 181] width 199 height 12
click at [550, 197] on font "- O usuário colocou o mouse de volta na tela." at bounding box center [582, 200] width 198 height 12
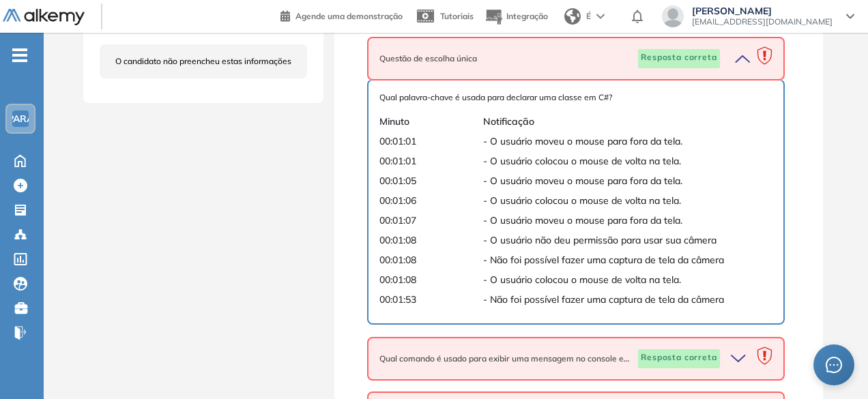
click at [555, 220] on font "- O usuário moveu o mouse para fora da tela." at bounding box center [582, 220] width 199 height 12
click at [539, 280] on font "- O usuário colocou o mouse de volta na tela." at bounding box center [582, 280] width 198 height 12
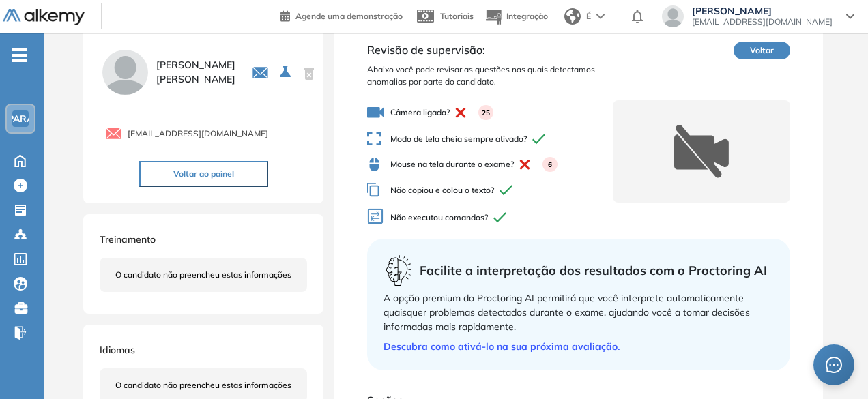
scroll to position [0, 0]
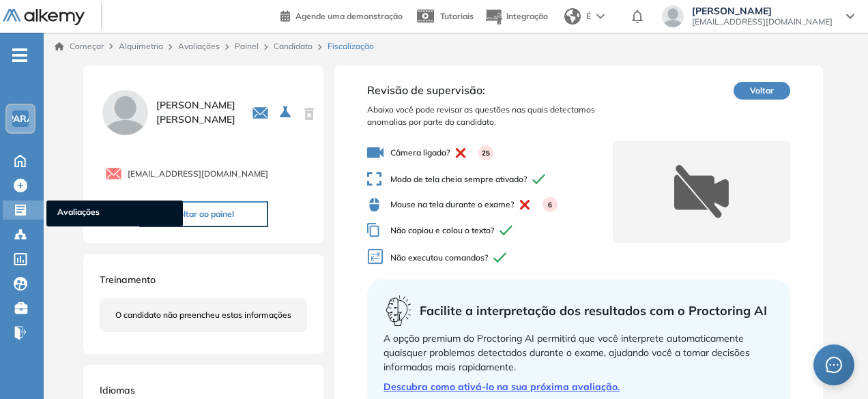
click at [24, 205] on icon at bounding box center [20, 210] width 11 height 11
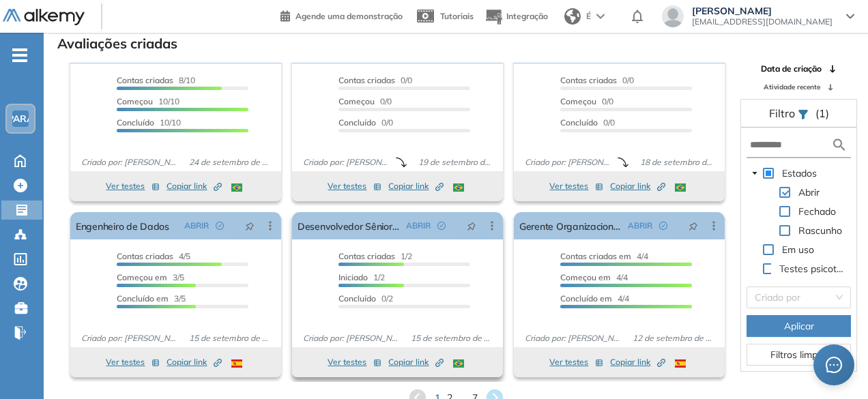
scroll to position [33, 0]
click at [497, 395] on icon at bounding box center [494, 398] width 18 height 18
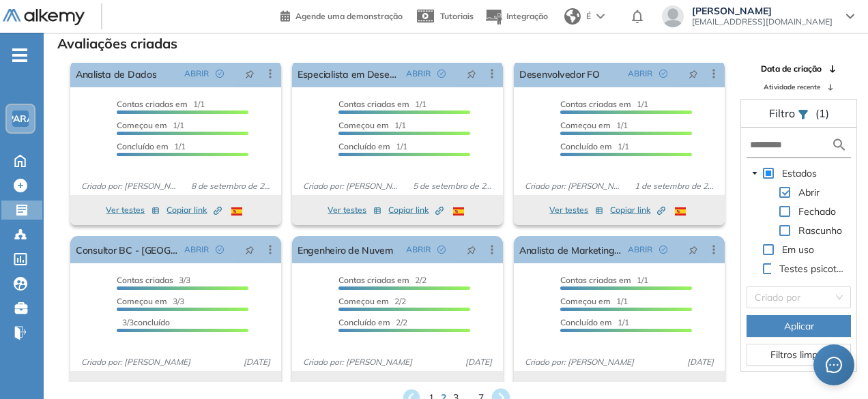
click at [497, 395] on icon at bounding box center [500, 398] width 18 height 18
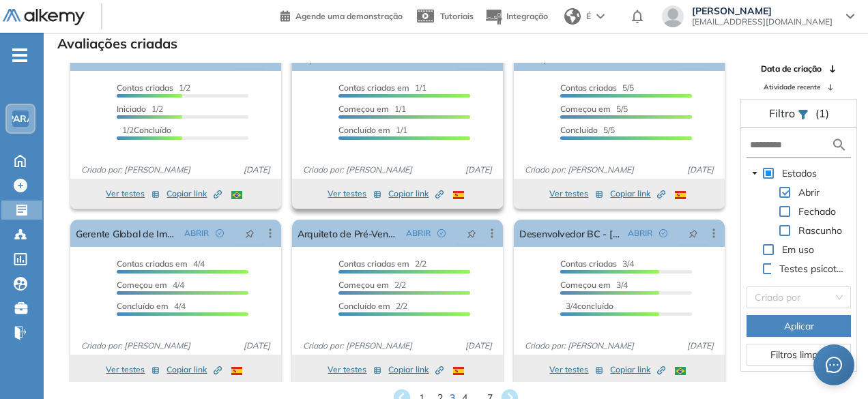
scroll to position [33, 0]
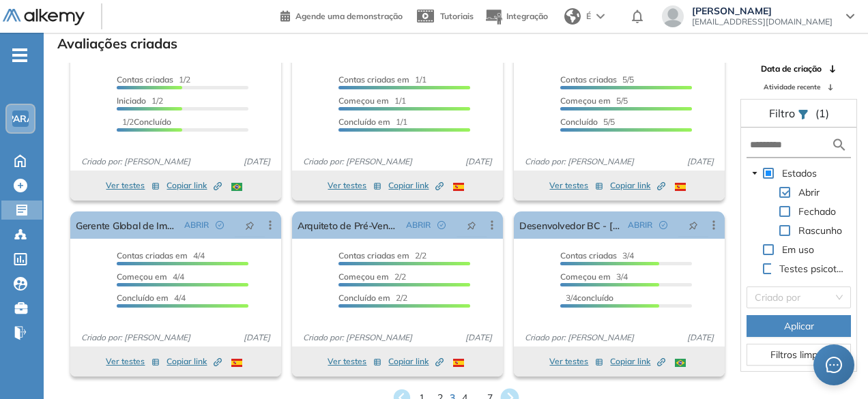
click at [510, 394] on icon at bounding box center [510, 398] width 23 height 23
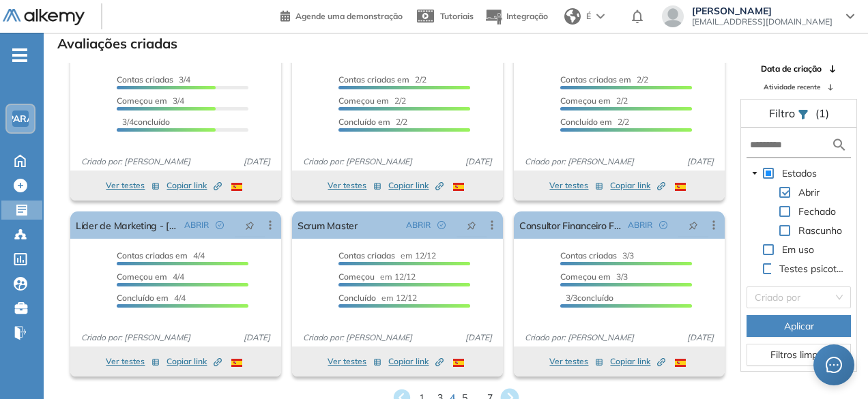
click at [511, 394] on icon at bounding box center [510, 398] width 23 height 23
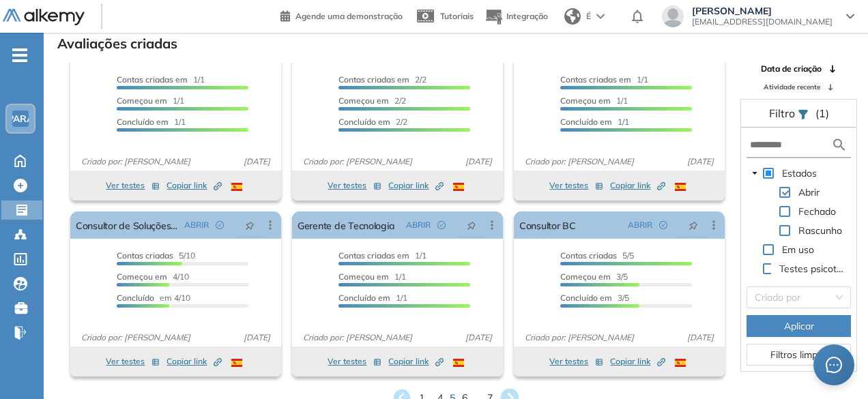
click at [513, 392] on icon at bounding box center [510, 398] width 18 height 18
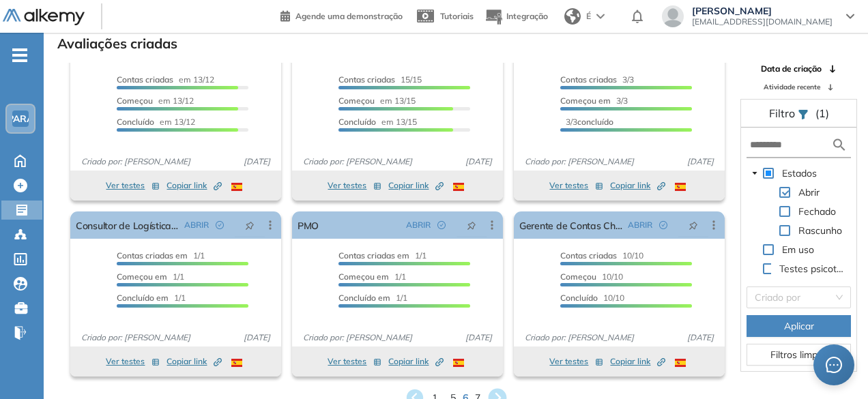
click at [500, 391] on icon at bounding box center [497, 398] width 18 height 18
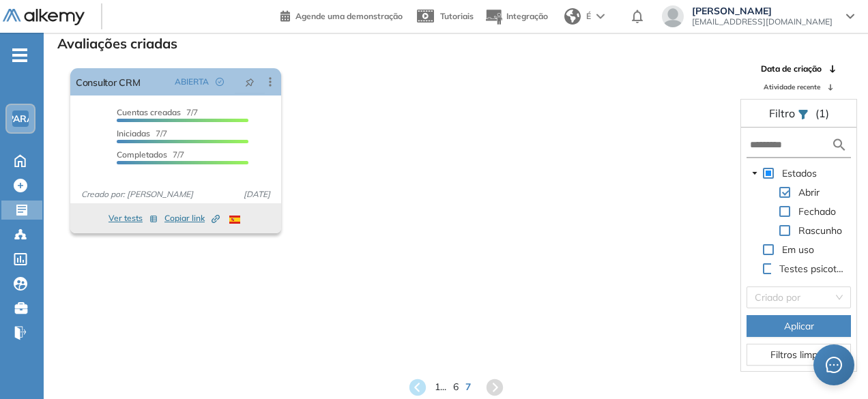
scroll to position [0, 0]
click at [438, 385] on font "1" at bounding box center [437, 387] width 6 height 14
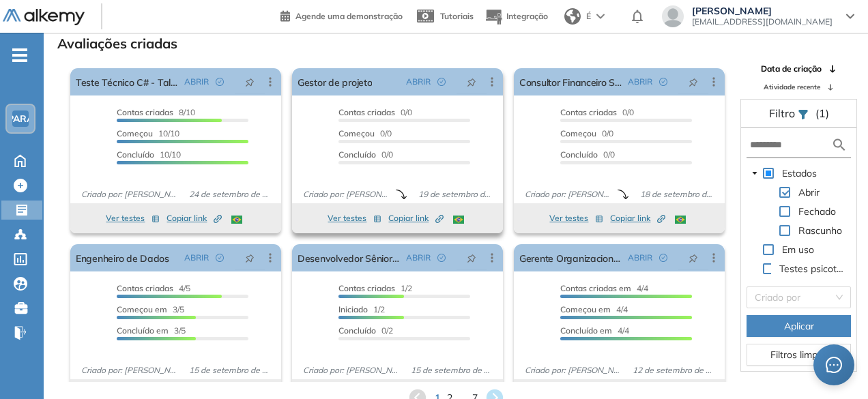
scroll to position [33, 0]
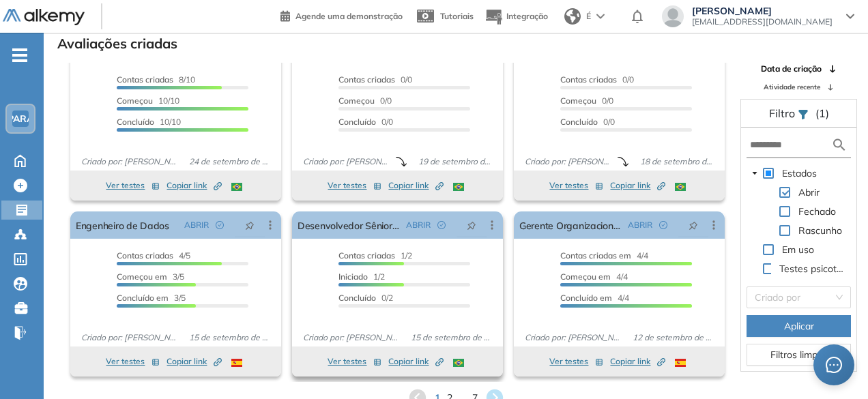
click at [350, 361] on font "Ver testes" at bounding box center [347, 361] width 39 height 10
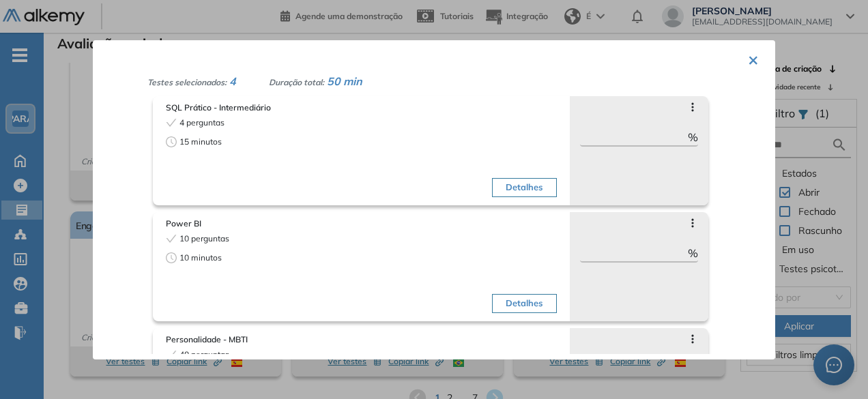
scroll to position [0, 0]
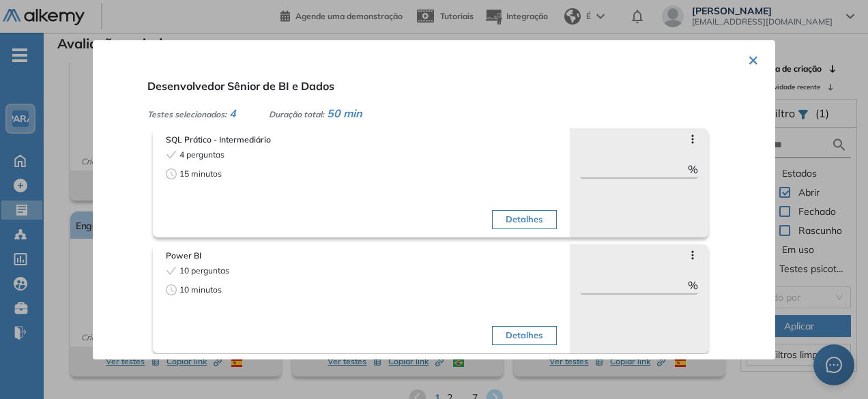
click at [528, 225] on font "Detalhes" at bounding box center [524, 219] width 37 height 11
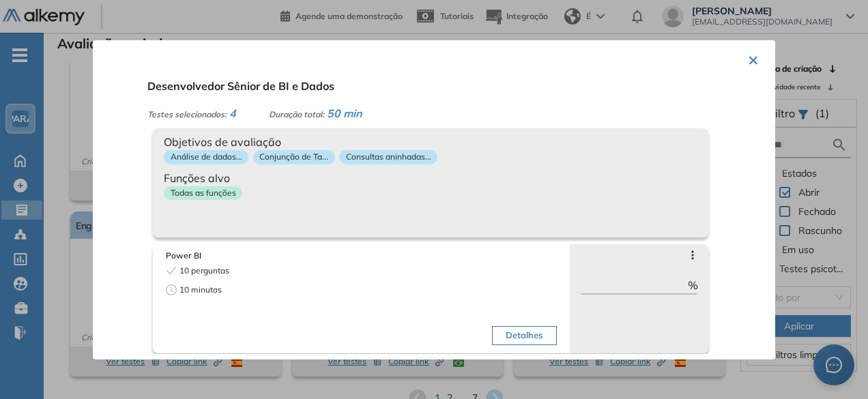
click at [525, 223] on div "Objetivos de avaliação Análise de dados... Conjunção de Ta... Consultas aninhad…" at bounding box center [430, 182] width 555 height 109
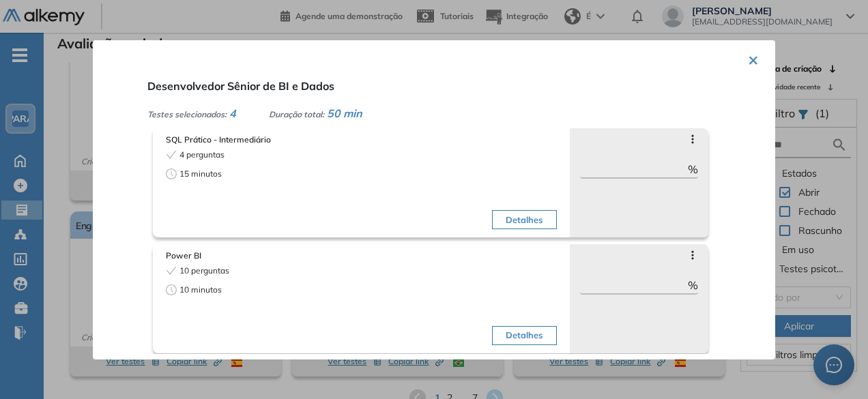
click at [687, 134] on icon at bounding box center [692, 139] width 11 height 11
click at [566, 90] on div "Desenvolvedor Sênior de BI e Dados Testes selecionados: 4 Duração total: 50 min…" at bounding box center [450, 213] width 617 height 282
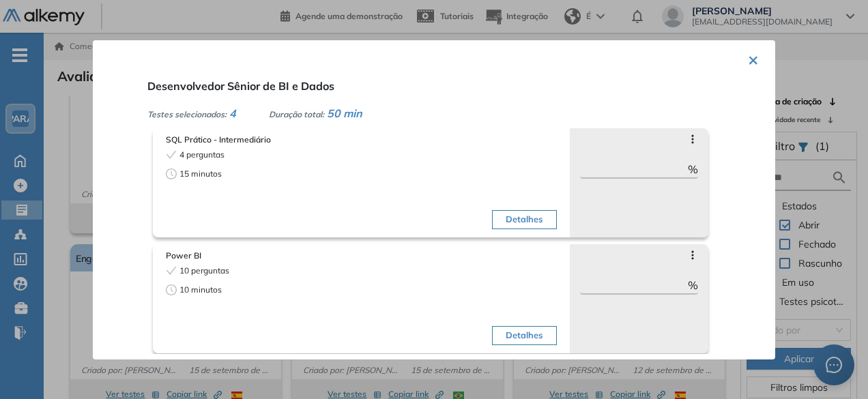
click at [715, 57] on font "×" at bounding box center [753, 59] width 11 height 23
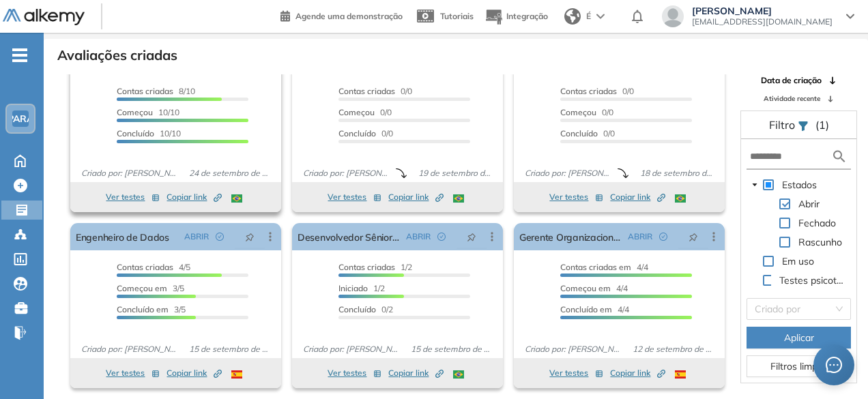
scroll to position [33, 0]
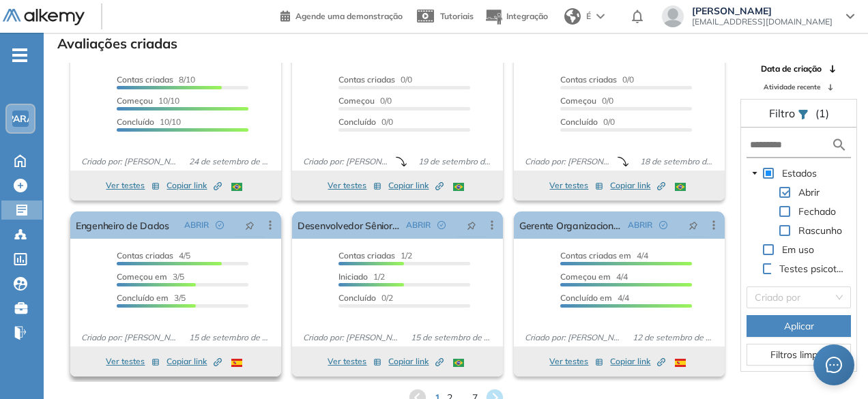
click at [123, 361] on font "Ver testes" at bounding box center [125, 361] width 39 height 10
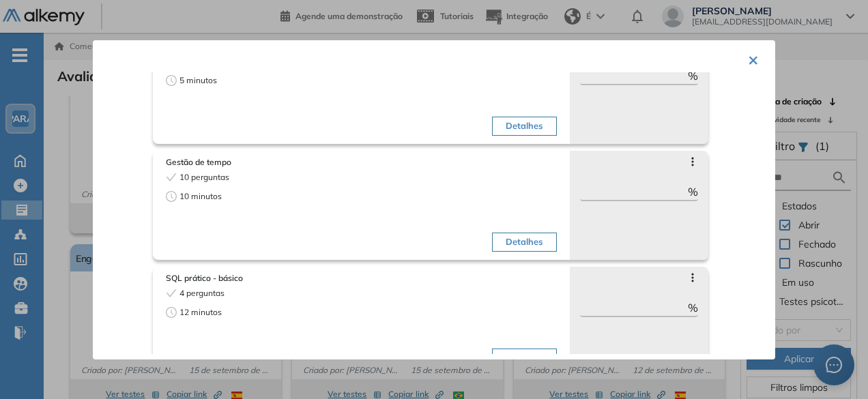
scroll to position [136, 0]
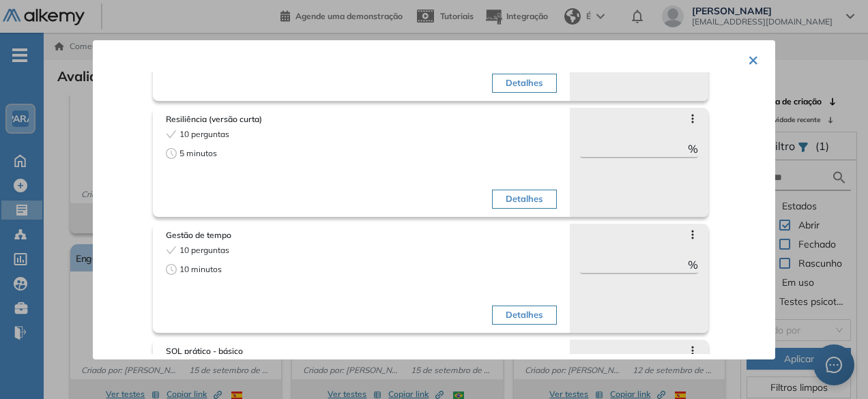
click at [715, 61] on font "×" at bounding box center [753, 59] width 11 height 23
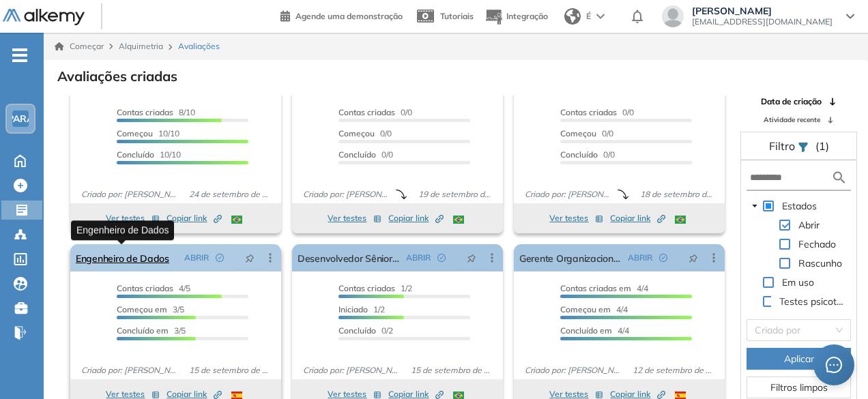
scroll to position [33, 0]
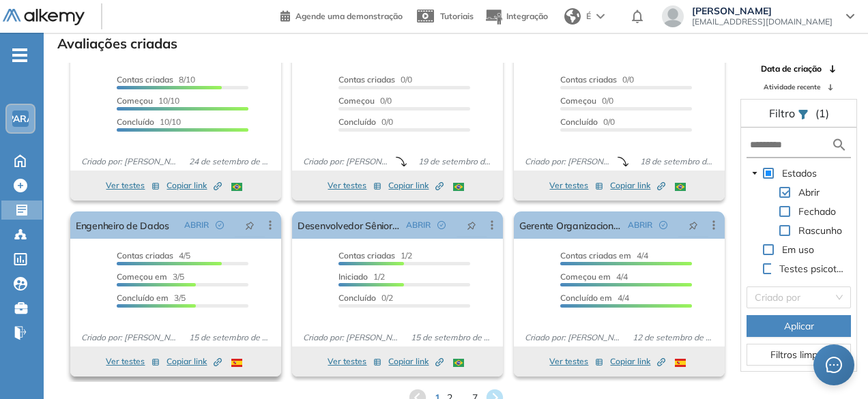
click at [134, 362] on font "Ver testes" at bounding box center [125, 361] width 39 height 10
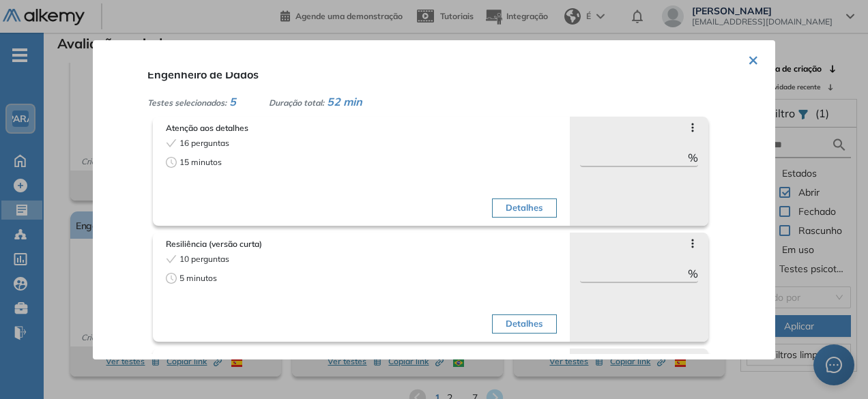
scroll to position [0, 0]
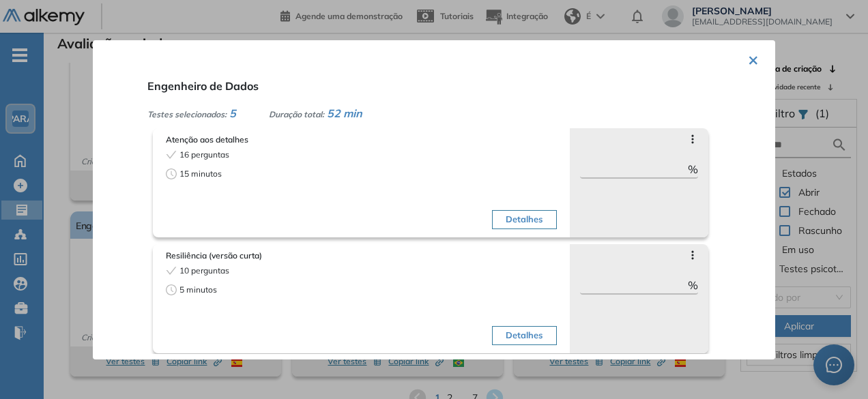
click at [715, 55] on font "×" at bounding box center [753, 59] width 11 height 23
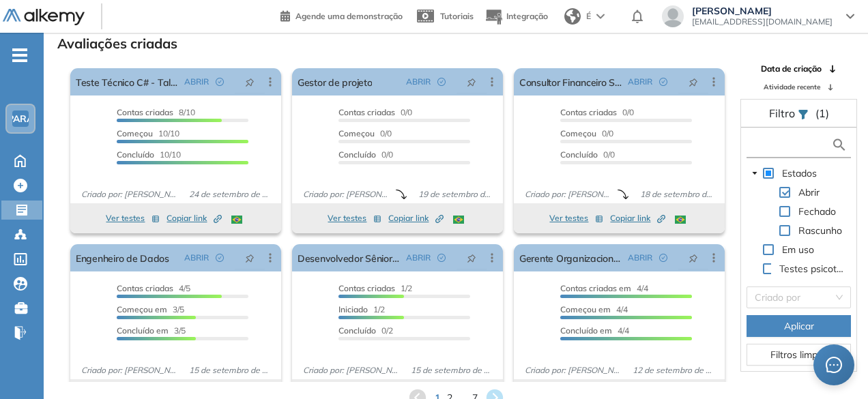
click at [715, 148] on input "text" at bounding box center [790, 145] width 81 height 14
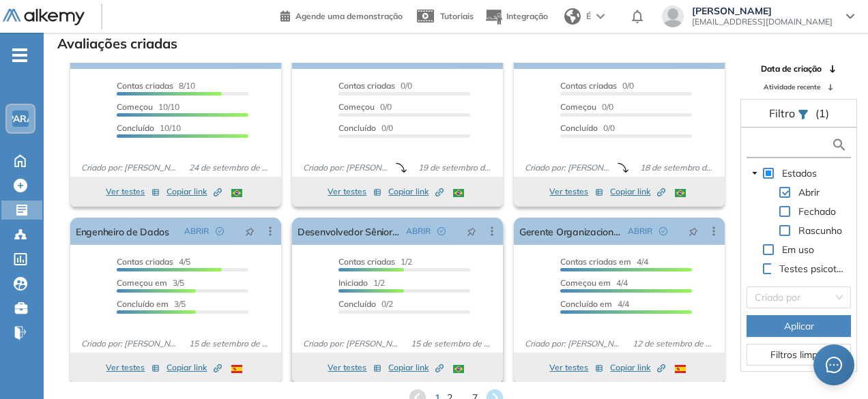
scroll to position [33, 0]
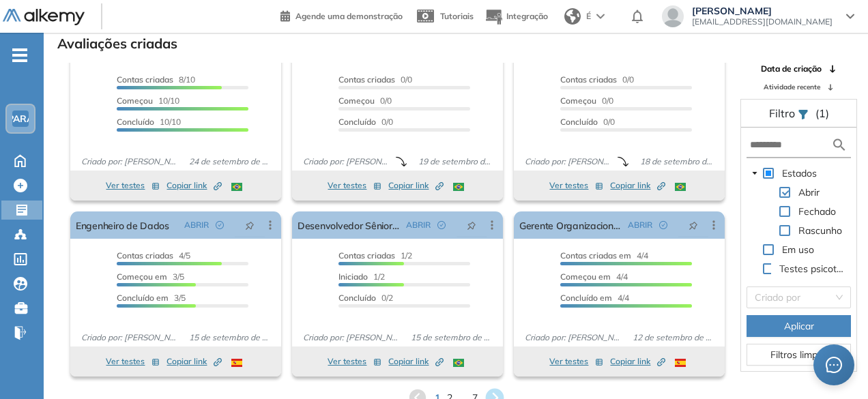
click at [497, 394] on icon at bounding box center [494, 398] width 18 height 18
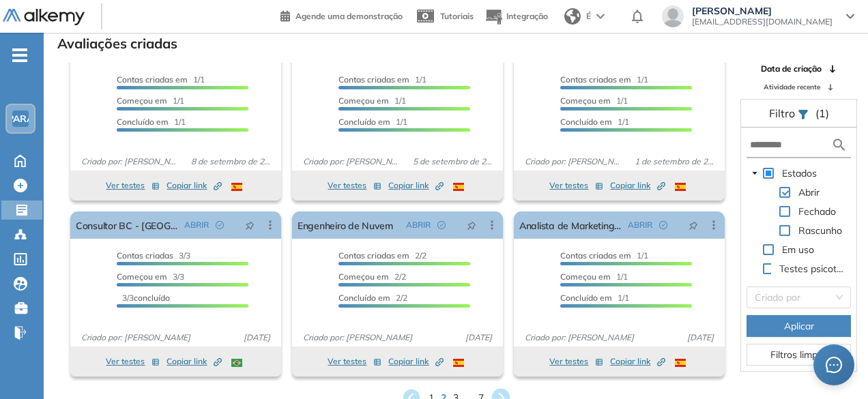
click at [497, 391] on icon at bounding box center [500, 398] width 18 height 18
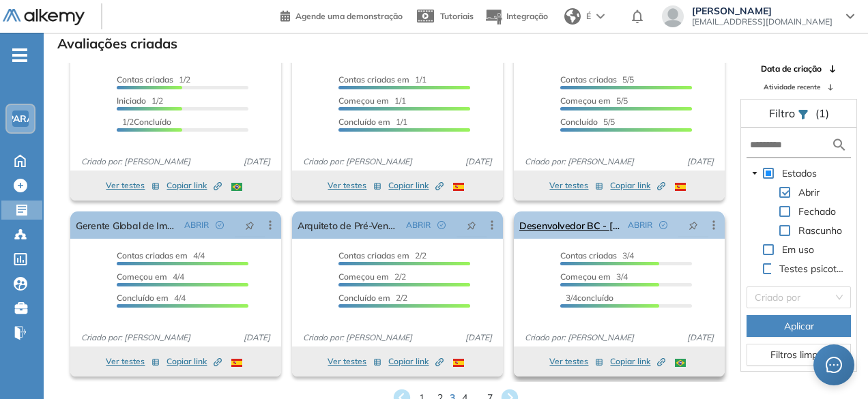
click at [711, 227] on icon at bounding box center [714, 225] width 14 height 14
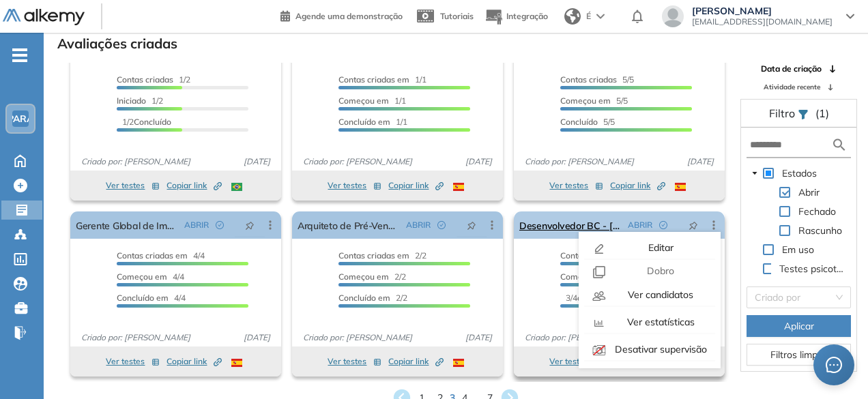
scroll to position [0, 0]
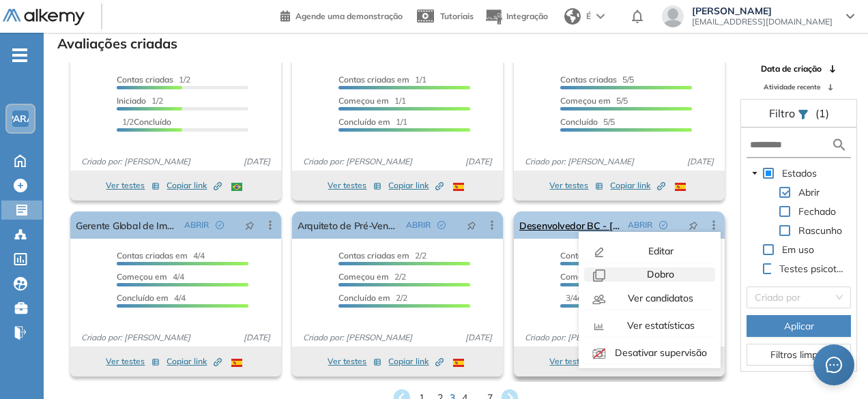
click at [648, 278] on font "Dobro" at bounding box center [660, 274] width 27 height 12
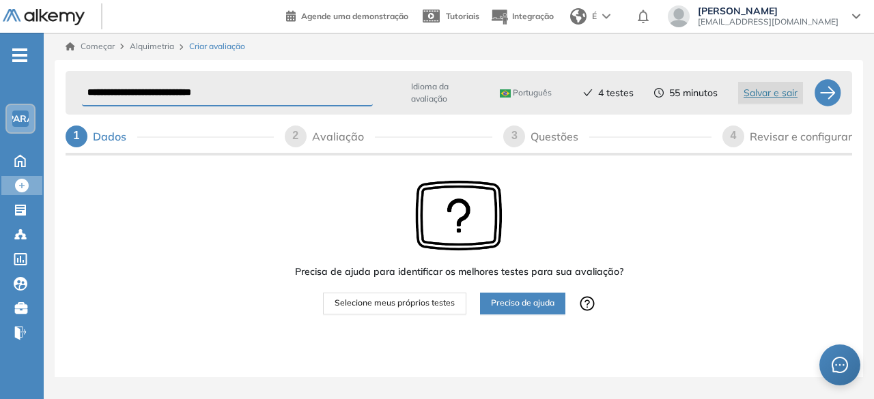
click at [220, 83] on input "**********" at bounding box center [227, 93] width 291 height 27
click at [195, 85] on input "**********" at bounding box center [227, 93] width 291 height 27
drag, startPoint x: 206, startPoint y: 91, endPoint x: 55, endPoint y: 91, distance: 150.8
click at [55, 91] on div "**********" at bounding box center [459, 232] width 808 height 345
paste input "*******"
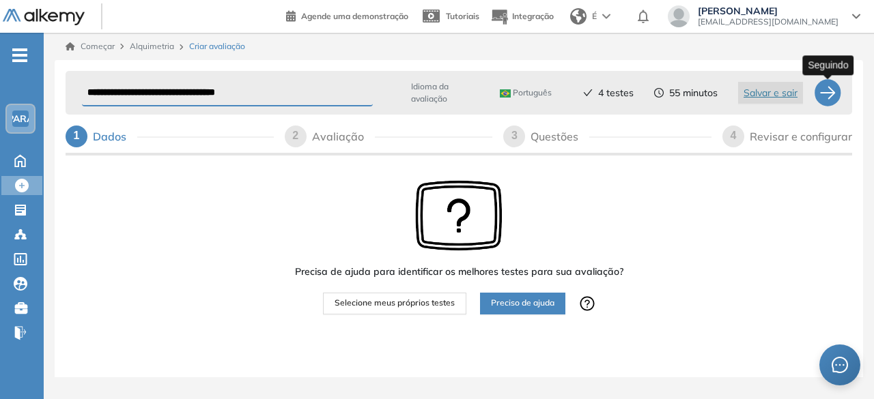
type input "**********"
click at [715, 102] on div at bounding box center [826, 92] width 27 height 27
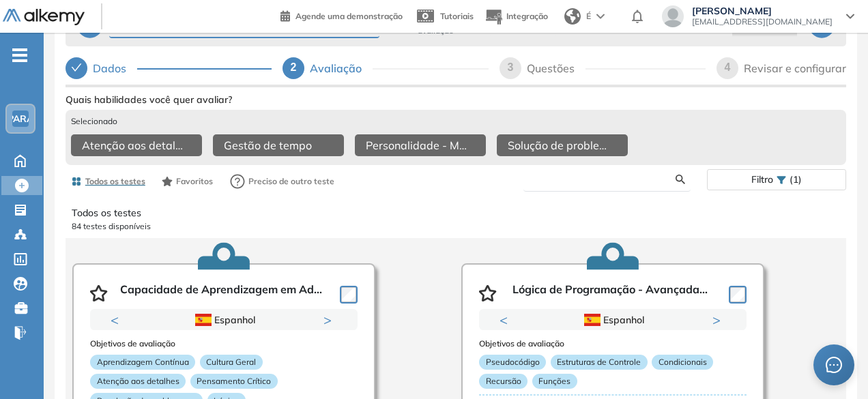
click at [549, 186] on input "text" at bounding box center [605, 179] width 142 height 12
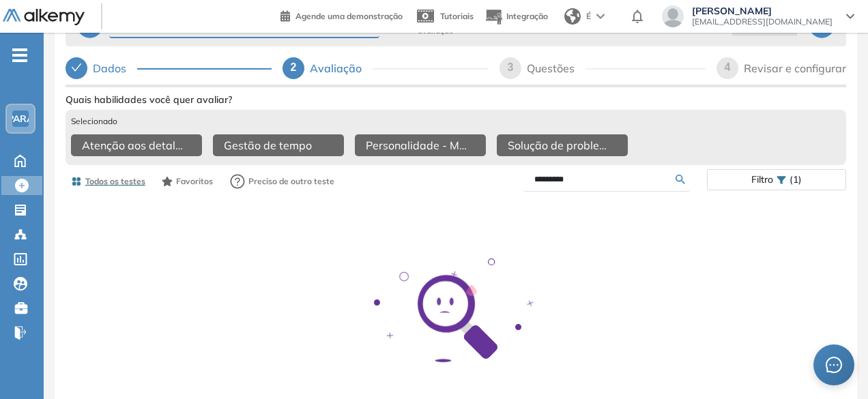
click at [565, 184] on input "*********" at bounding box center [605, 179] width 142 height 12
click at [565, 182] on input "*********" at bounding box center [605, 179] width 142 height 12
click at [565, 181] on input "*********" at bounding box center [605, 179] width 142 height 12
click at [565, 181] on input "**********" at bounding box center [605, 179] width 142 height 12
click at [565, 180] on input "**********" at bounding box center [605, 179] width 142 height 12
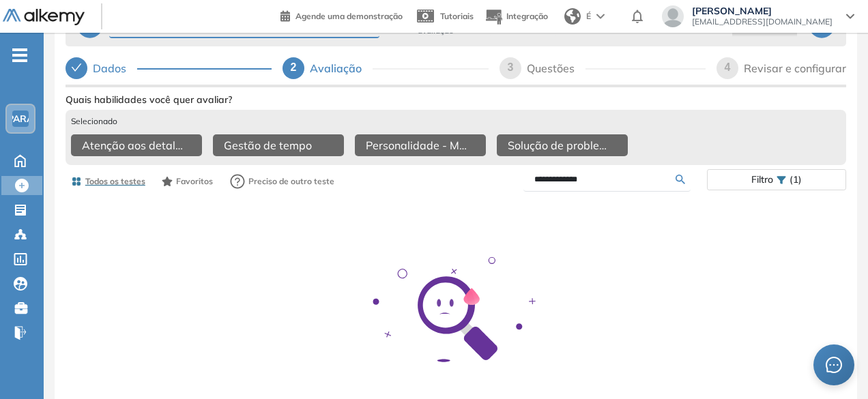
click at [565, 180] on input "**********" at bounding box center [605, 179] width 142 height 12
type input "*****"
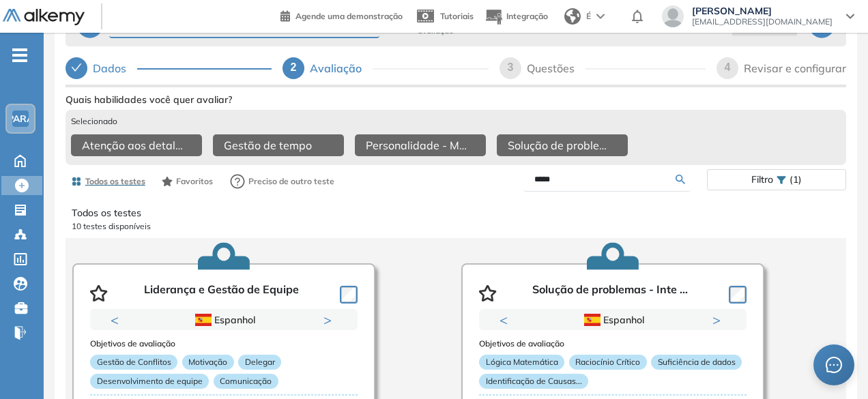
scroll to position [68, 0]
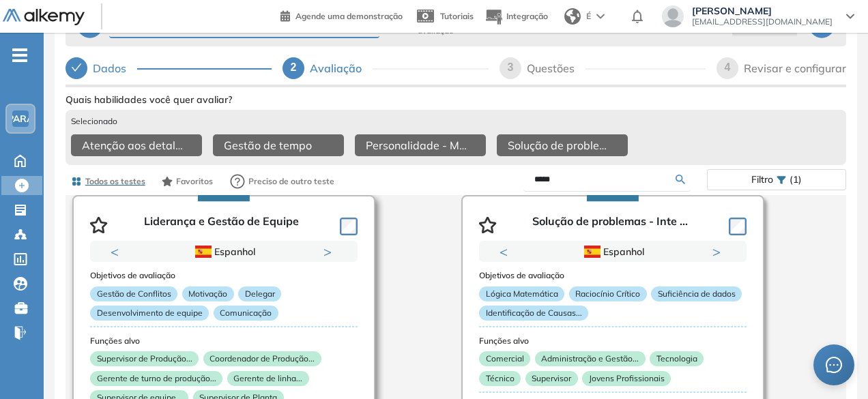
click at [328, 255] on button "Próximo" at bounding box center [330, 252] width 14 height 14
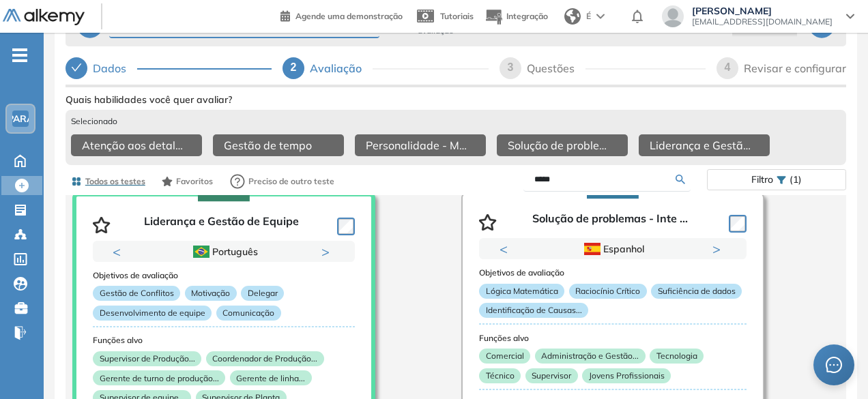
scroll to position [0, 0]
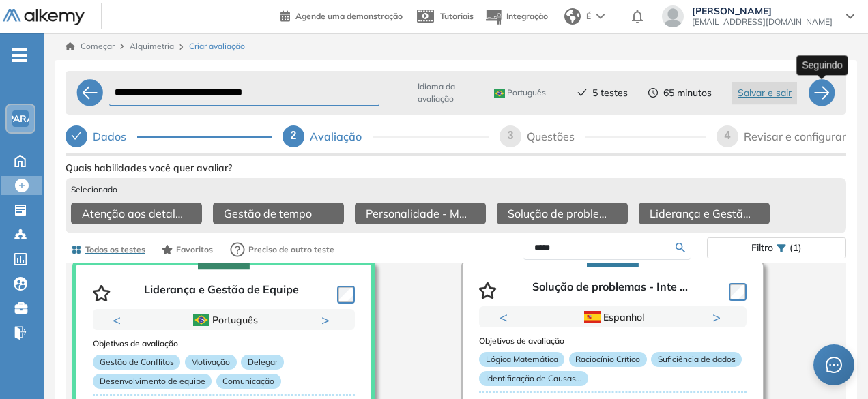
click at [715, 95] on div at bounding box center [821, 92] width 27 height 27
select select "*****"
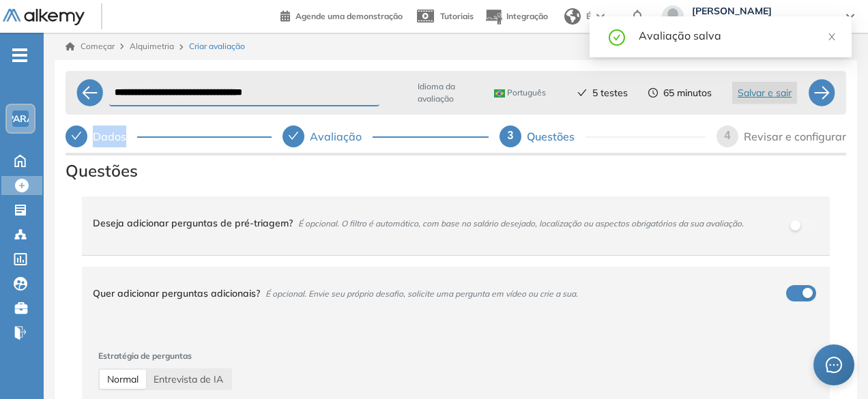
click at [307, 133] on div "Avaliação" at bounding box center [386, 137] width 206 height 22
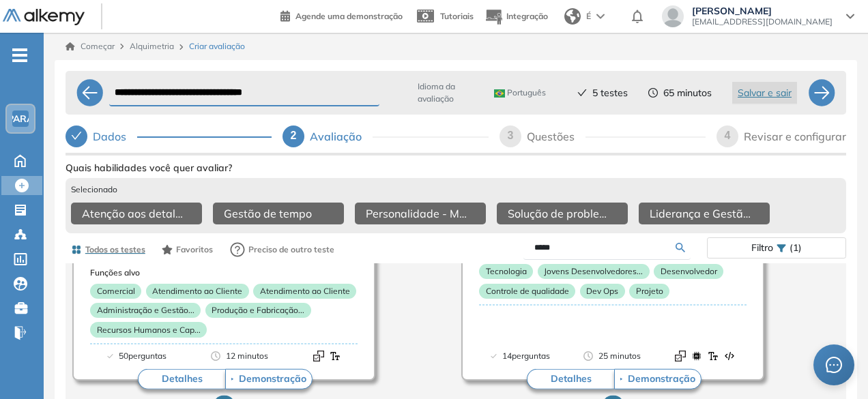
scroll to position [205, 0]
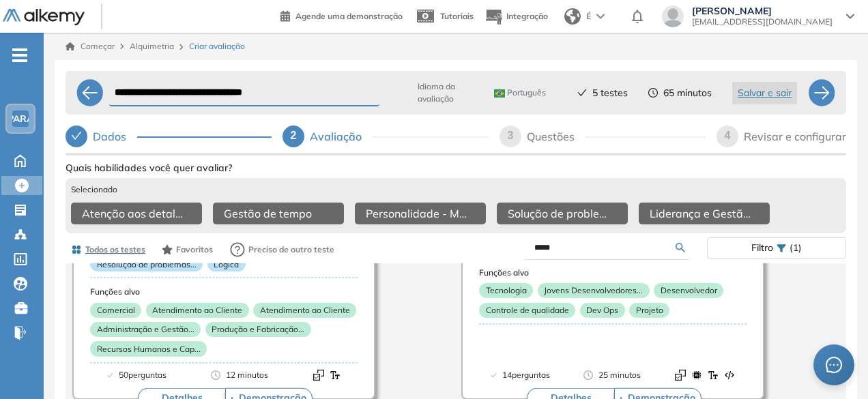
click at [683, 252] on icon at bounding box center [681, 248] width 10 height 10
click at [682, 252] on icon at bounding box center [681, 248] width 10 height 10
click at [603, 254] on input "*****" at bounding box center [605, 248] width 142 height 12
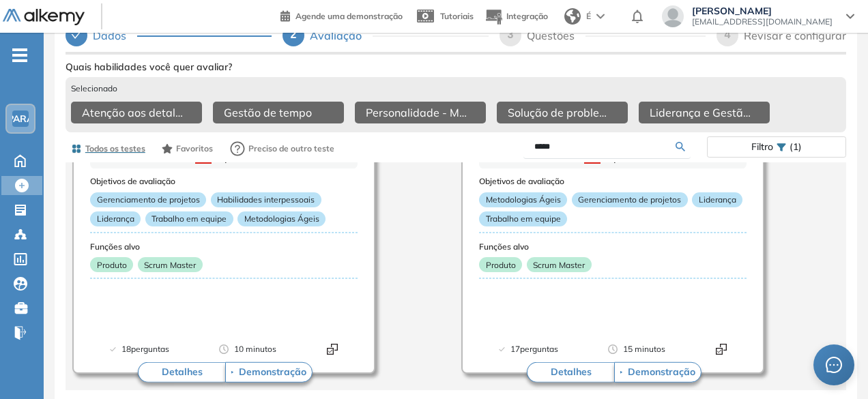
scroll to position [1367, 0]
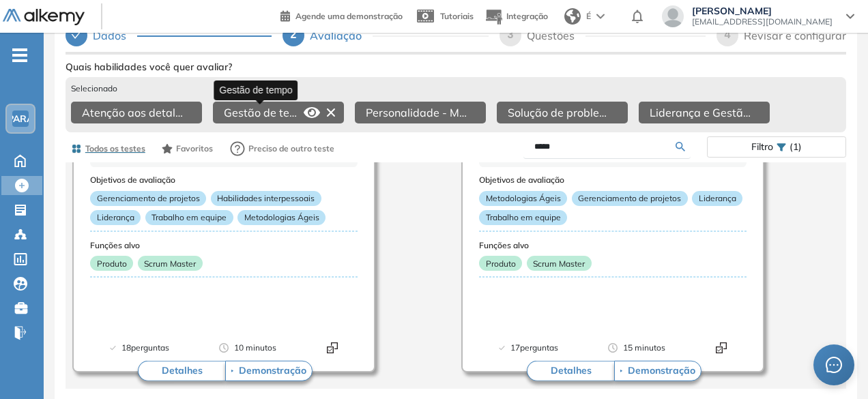
click at [284, 106] on font "Gestão de tempo" at bounding box center [268, 113] width 88 height 14
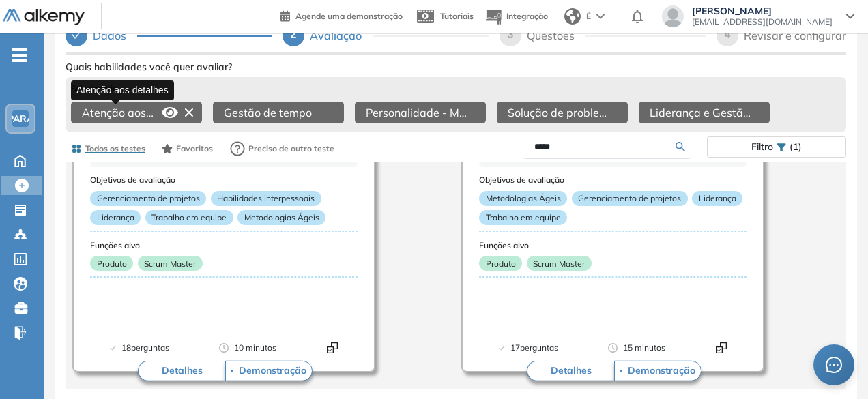
click at [143, 106] on font "Atenção aos detalhes" at bounding box center [137, 113] width 111 height 14
click at [169, 107] on icon at bounding box center [170, 112] width 16 height 11
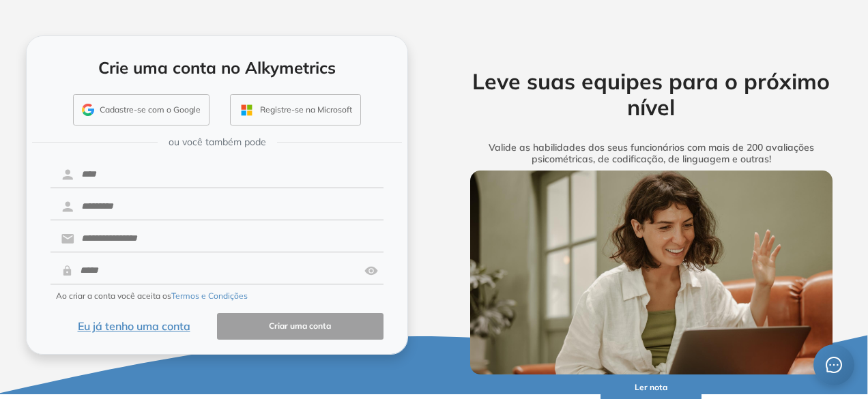
scroll to position [6, 0]
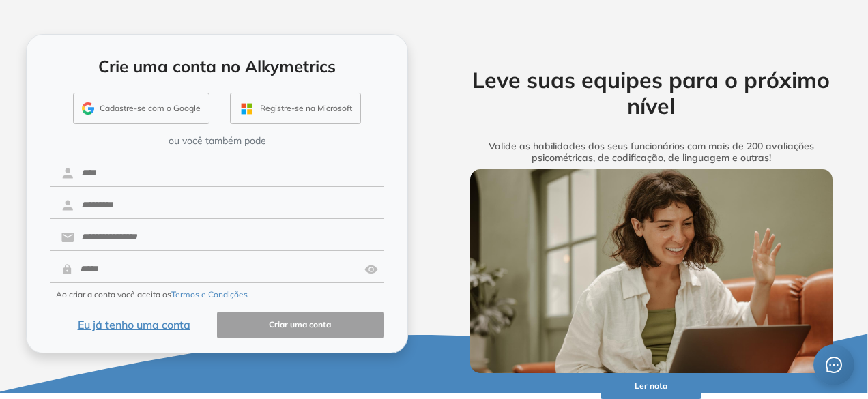
click at [158, 326] on font "Eu já tenho uma conta" at bounding box center [134, 325] width 113 height 14
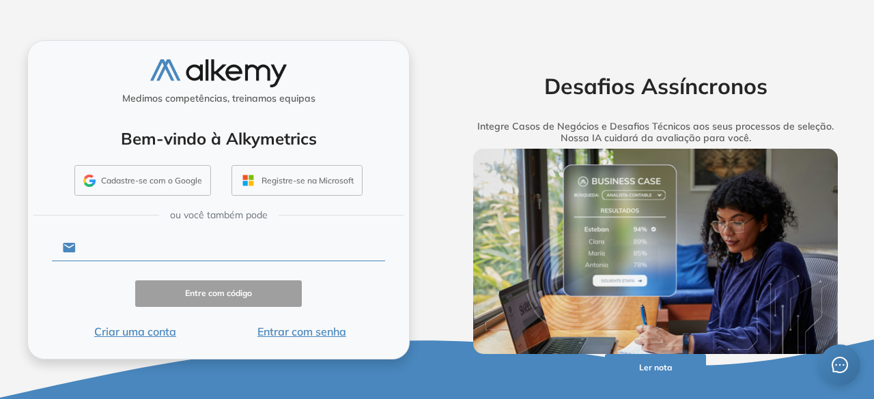
click at [182, 249] on input "text" at bounding box center [230, 248] width 309 height 26
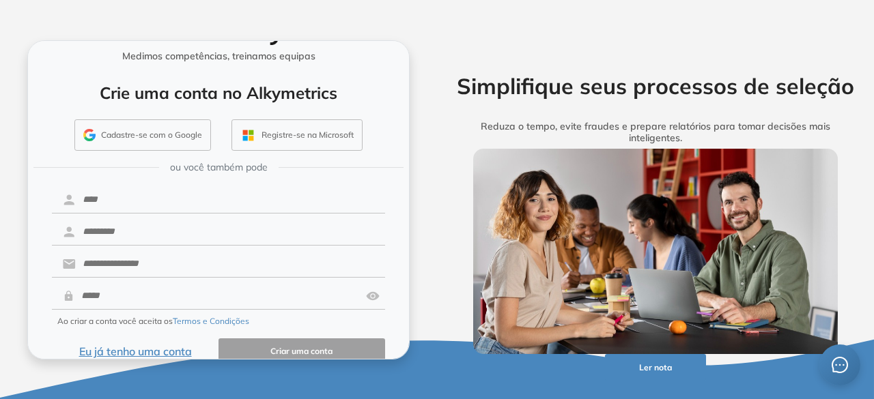
scroll to position [61, 0]
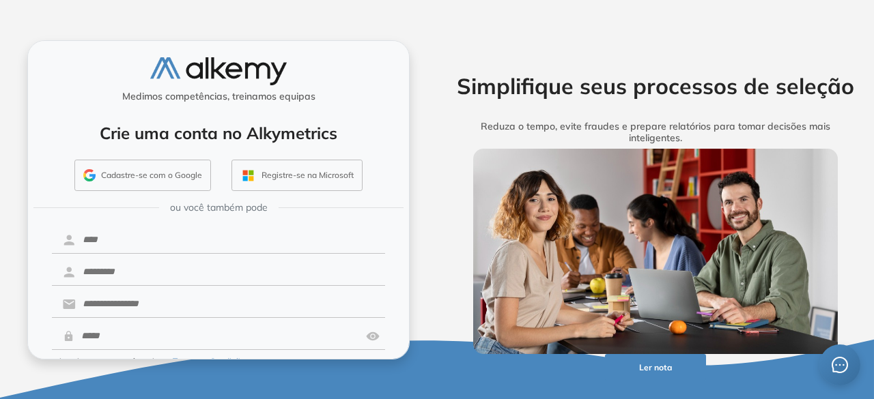
scroll to position [61, 0]
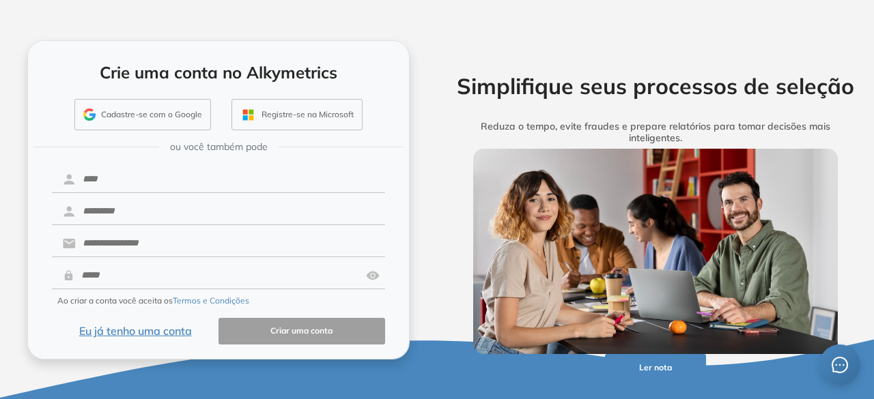
click at [164, 325] on font "Eu já tenho uma conta" at bounding box center [135, 331] width 113 height 14
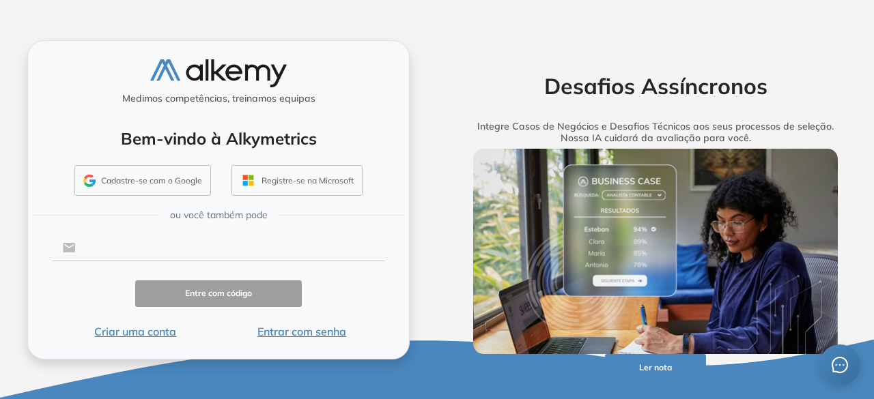
click at [188, 261] on input "text" at bounding box center [230, 248] width 309 height 26
paste input "**********"
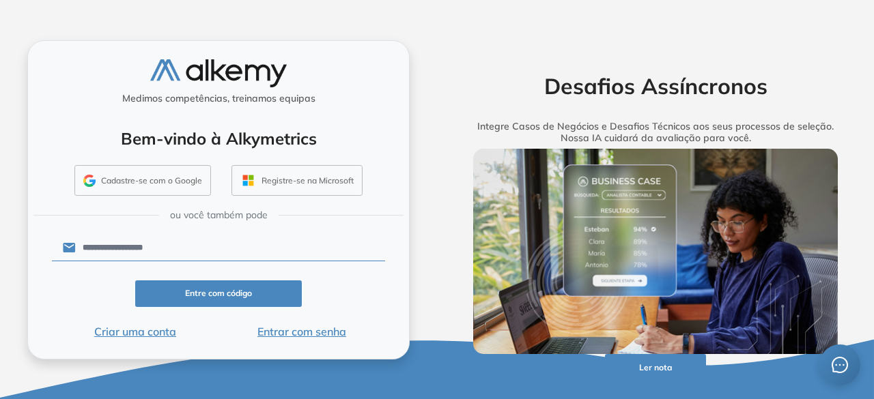
type input "**********"
click at [199, 289] on font "Entre com código" at bounding box center [218, 293] width 67 height 10
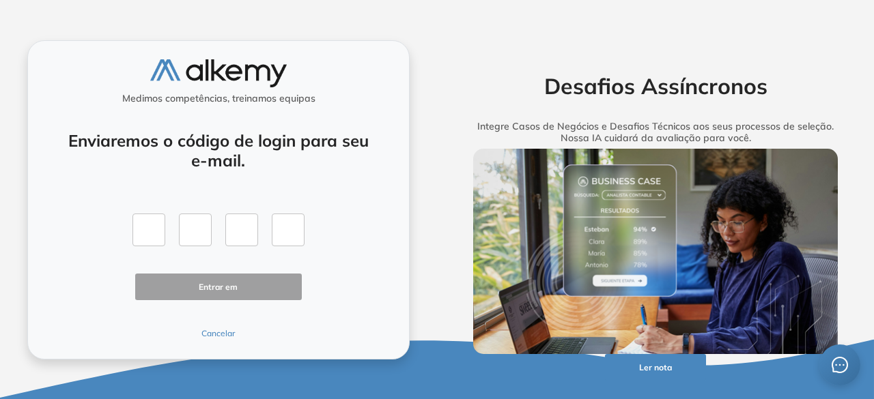
click at [212, 338] on font "Cancelar" at bounding box center [217, 333] width 33 height 10
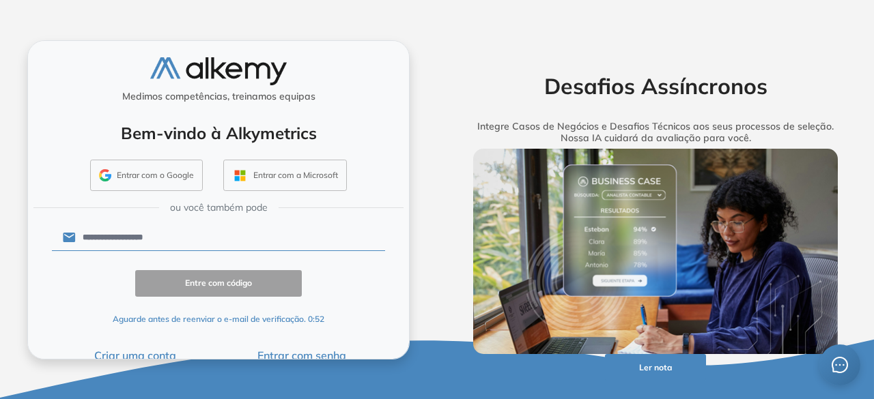
scroll to position [20, 0]
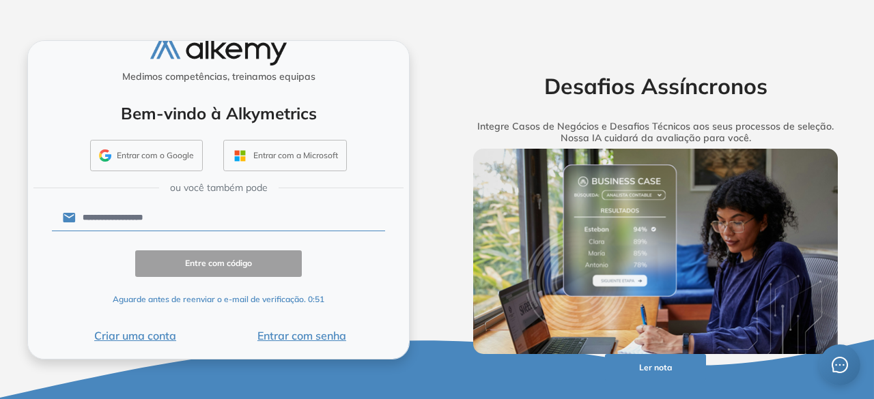
click at [136, 334] on font "Criar uma conta" at bounding box center [135, 336] width 82 height 14
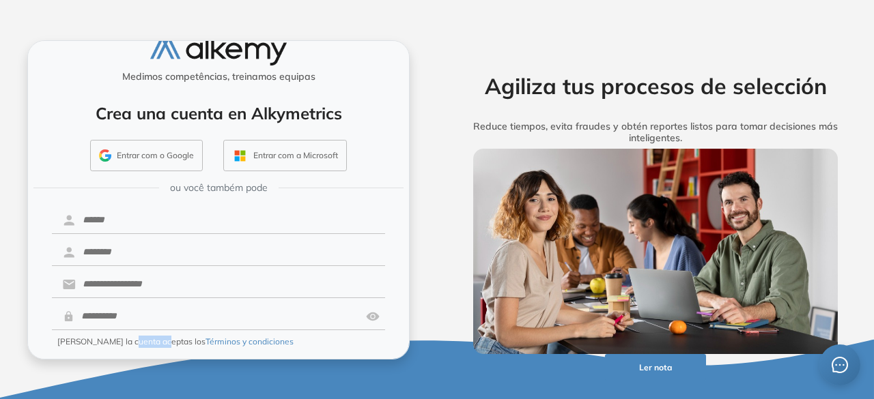
click at [136, 336] on span "[PERSON_NAME] la cuenta aceptas los Términos y condiciones" at bounding box center [175, 342] width 236 height 12
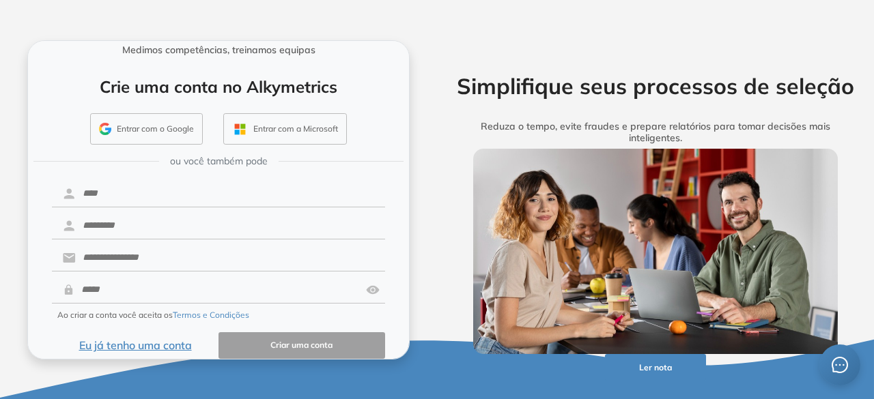
scroll to position [61, 0]
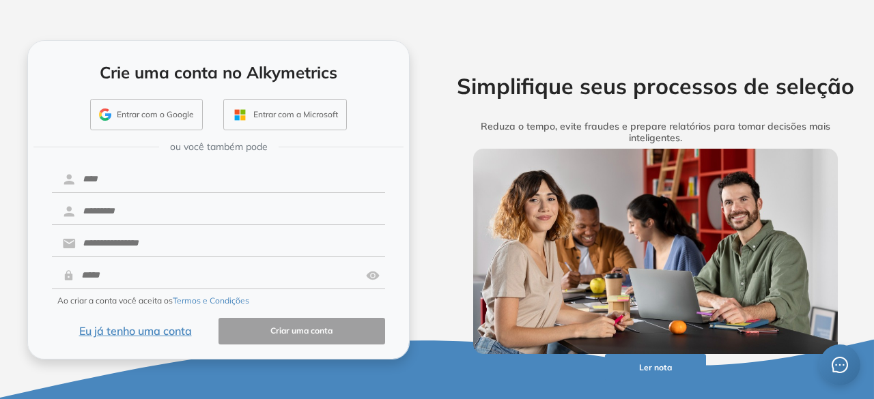
click at [151, 333] on font "Eu já tenho uma conta" at bounding box center [135, 331] width 113 height 14
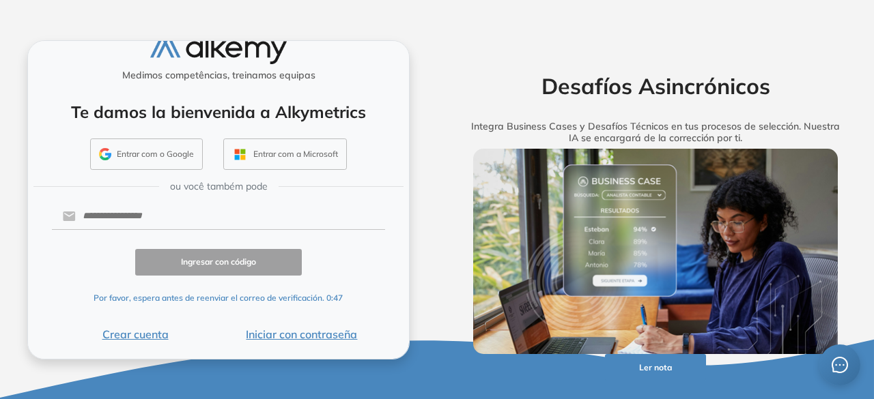
scroll to position [20, 0]
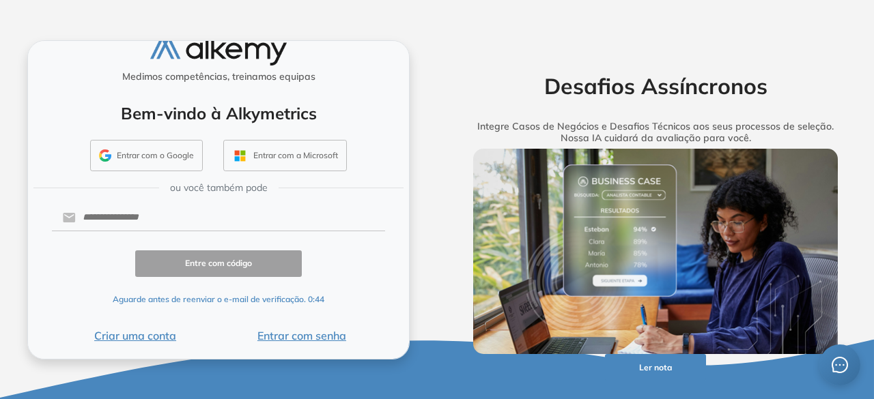
click at [287, 336] on font "Entrar com senha" at bounding box center [301, 336] width 89 height 14
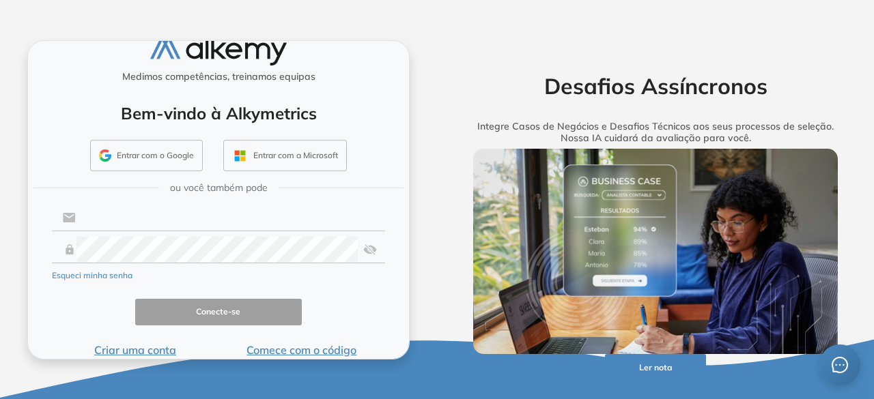
type input "**********"
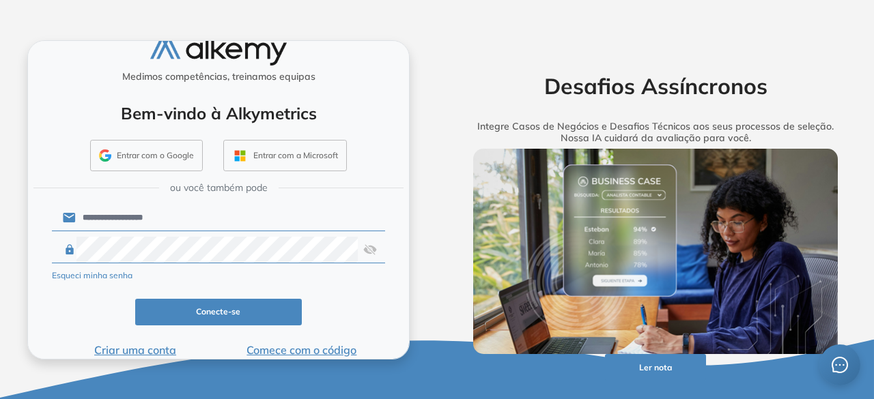
click at [149, 206] on input "**********" at bounding box center [230, 218] width 309 height 26
click at [222, 318] on button "Conecte-se" at bounding box center [218, 312] width 167 height 27
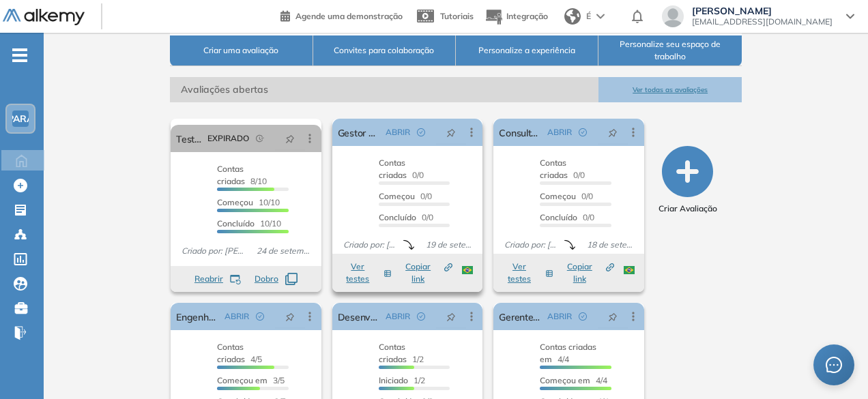
scroll to position [205, 0]
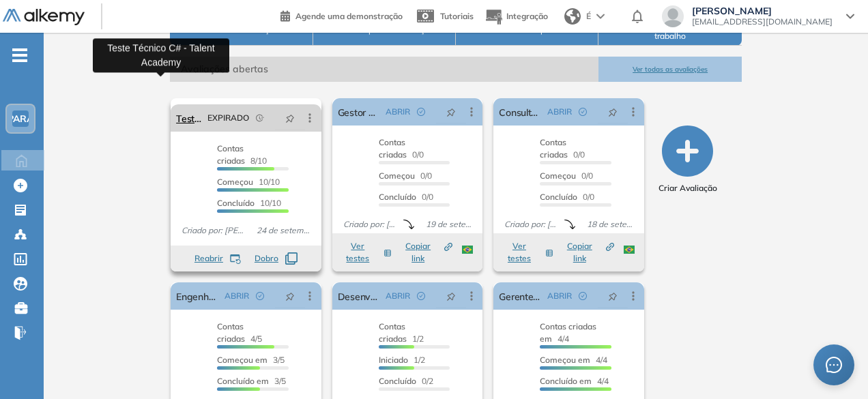
click at [176, 113] on font "Teste Técnico C# - Talent Academy" at bounding box center [252, 119] width 153 height 12
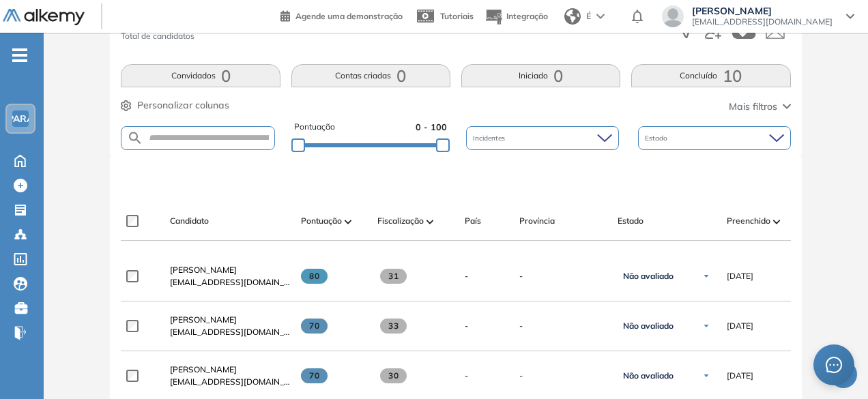
scroll to position [478, 0]
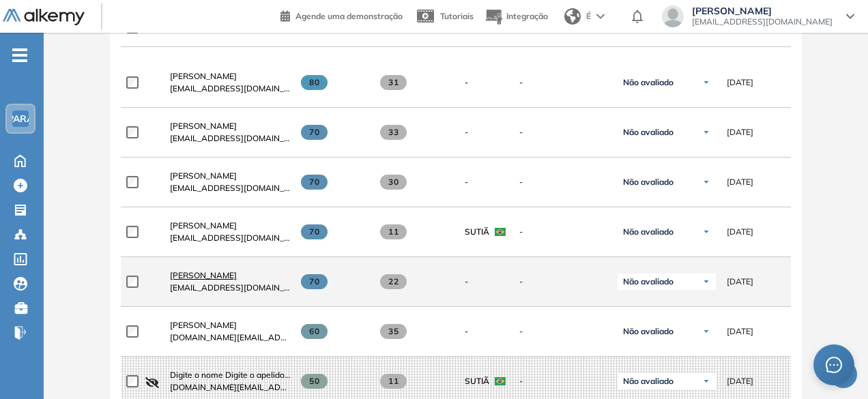
click at [223, 279] on font "[PERSON_NAME]" at bounding box center [203, 275] width 67 height 10
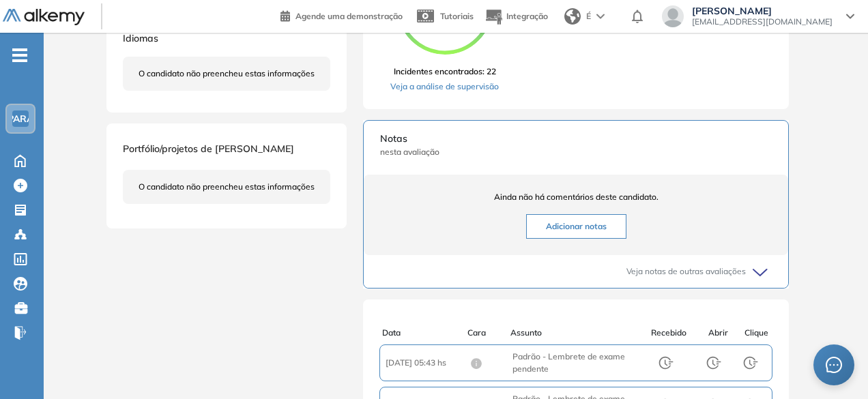
scroll to position [273, 0]
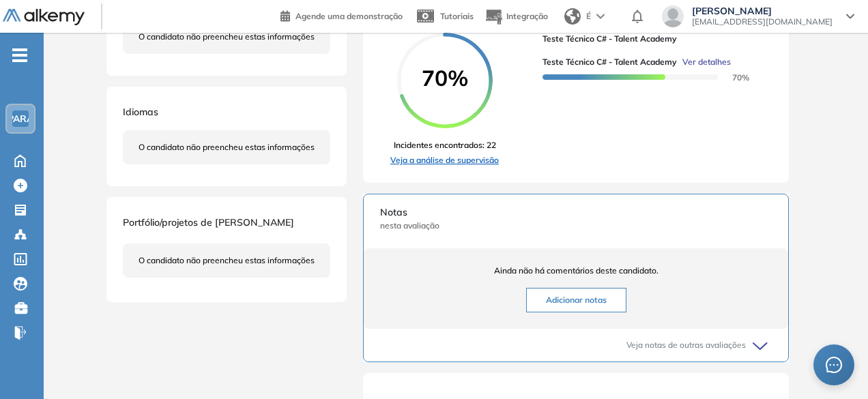
click at [449, 165] on font "Veja a análise de supervisão" at bounding box center [444, 160] width 109 height 10
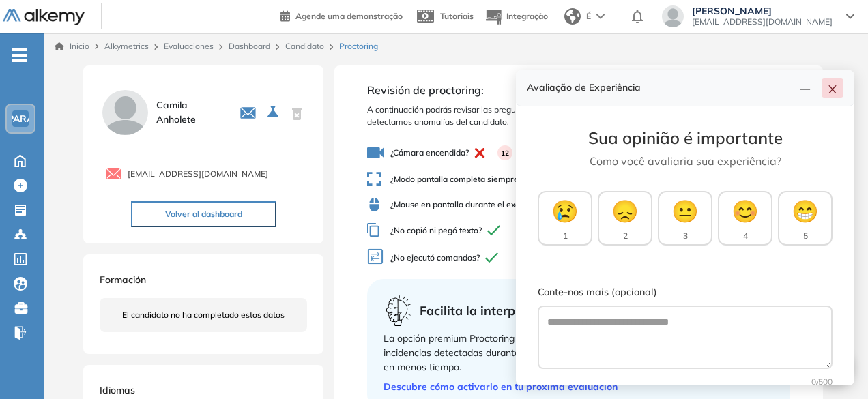
click at [838, 89] on button "button" at bounding box center [833, 87] width 22 height 19
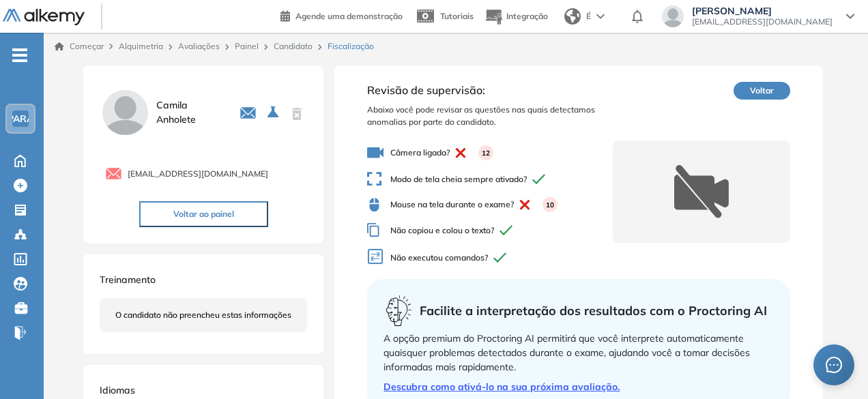
click at [748, 89] on button "Voltar" at bounding box center [762, 91] width 57 height 18
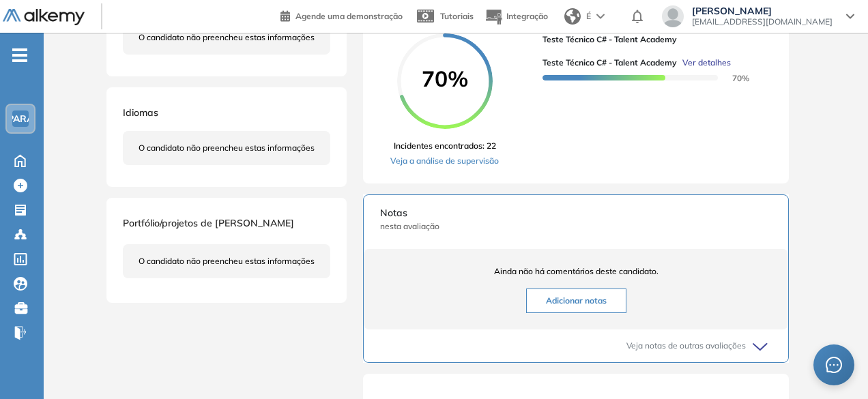
scroll to position [273, 0]
click at [479, 164] on font "Veja a análise de supervisão" at bounding box center [444, 160] width 109 height 10
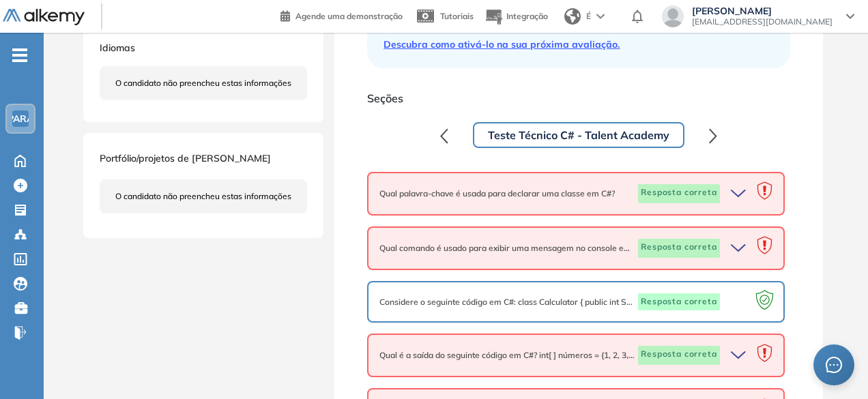
scroll to position [341, 0]
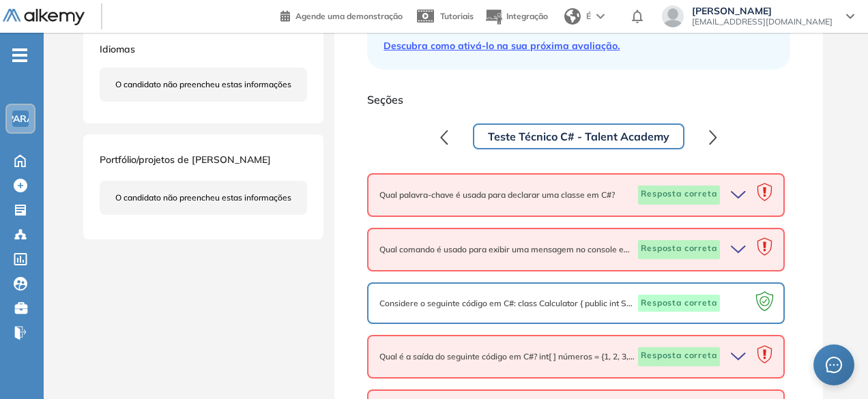
click at [733, 189] on icon "button" at bounding box center [740, 195] width 19 height 19
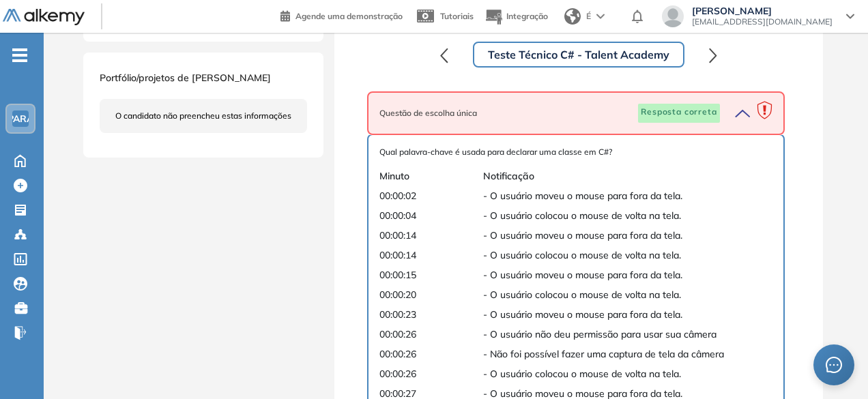
scroll to position [478, 0]
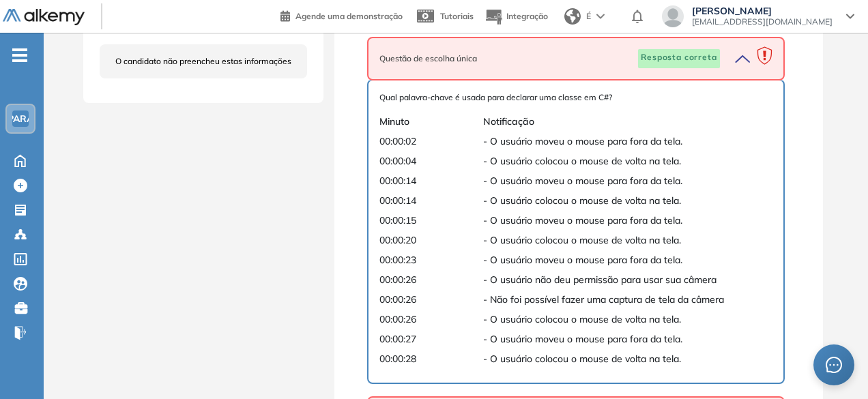
click at [532, 142] on font "- O usuário moveu o mouse para fora da tela." at bounding box center [582, 141] width 199 height 12
click at [538, 160] on font "- O usuário colocou o mouse de volta na tela." at bounding box center [582, 161] width 198 height 12
click at [539, 181] on font "- O usuário moveu o mouse para fora da tela." at bounding box center [582, 181] width 199 height 12
click at [546, 204] on font "- O usuário colocou o mouse de volta na tela." at bounding box center [582, 200] width 198 height 12
click at [553, 216] on font "- O usuário moveu o mouse para fora da tela." at bounding box center [582, 220] width 199 height 12
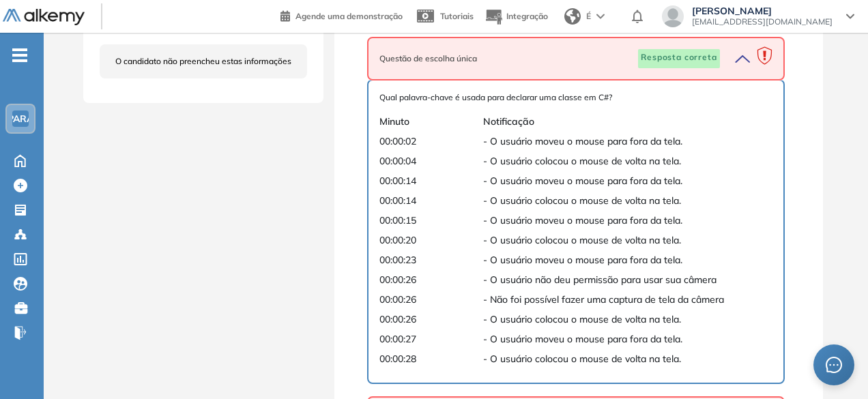
drag, startPoint x: 556, startPoint y: 241, endPoint x: 558, endPoint y: 248, distance: 7.1
click at [556, 241] on font "- O usuário colocou o mouse de volta na tela." at bounding box center [582, 240] width 198 height 12
click at [563, 258] on font "- O usuário moveu o mouse para fora da tela." at bounding box center [582, 260] width 199 height 12
click at [590, 321] on font "- O usuário colocou o mouse de volta na tela." at bounding box center [582, 319] width 198 height 12
click at [591, 346] on span "- O usuário moveu o mouse para fora da tela." at bounding box center [613, 339] width 261 height 14
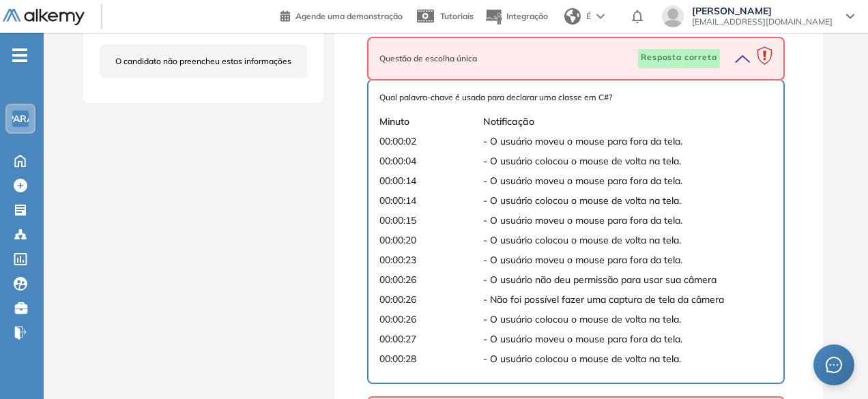
scroll to position [751, 0]
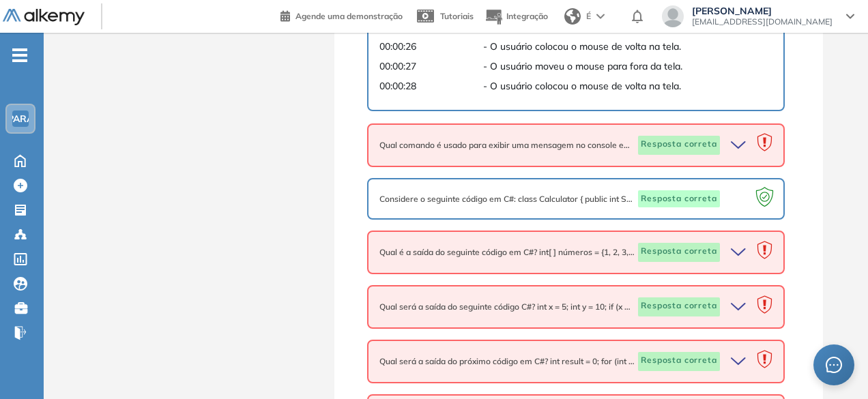
click at [738, 151] on icon "button" at bounding box center [740, 145] width 19 height 19
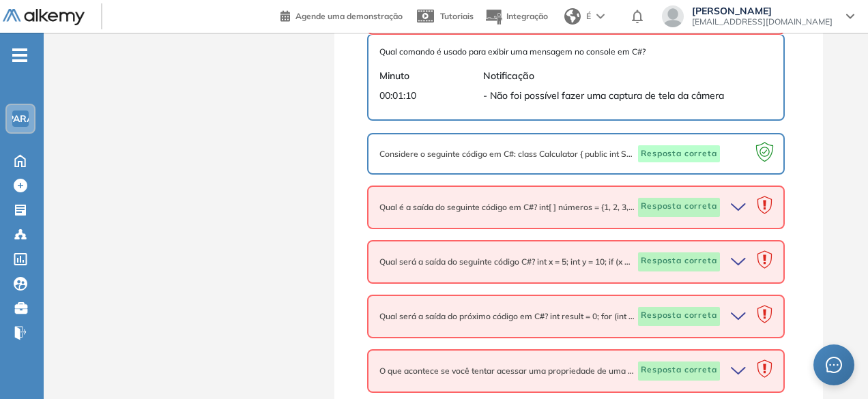
scroll to position [887, 0]
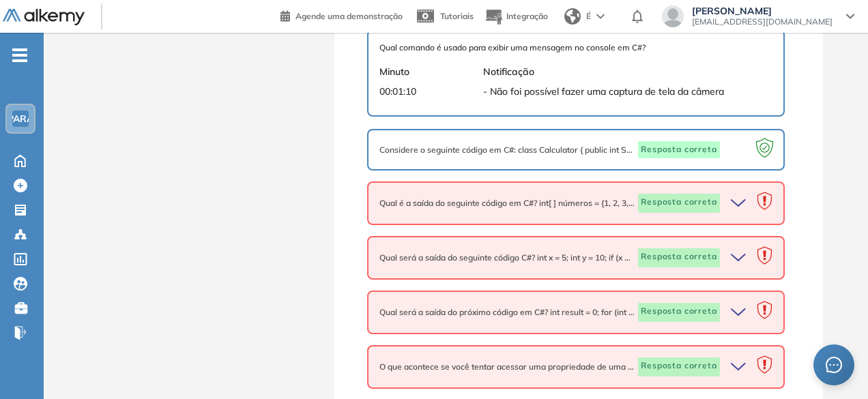
click at [743, 208] on icon "button" at bounding box center [740, 203] width 19 height 19
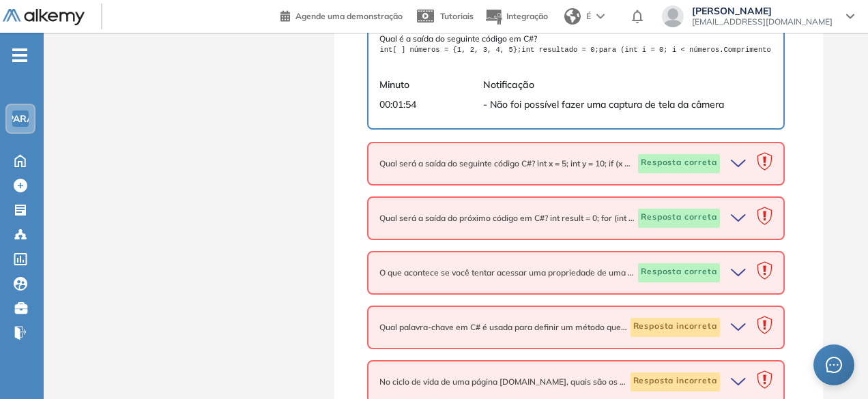
scroll to position [1092, 0]
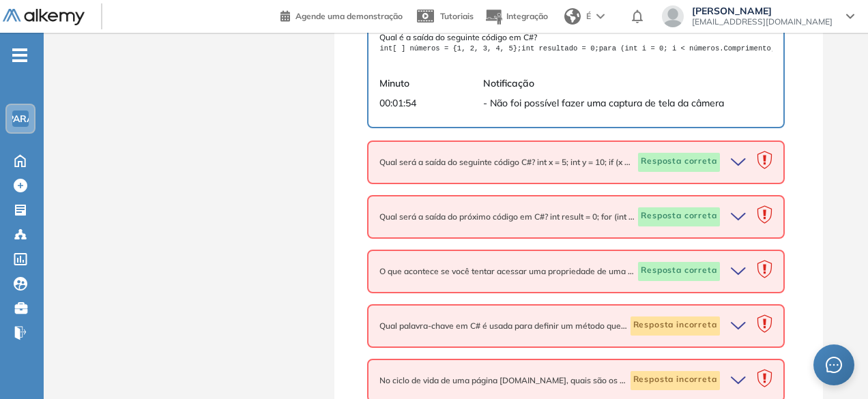
click at [737, 172] on icon "button" at bounding box center [740, 162] width 19 height 19
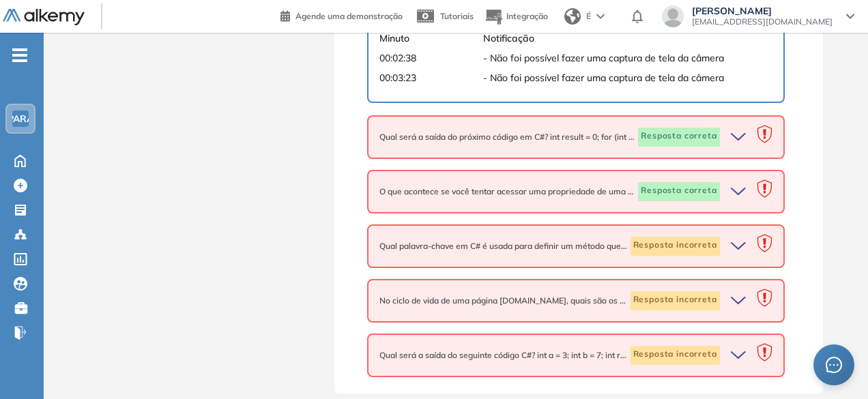
scroll to position [1433, 0]
click at [734, 140] on icon "button" at bounding box center [739, 137] width 14 height 6
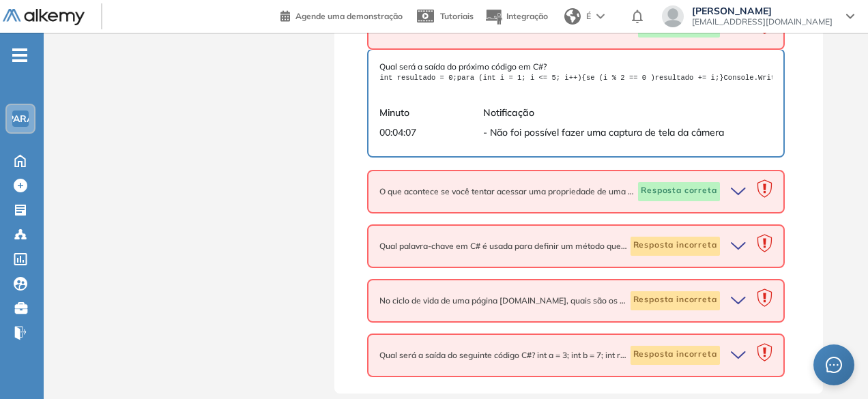
scroll to position [1646, 0]
click at [743, 186] on icon "button" at bounding box center [740, 191] width 19 height 19
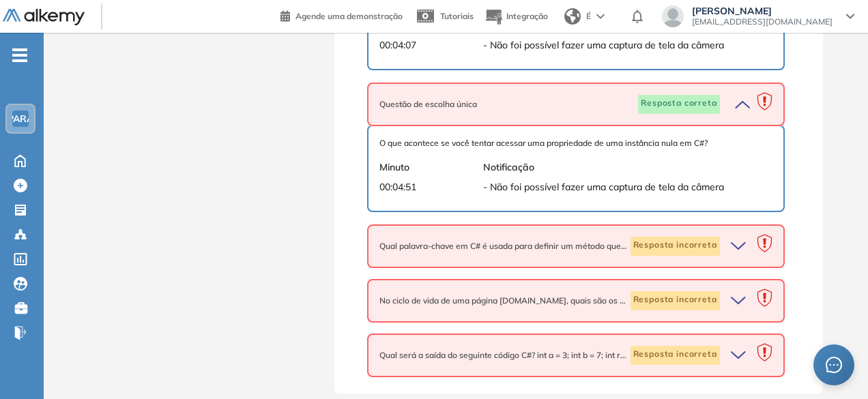
scroll to position [1733, 0]
click at [741, 242] on icon "button" at bounding box center [740, 246] width 19 height 19
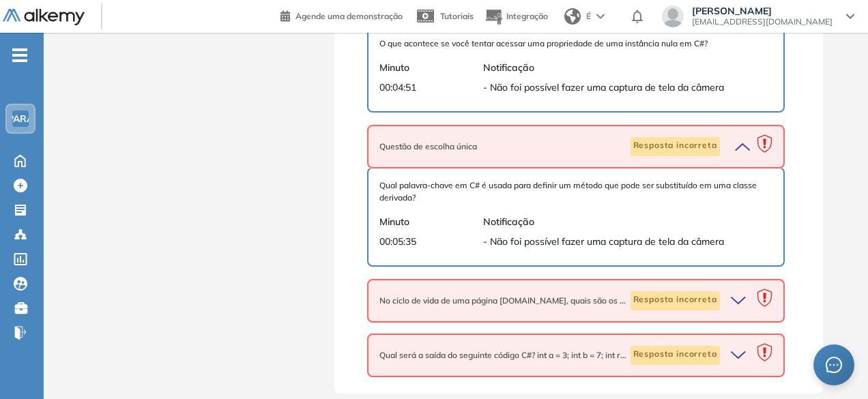
scroll to position [1833, 0]
click at [745, 293] on icon "button" at bounding box center [740, 300] width 19 height 19
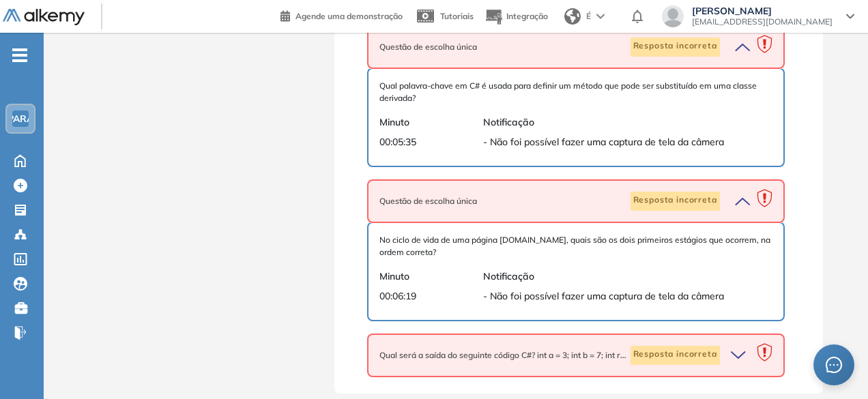
scroll to position [1933, 0]
click at [735, 358] on icon "button" at bounding box center [740, 355] width 19 height 19
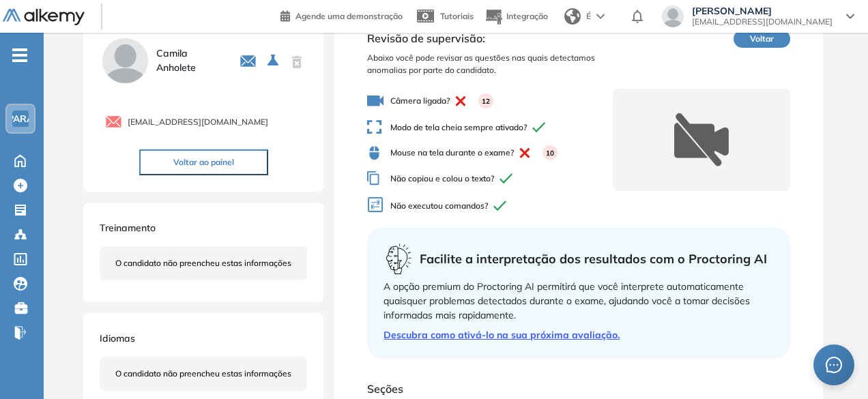
scroll to position [0, 0]
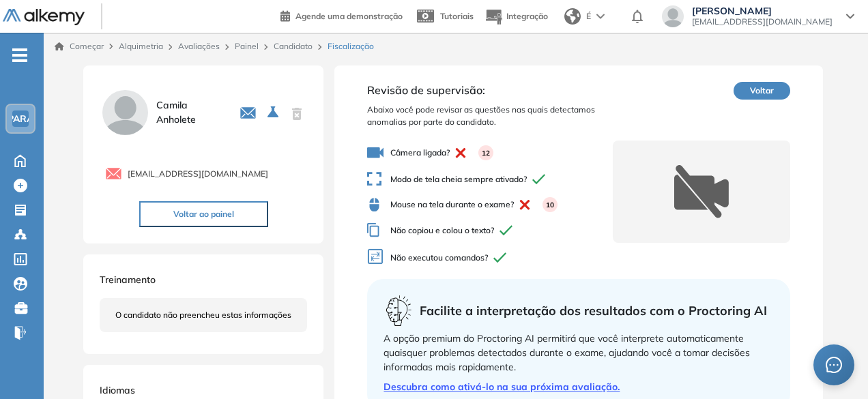
click at [190, 43] on font "Avaliações" at bounding box center [199, 46] width 42 height 10
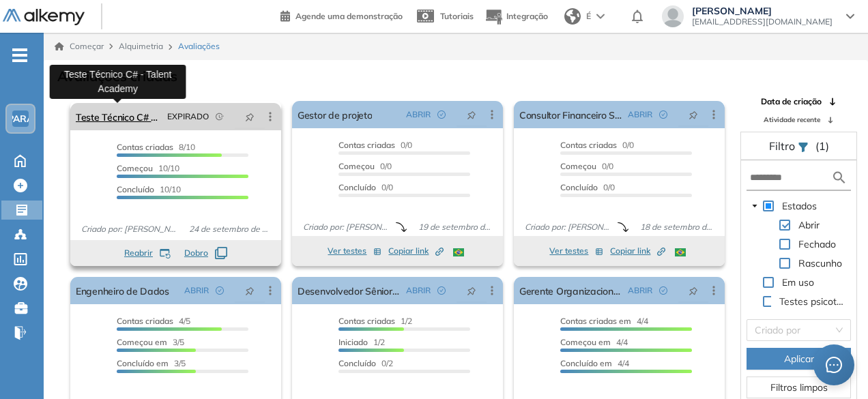
click at [134, 118] on font "Teste Técnico C# - Talent Academy" at bounding box center [152, 117] width 153 height 12
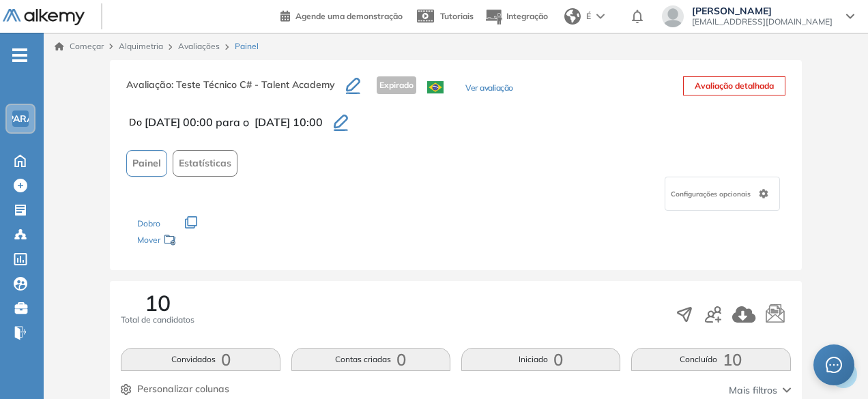
click at [520, 188] on div "Configurações opcionais" at bounding box center [455, 194] width 659 height 34
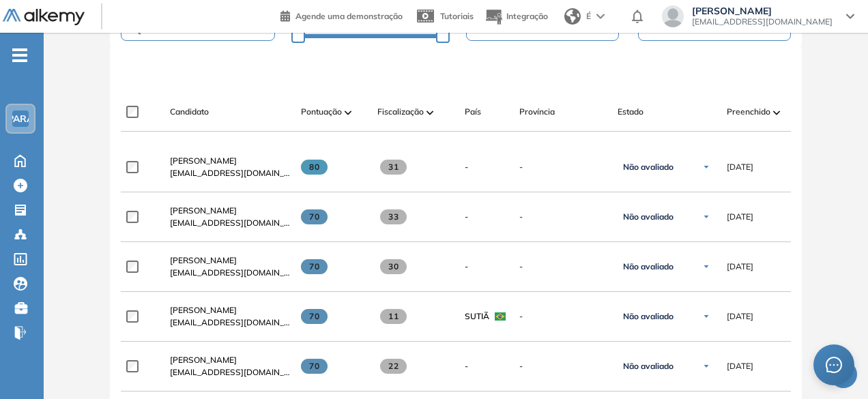
scroll to position [478, 0]
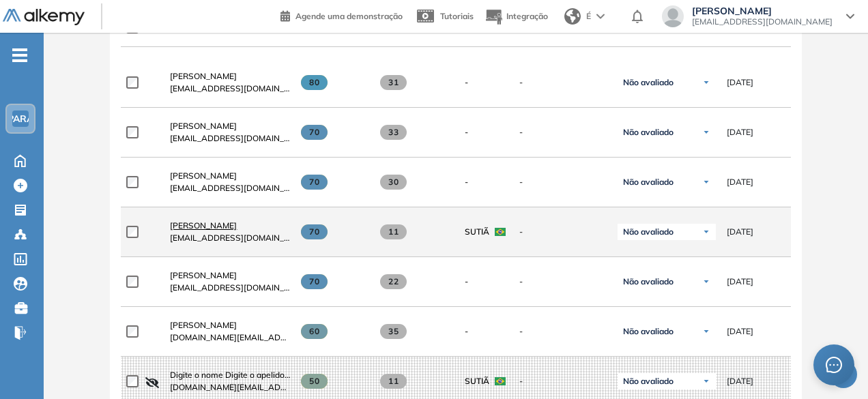
click at [201, 225] on font "[PERSON_NAME]" at bounding box center [203, 225] width 67 height 10
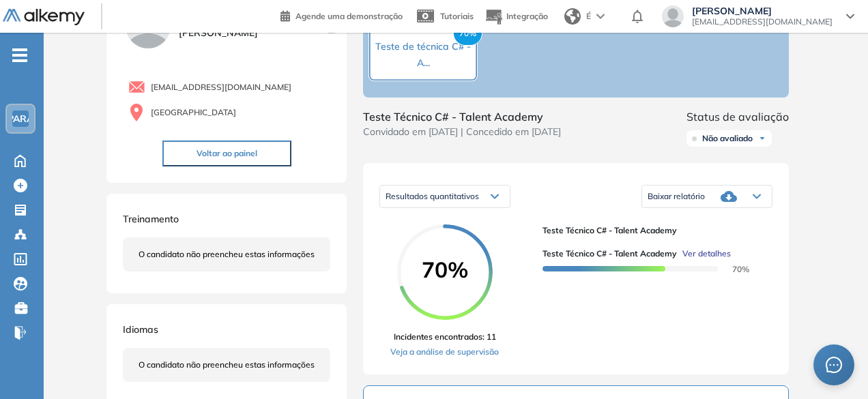
scroll to position [136, 0]
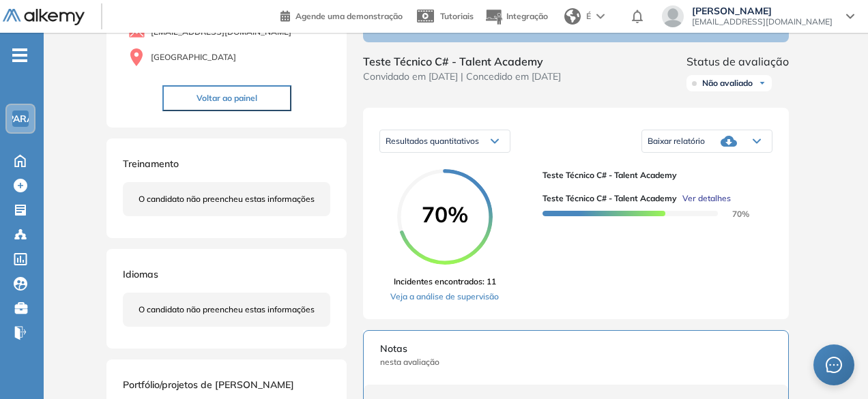
click at [592, 272] on div "Teste Técnico C# - Talent Academy Teste Técnico C# - Talent Academy Ver detalhe…" at bounding box center [652, 236] width 219 height 134
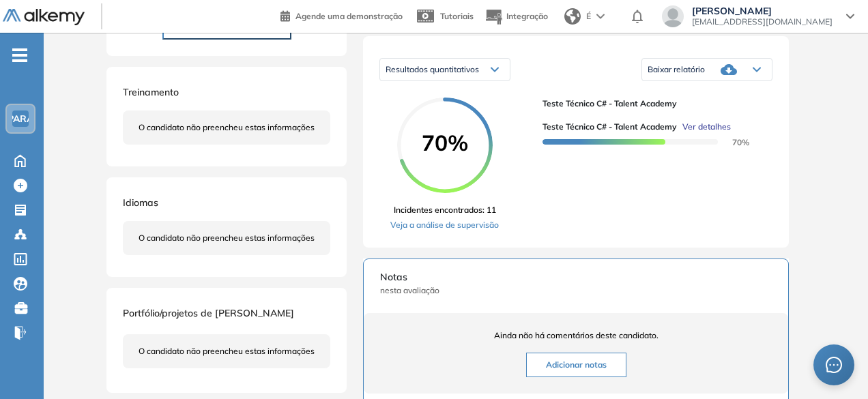
scroll to position [273, 0]
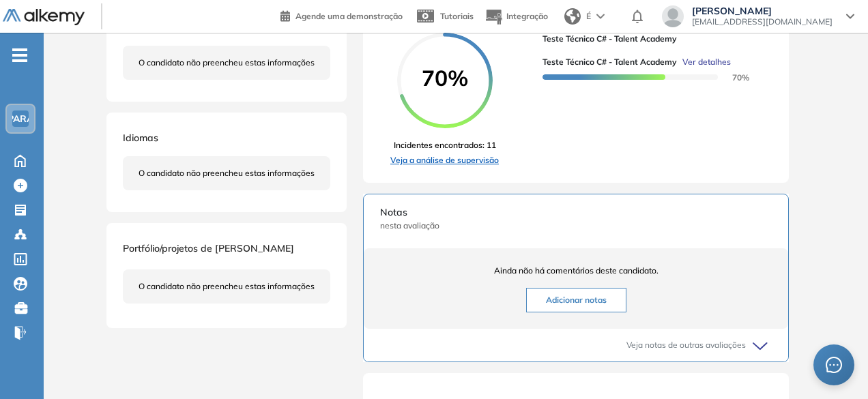
click at [469, 164] on font "Veja a análise de supervisão" at bounding box center [444, 160] width 109 height 10
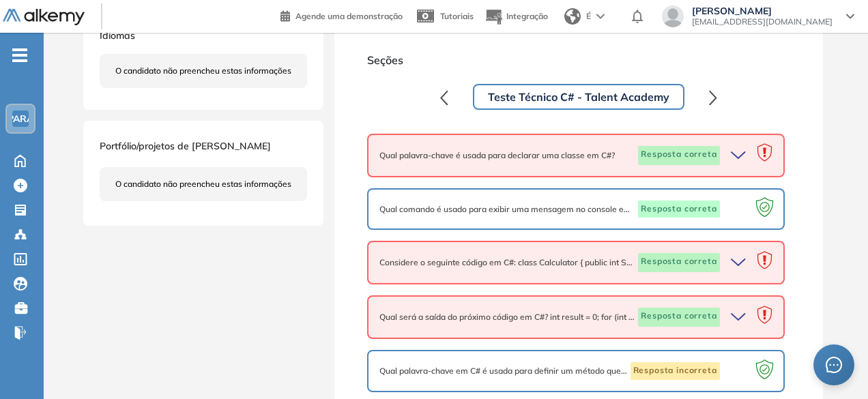
scroll to position [409, 0]
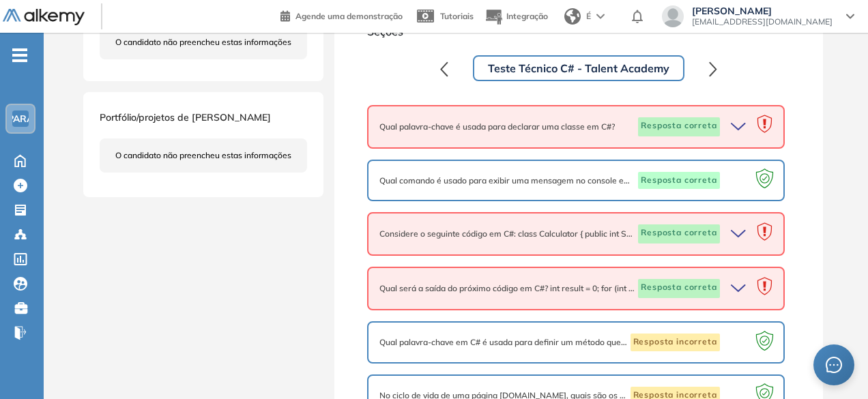
click at [745, 127] on icon "button" at bounding box center [740, 126] width 19 height 19
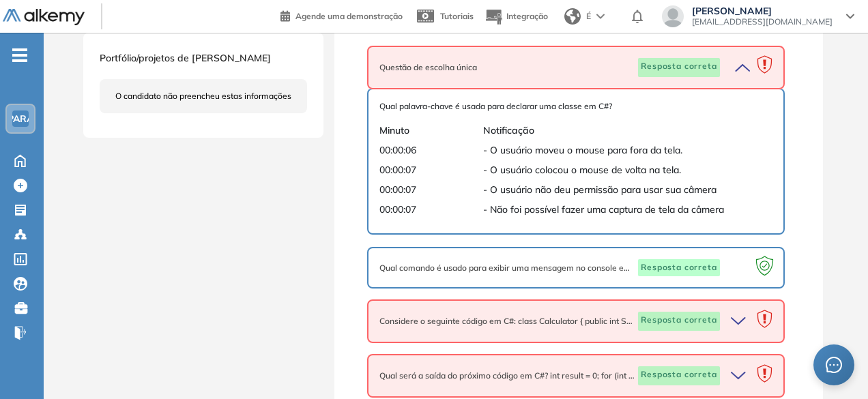
scroll to position [546, 0]
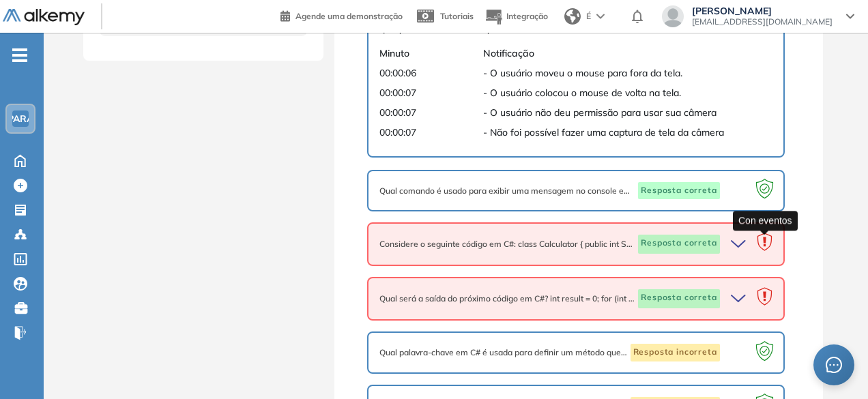
click at [751, 245] on icon at bounding box center [764, 244] width 27 height 27
click at [736, 246] on icon "button" at bounding box center [739, 244] width 14 height 6
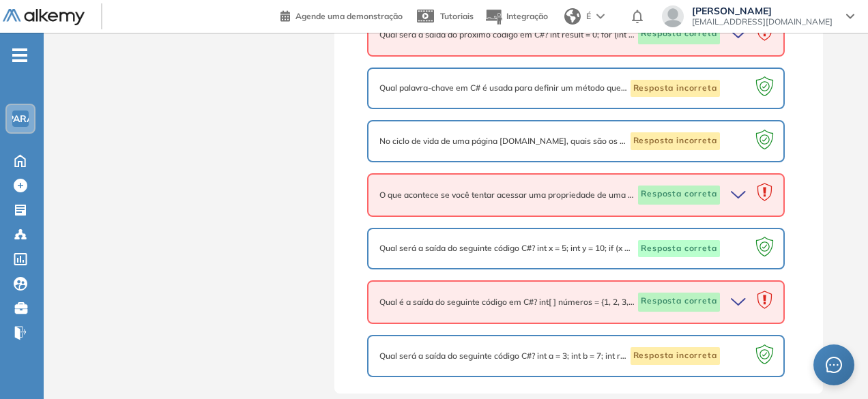
scroll to position [1111, 0]
click at [738, 44] on icon "button" at bounding box center [740, 34] width 19 height 19
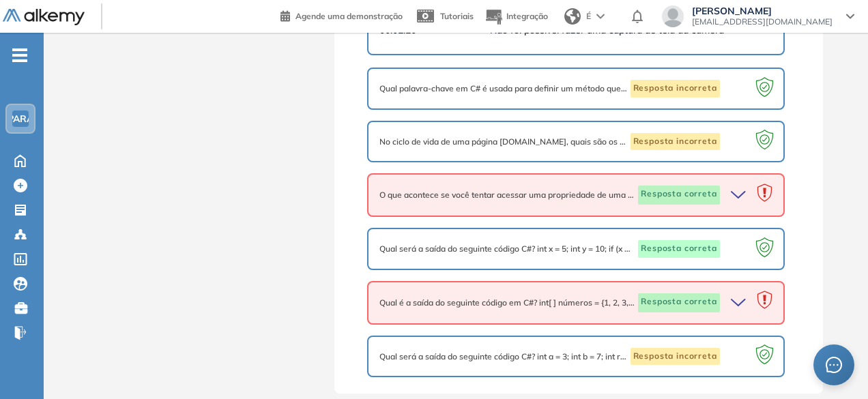
scroll to position [1316, 0]
click at [741, 205] on icon "button" at bounding box center [740, 195] width 19 height 19
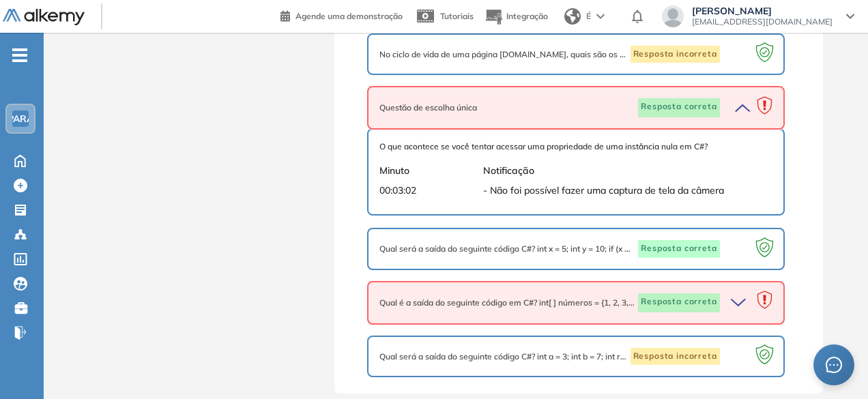
scroll to position [1458, 0]
click at [742, 301] on icon "button" at bounding box center [739, 303] width 14 height 6
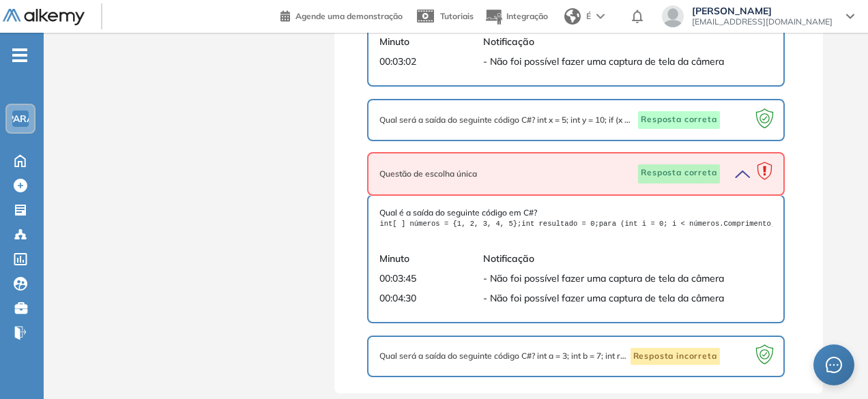
scroll to position [1661, 0]
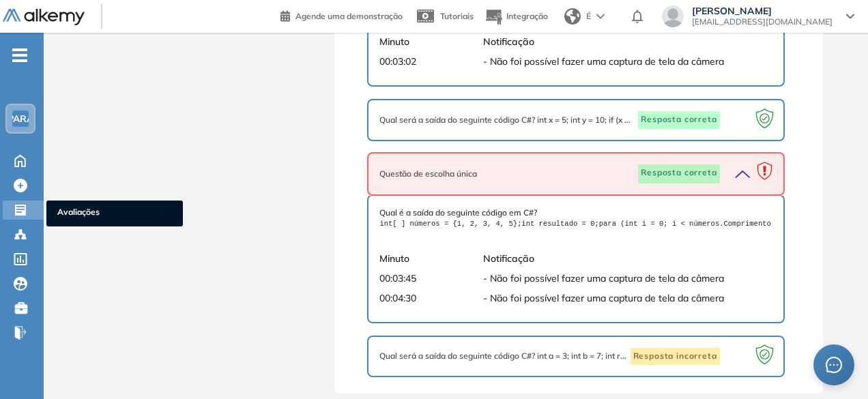
click at [23, 210] on icon at bounding box center [20, 210] width 11 height 11
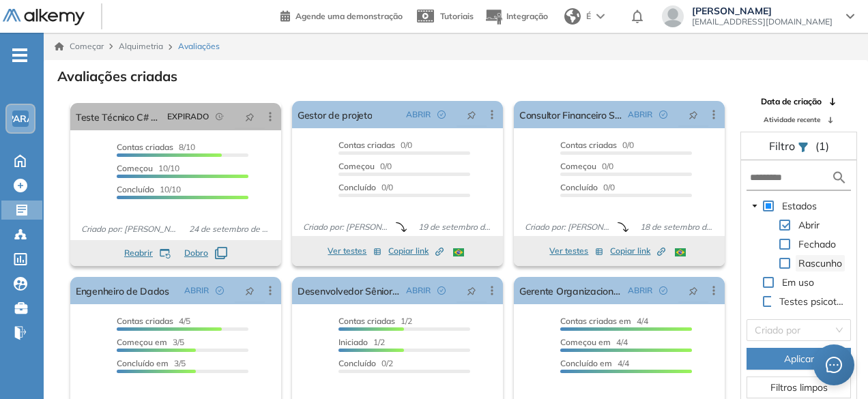
click at [813, 261] on font "Rascunho" at bounding box center [820, 263] width 44 height 12
click at [790, 257] on div "Rascunho" at bounding box center [796, 264] width 98 height 19
click at [788, 260] on span at bounding box center [784, 263] width 11 height 11
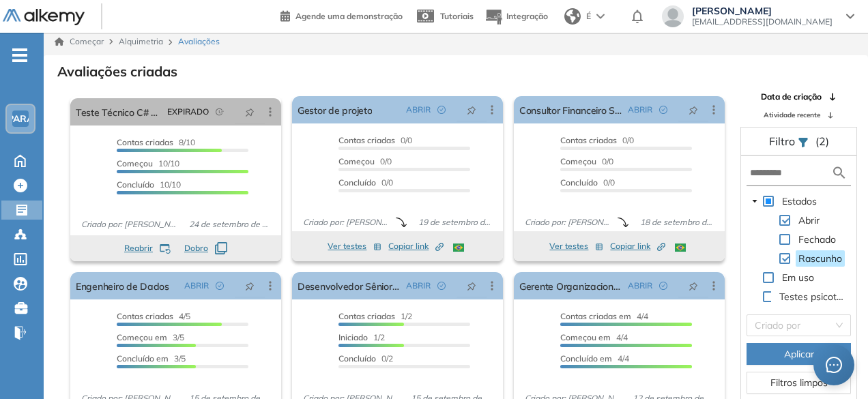
scroll to position [33, 0]
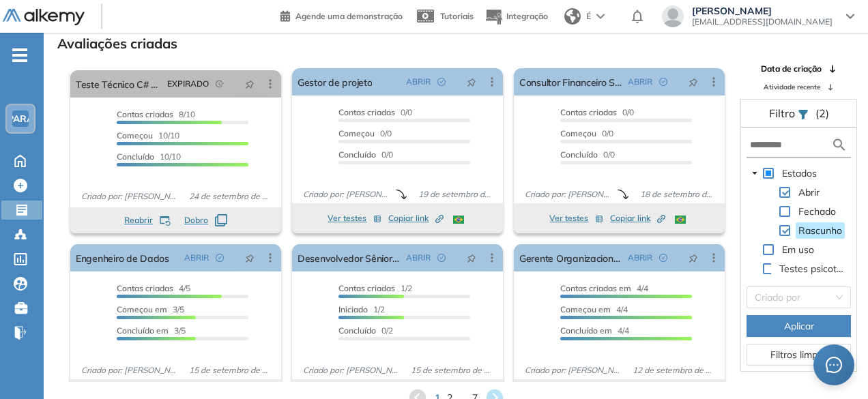
click at [787, 323] on font "Aplicar" at bounding box center [799, 326] width 30 height 12
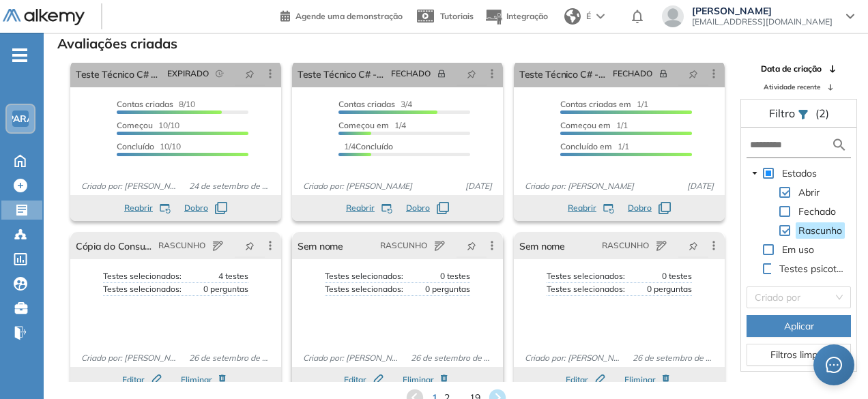
scroll to position [0, 0]
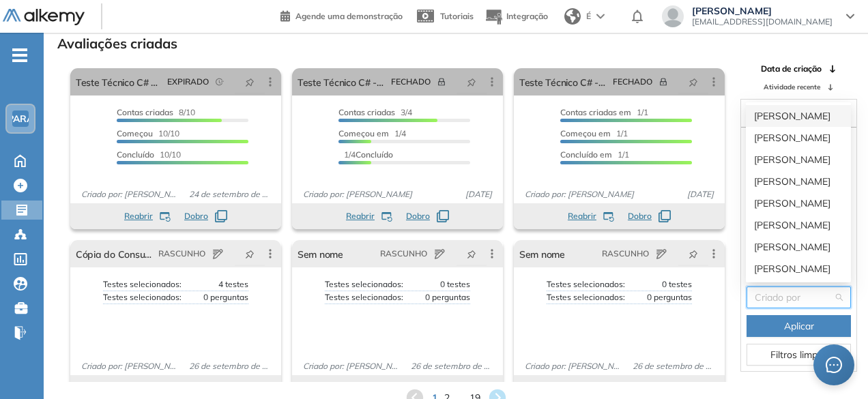
click at [818, 293] on input "search" at bounding box center [794, 297] width 78 height 20
click at [788, 263] on font "[PERSON_NAME]" at bounding box center [792, 269] width 76 height 12
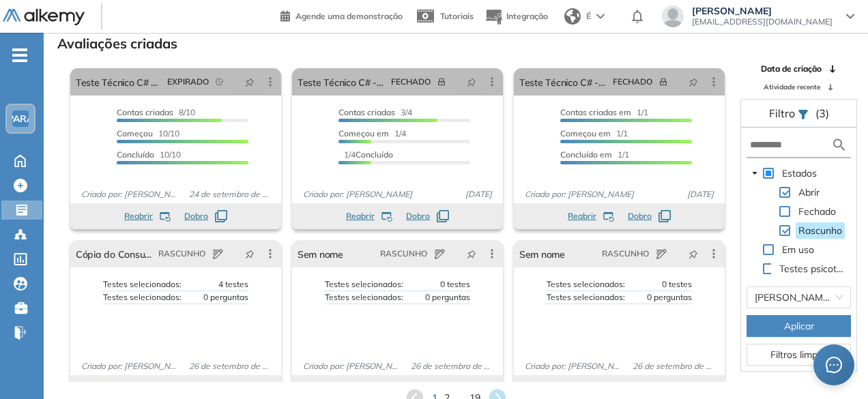
click at [800, 326] on font "Aplicar" at bounding box center [799, 326] width 30 height 12
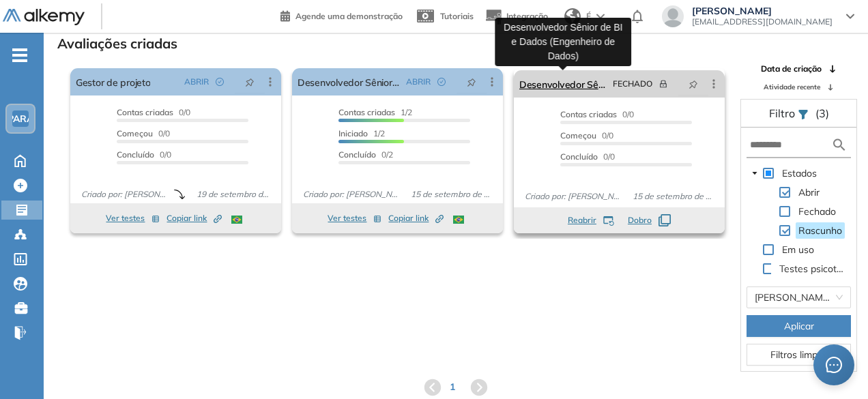
click at [592, 81] on font "Desenvolvedor Sênior de BI e Dados (Engenheiro de Dados)" at bounding box center [650, 84] width 262 height 12
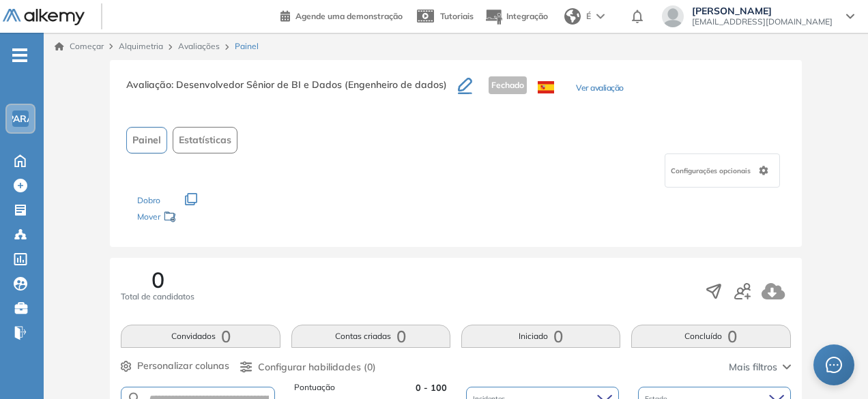
click at [205, 44] on font "Avaliações" at bounding box center [199, 46] width 42 height 10
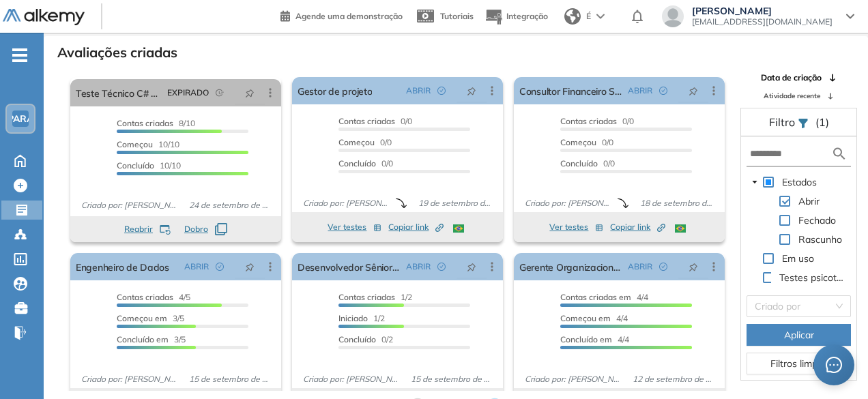
scroll to position [33, 0]
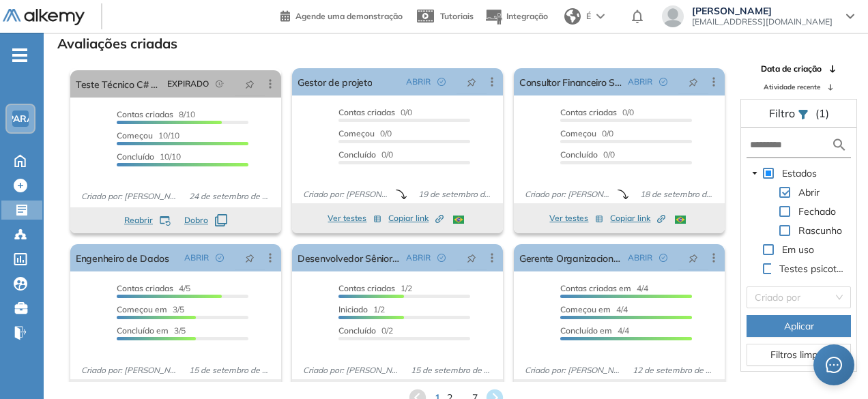
click at [388, 44] on div "Avaliações criadas" at bounding box center [456, 42] width 803 height 19
click at [549, 47] on div "Avaliações criadas" at bounding box center [456, 42] width 803 height 19
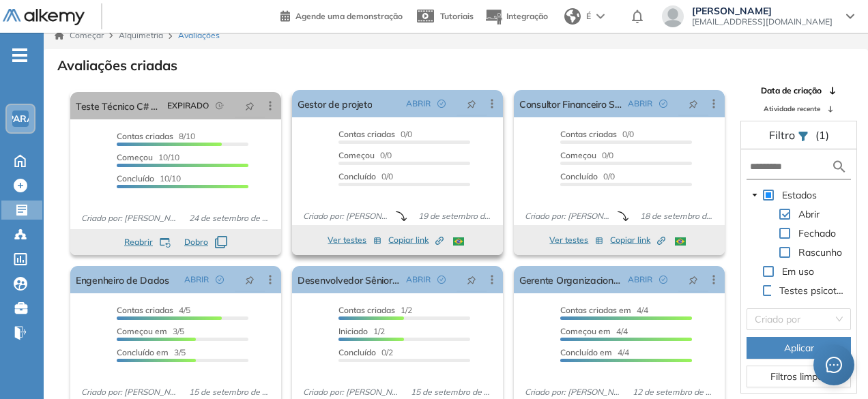
scroll to position [0, 0]
